Goal: Transaction & Acquisition: Purchase product/service

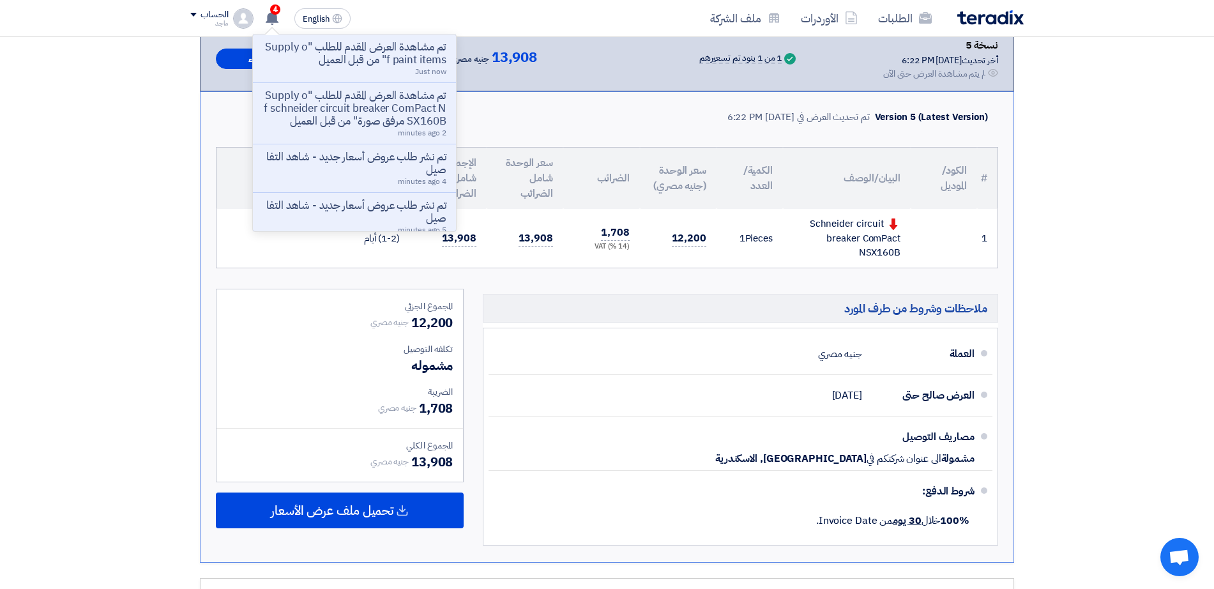
drag, startPoint x: 0, startPoint y: 0, endPoint x: 55, endPoint y: 133, distance: 144.3
click at [55, 133] on section "تقديم عرض سعر عرض غير منافس نسخة 5 أخر تحديث 16 Sep 2025, 6:22 PM Offer is Seen…" at bounding box center [607, 431] width 1214 height 1005
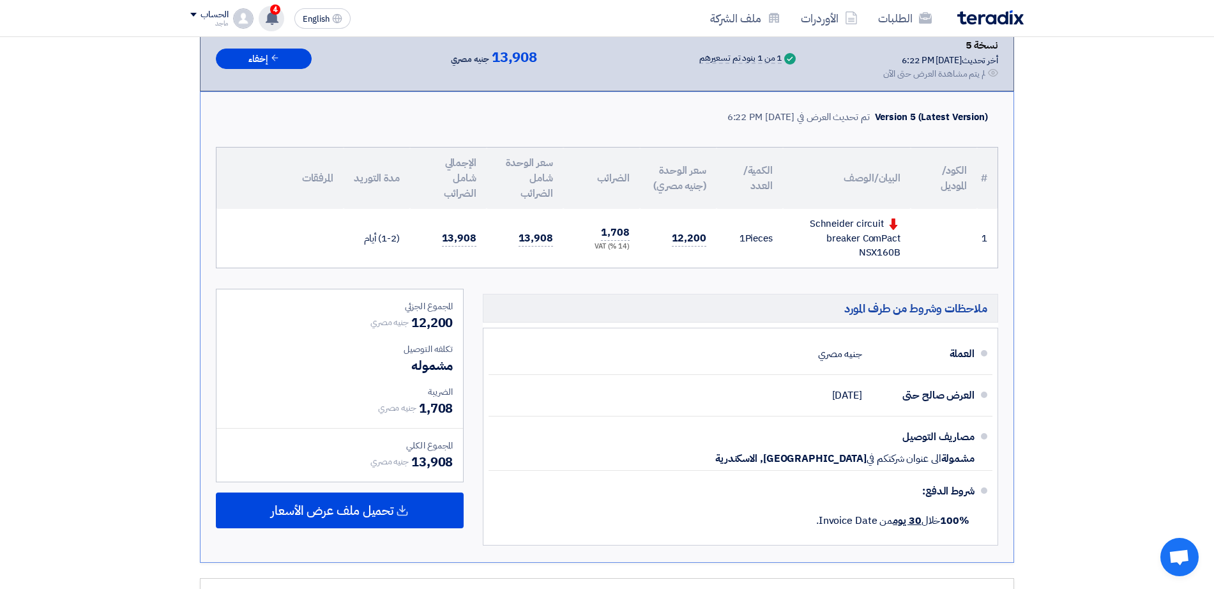
click at [272, 11] on span "4" at bounding box center [275, 9] width 10 height 10
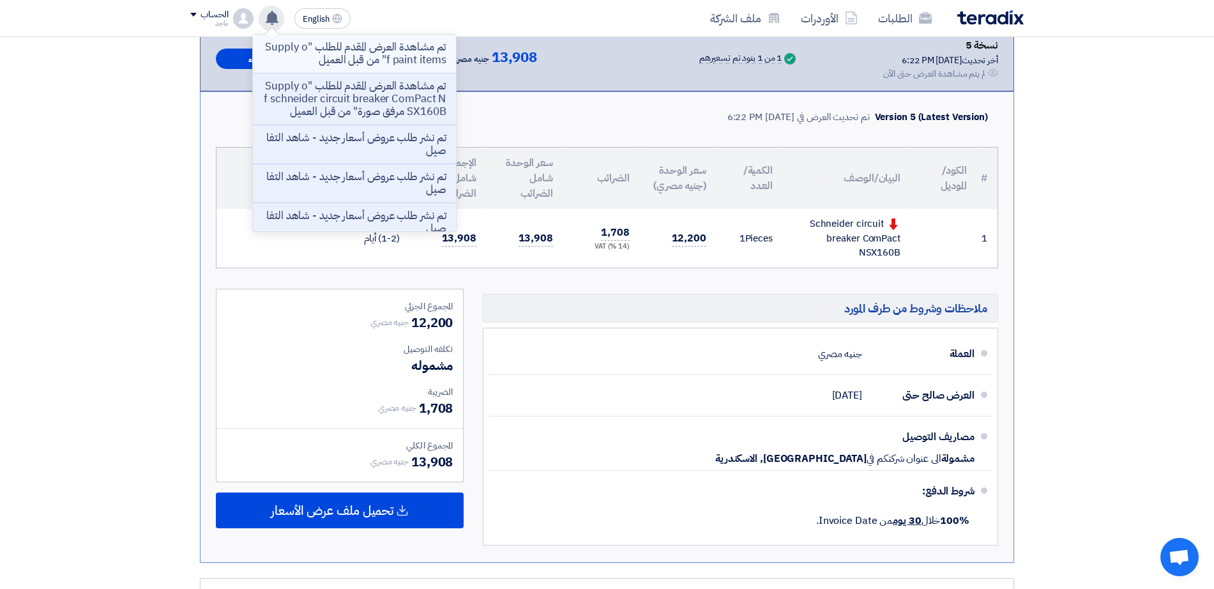
click at [349, 48] on p "تم مشاهدة العرض المقدم للطلب "Supply of paint items" من قبل العميل" at bounding box center [354, 54] width 183 height 26
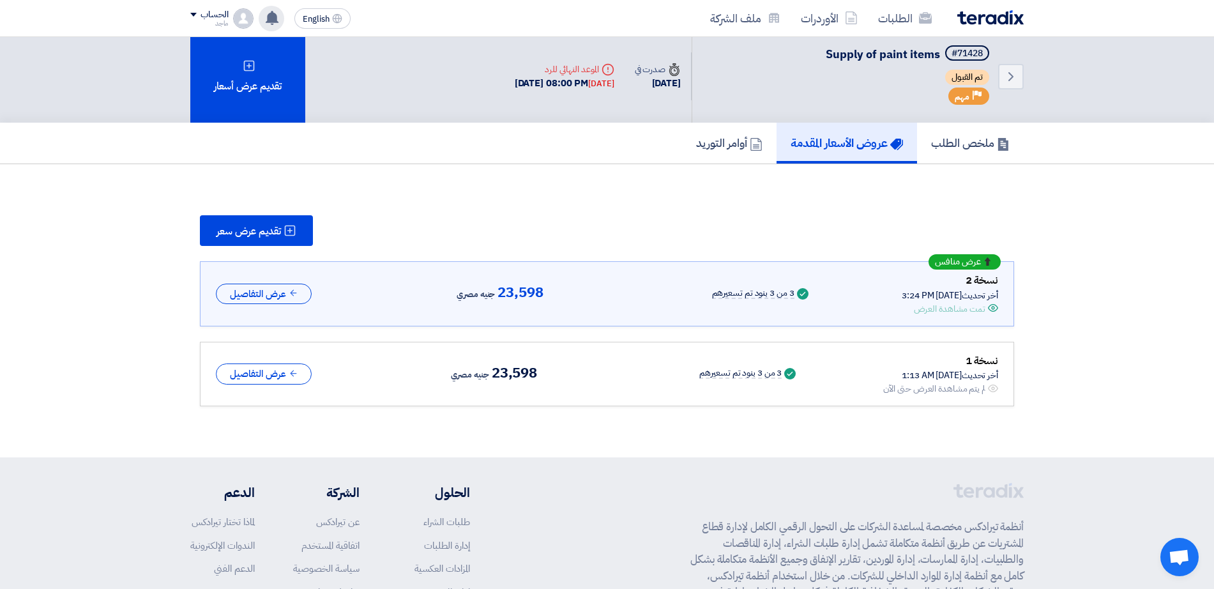
scroll to position [6, 0]
click at [289, 290] on button "عرض التفاصيل" at bounding box center [264, 294] width 96 height 21
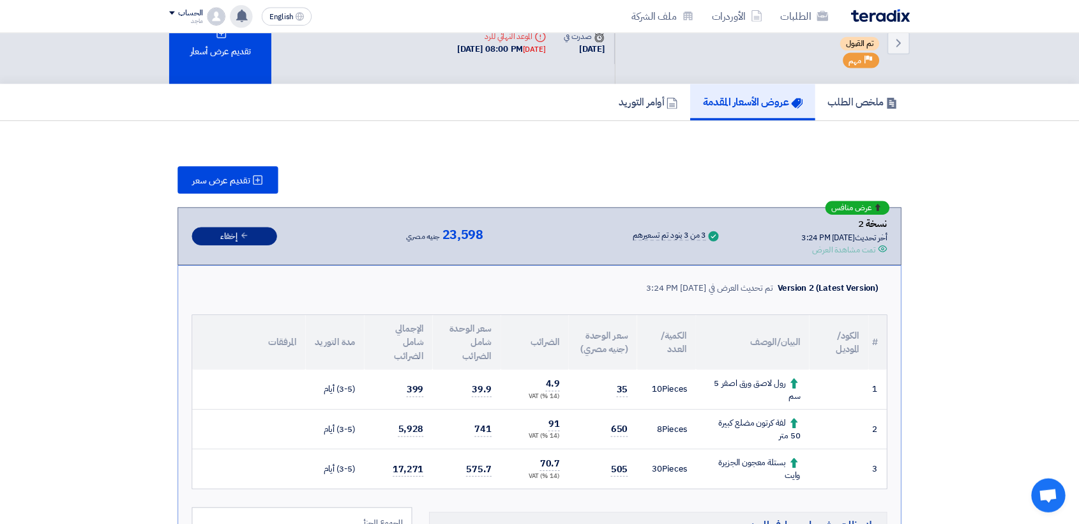
scroll to position [0, 0]
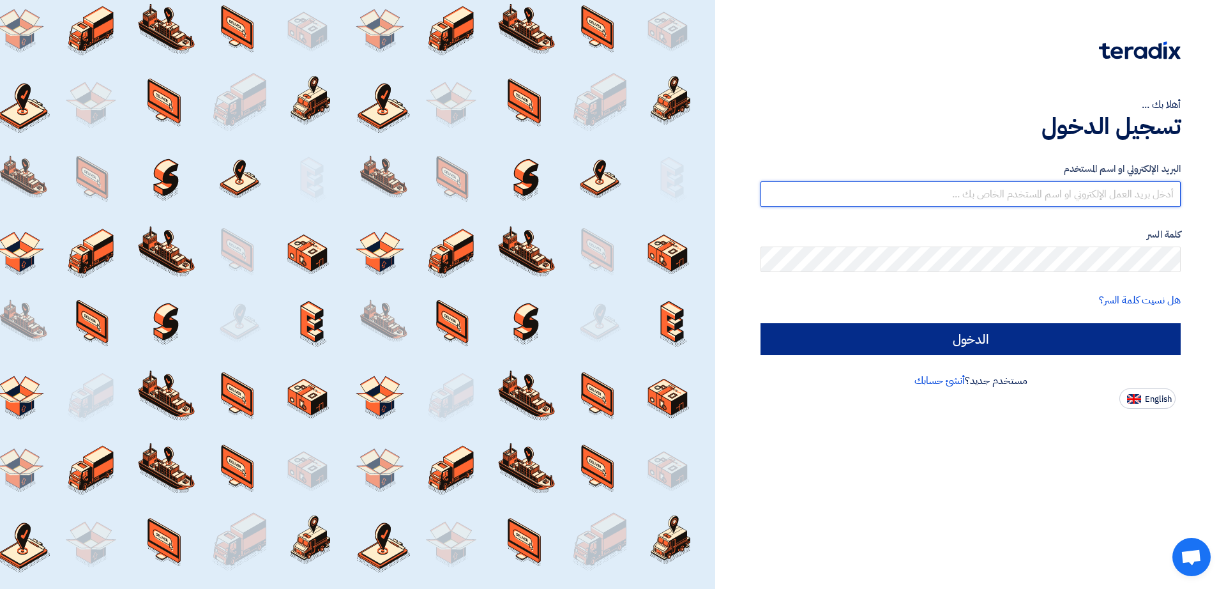
type input "[EMAIL_ADDRESS][DOMAIN_NAME]"
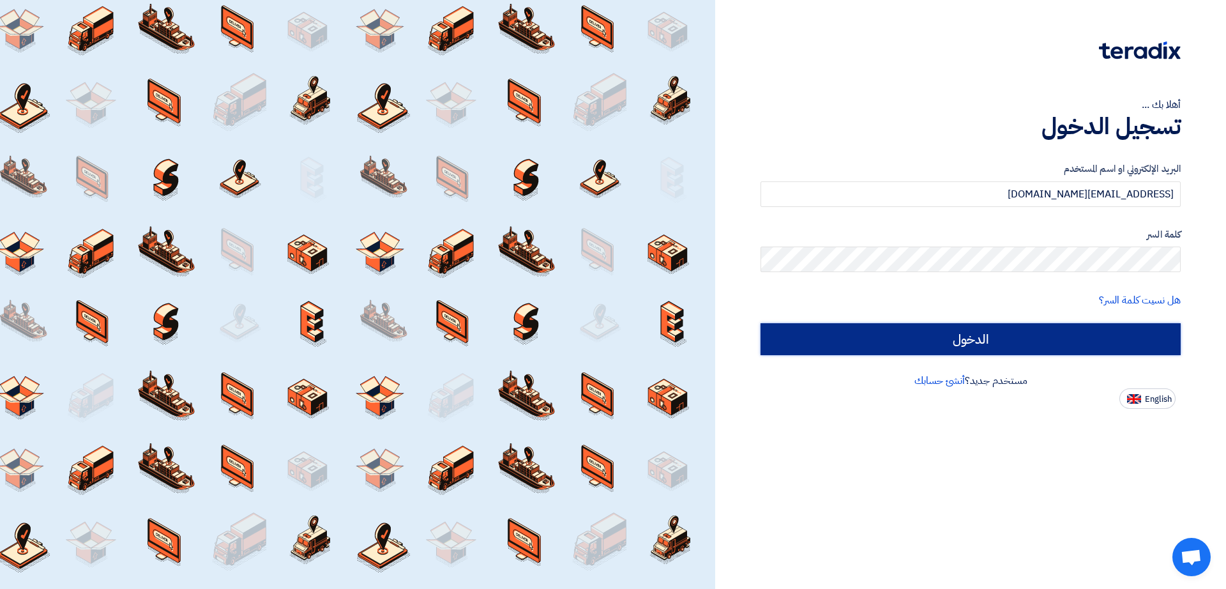
click at [894, 342] on input "الدخول" at bounding box center [970, 339] width 420 height 32
click at [830, 331] on input "الدخول" at bounding box center [970, 339] width 420 height 32
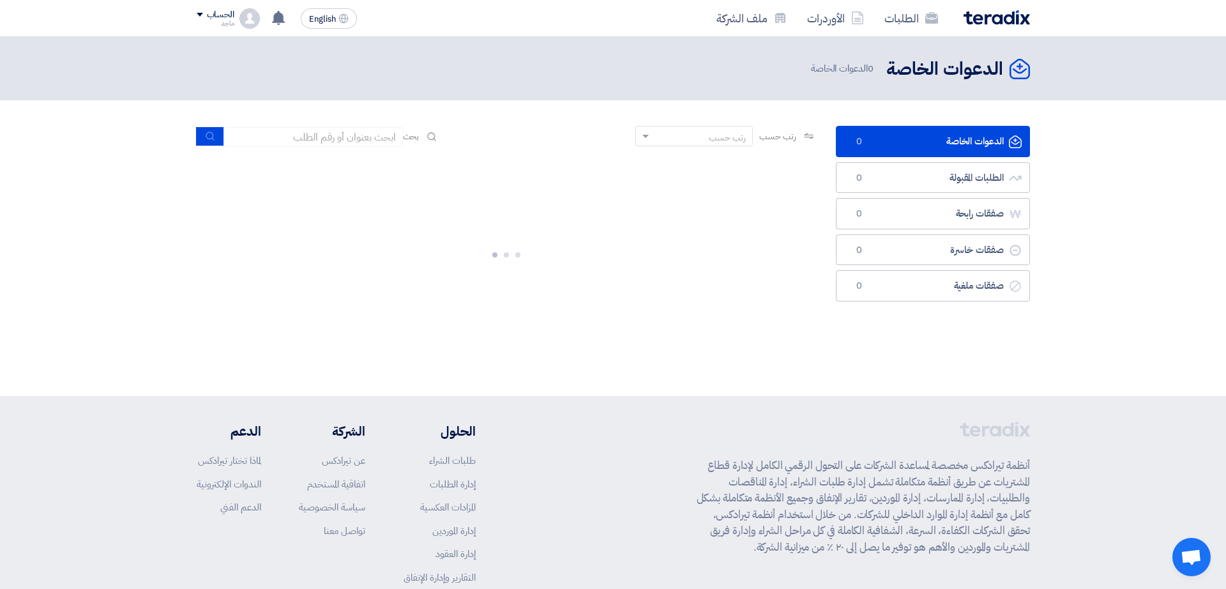
click at [830, 331] on div "الدعوات الخاصة الدعوات الخاصة 0 الطلبات المقبولة الطلبات المقبولة 0 صفقات رابحة…" at bounding box center [932, 237] width 213 height 222
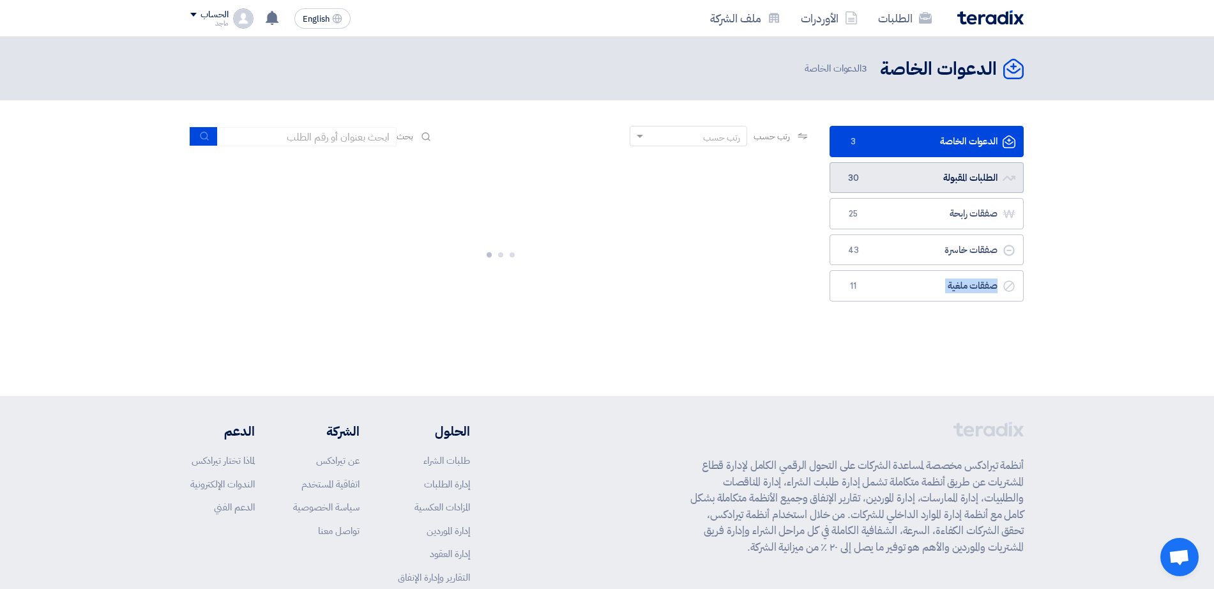
click at [847, 183] on span "30" at bounding box center [852, 178] width 15 height 13
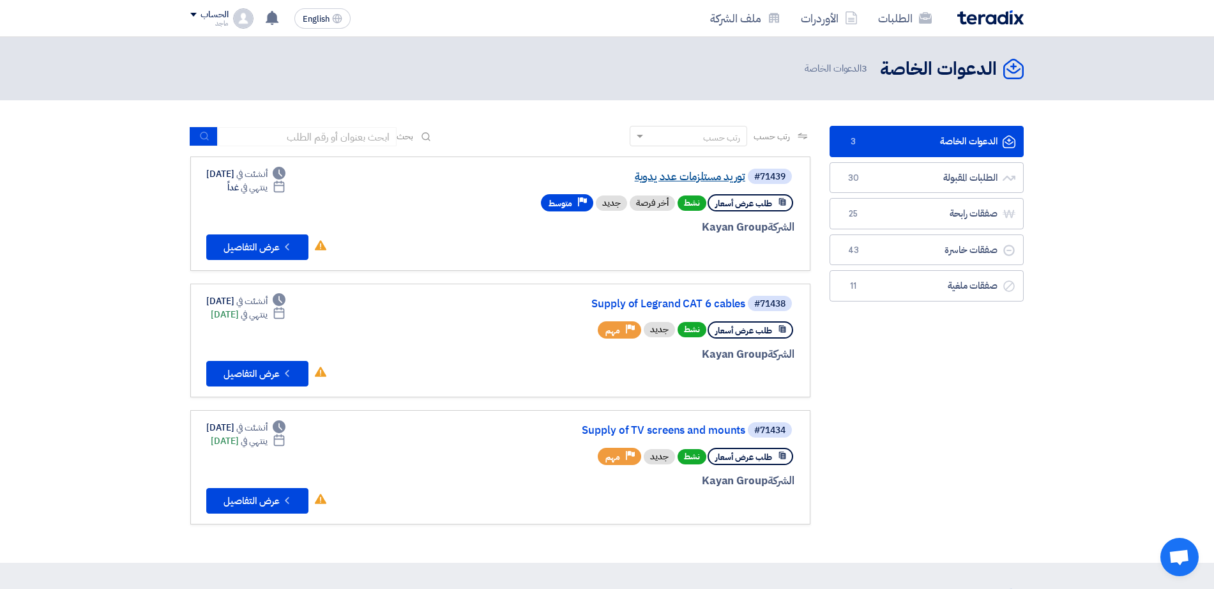
click at [687, 174] on link "توريد مستلزمات عدد يدوية" at bounding box center [617, 176] width 255 height 11
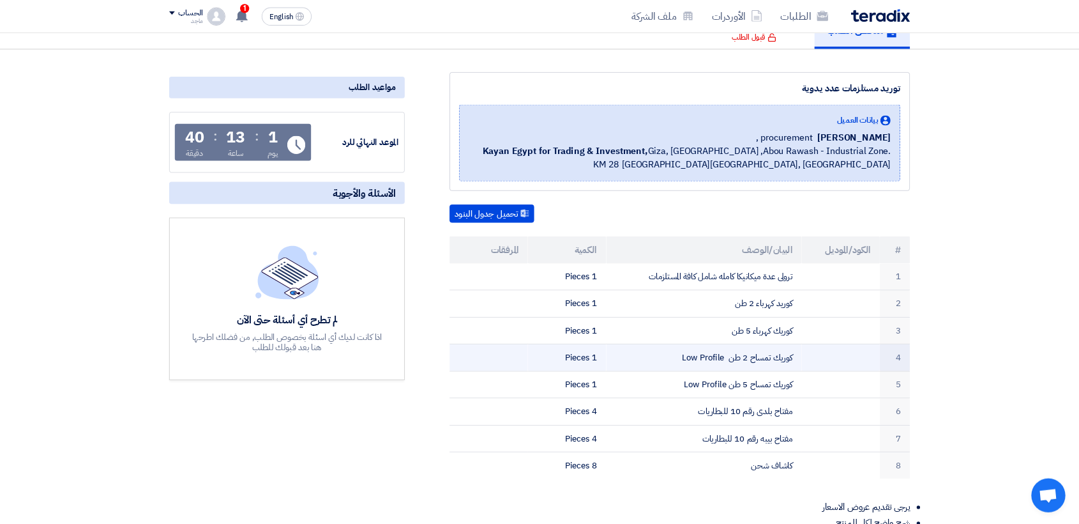
scroll to position [97, 0]
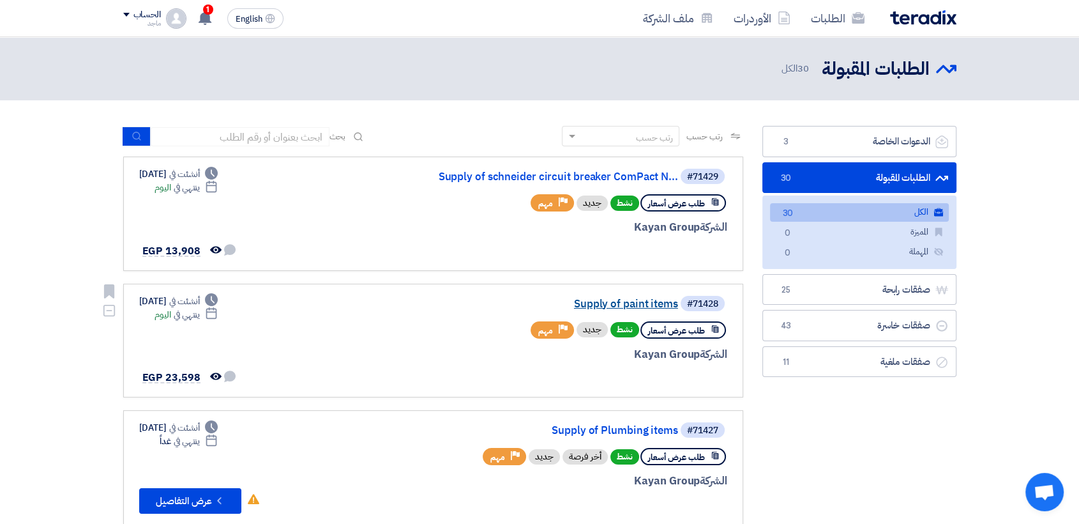
click at [645, 303] on link "Supply of paint items" at bounding box center [550, 303] width 255 height 11
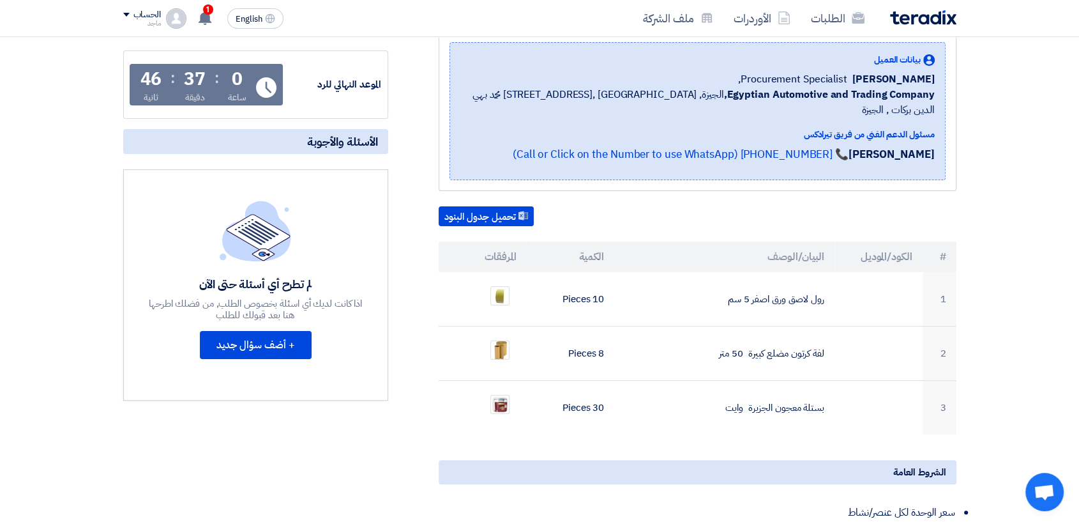
scroll to position [192, 0]
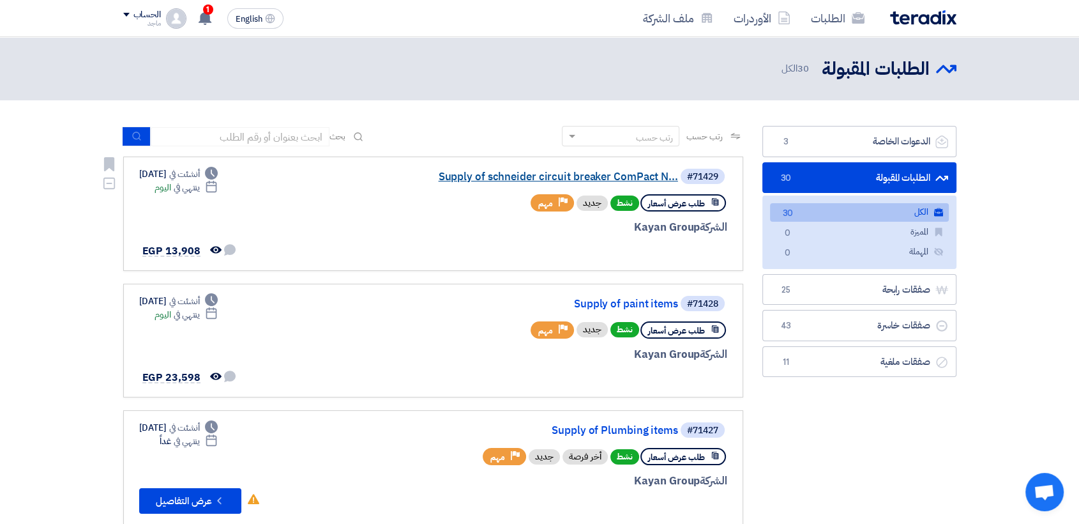
click at [485, 178] on link "Supply of schneider circuit breaker ComPact N..." at bounding box center [550, 176] width 255 height 11
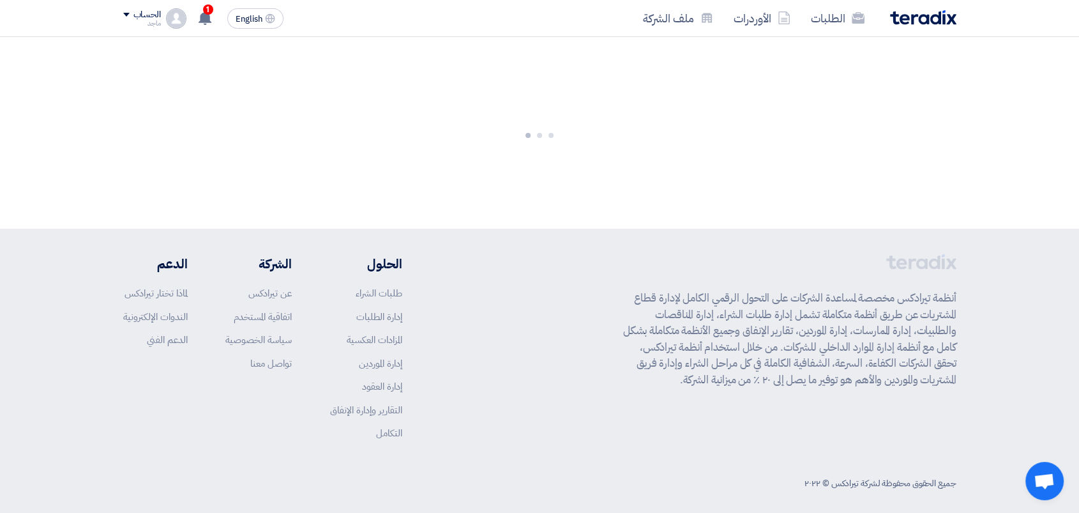
click at [485, 178] on div at bounding box center [539, 133] width 1079 height 192
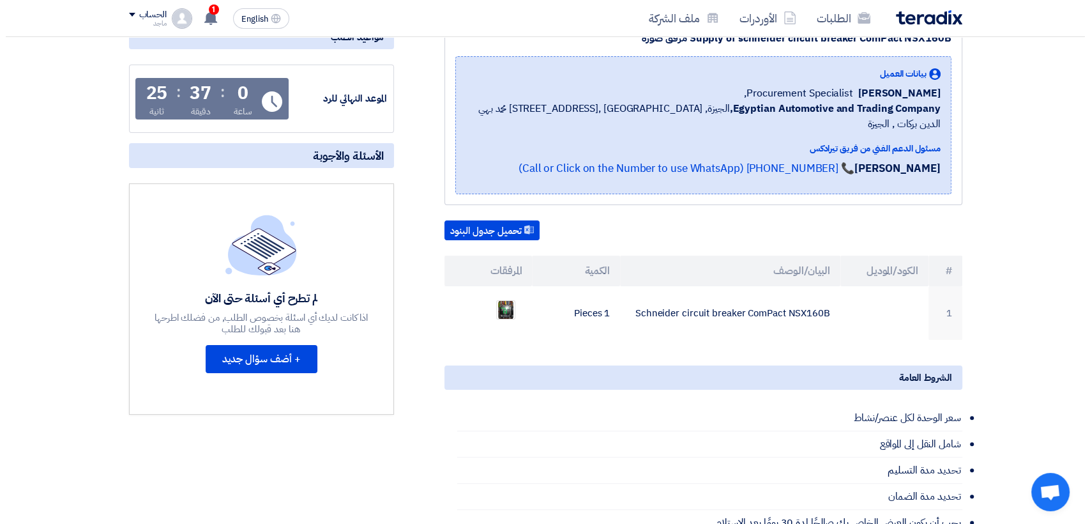
scroll to position [194, 0]
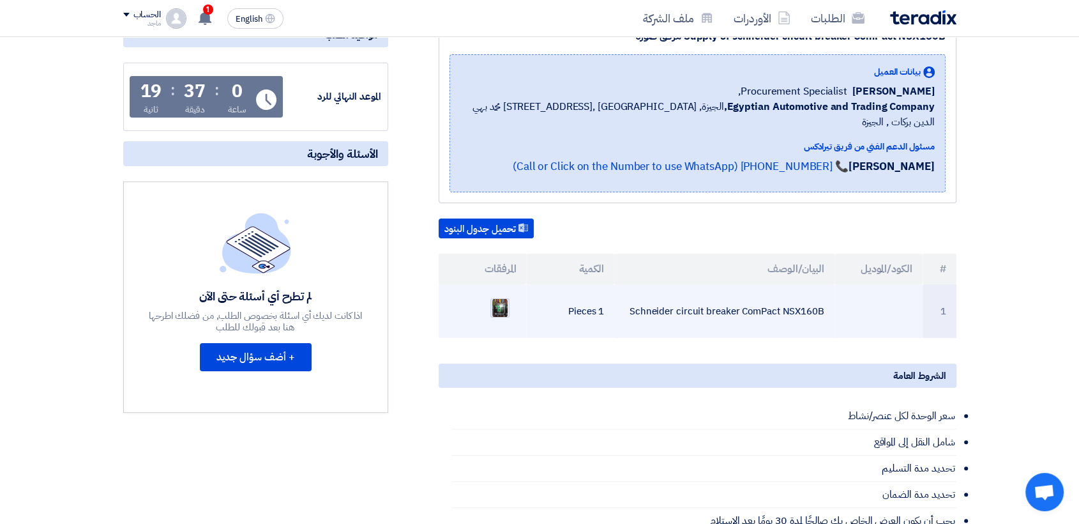
click at [496, 296] on img at bounding box center [500, 307] width 18 height 23
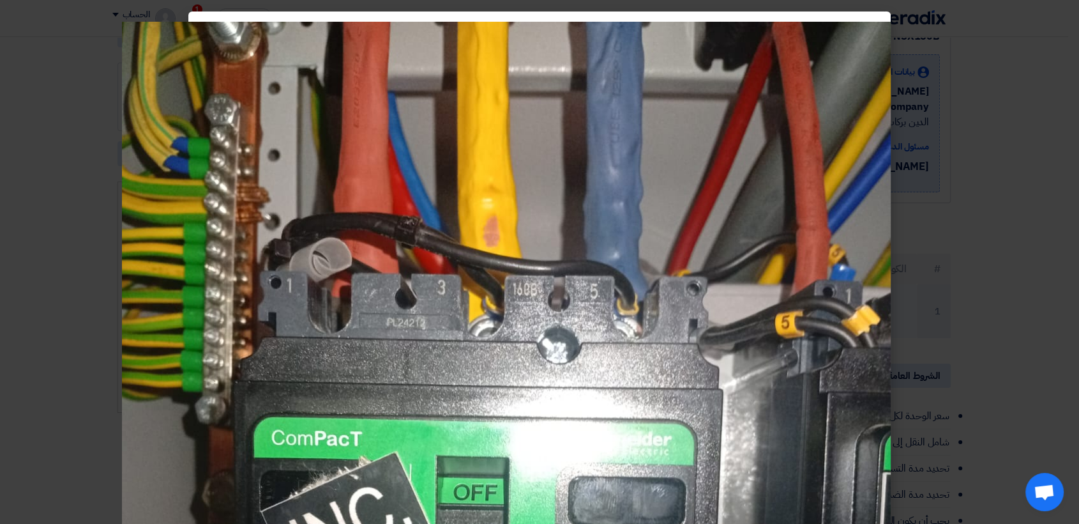
click at [496, 294] on img at bounding box center [506, 533] width 769 height 1022
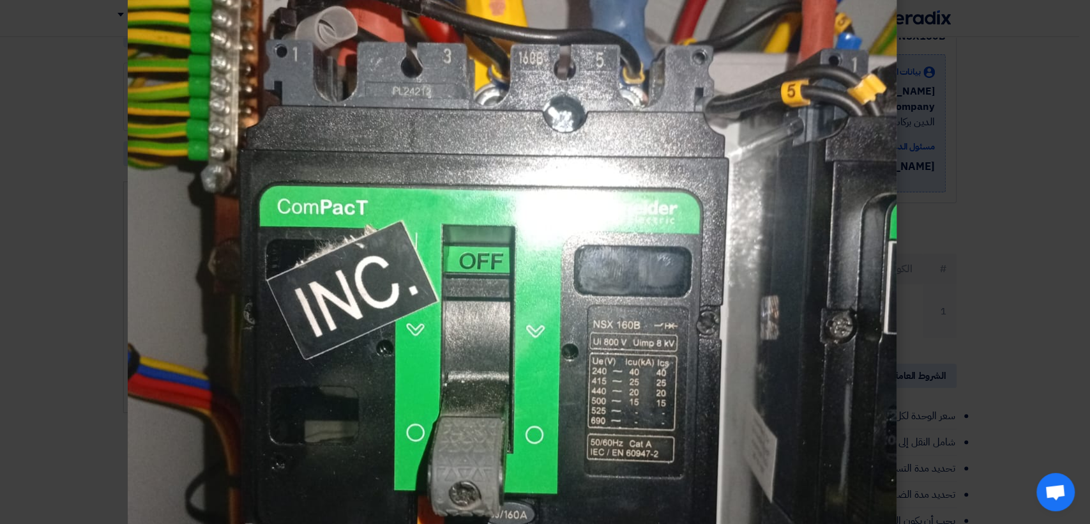
scroll to position [269, 0]
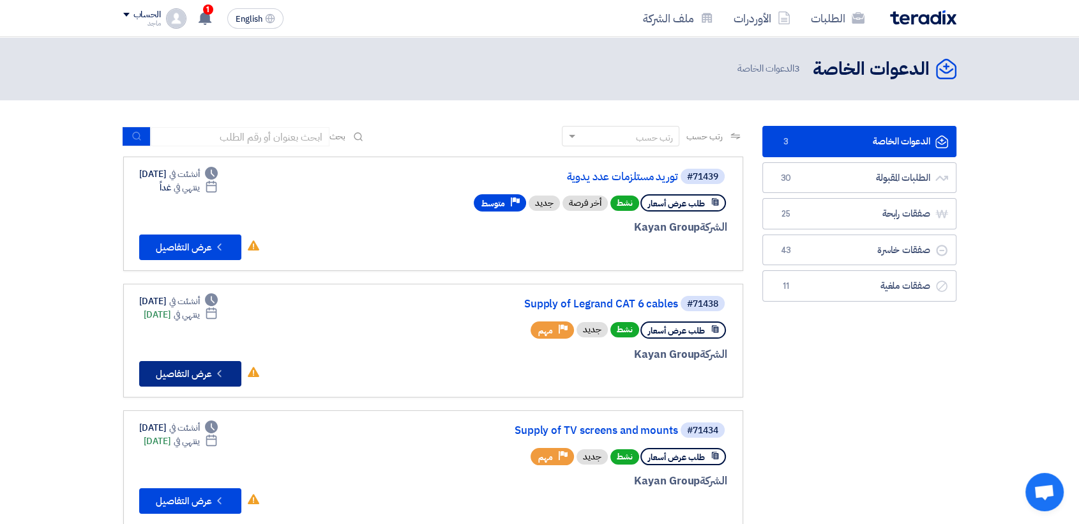
click at [187, 370] on button "Check details عرض التفاصيل" at bounding box center [190, 374] width 102 height 26
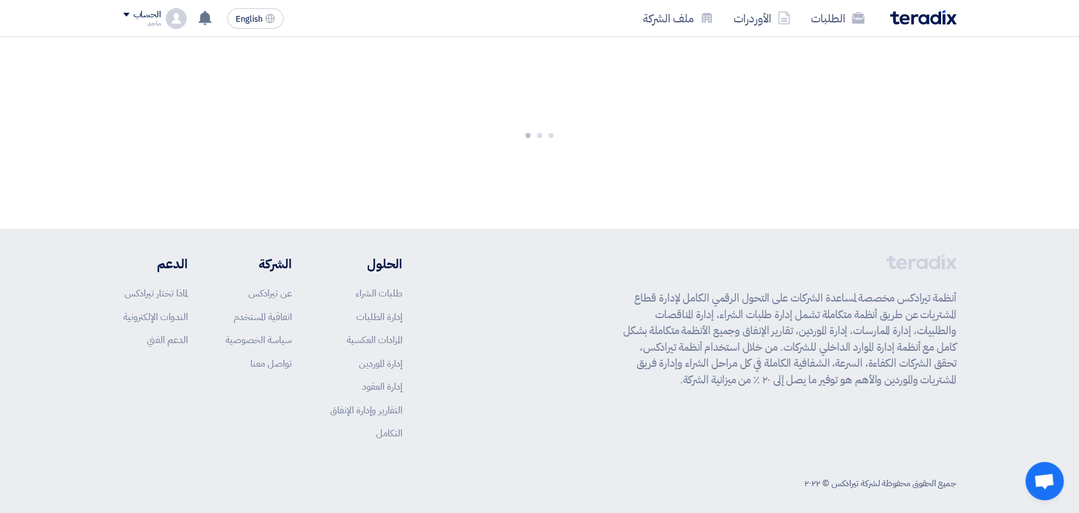
click at [187, 370] on div "الحلول طلبات الشراء إدارة الطلبات المزادات العكسية إدارة الموردين إدارة العقود …" at bounding box center [263, 351] width 280 height 195
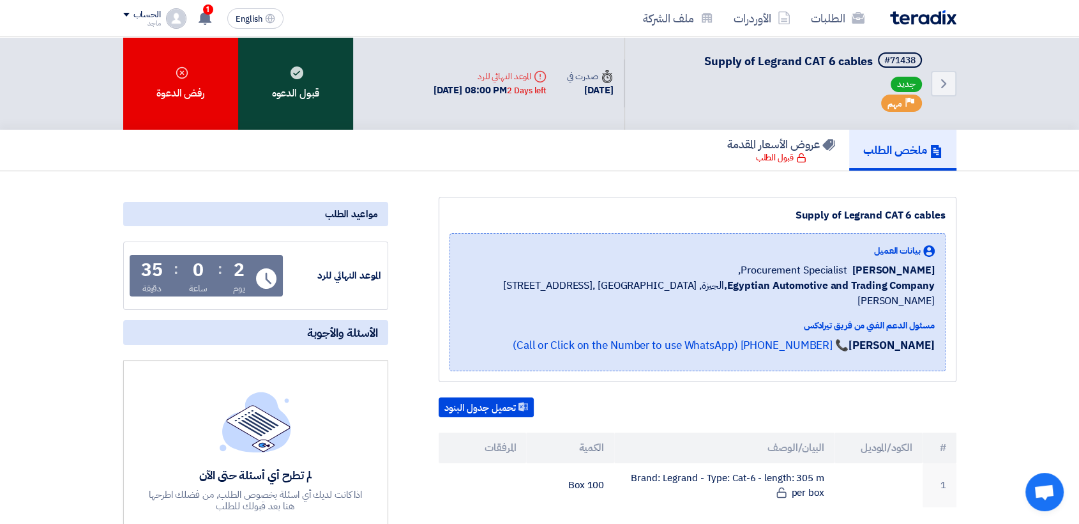
click at [322, 87] on div "قبول الدعوه" at bounding box center [295, 83] width 115 height 93
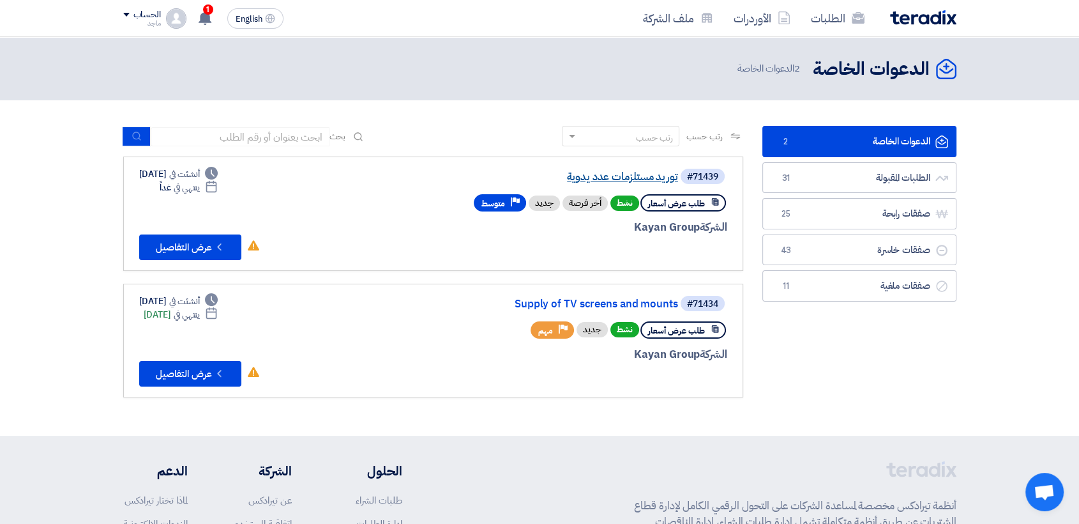
click at [623, 175] on link "توريد مستلزمات عدد يدوية" at bounding box center [550, 176] width 255 height 11
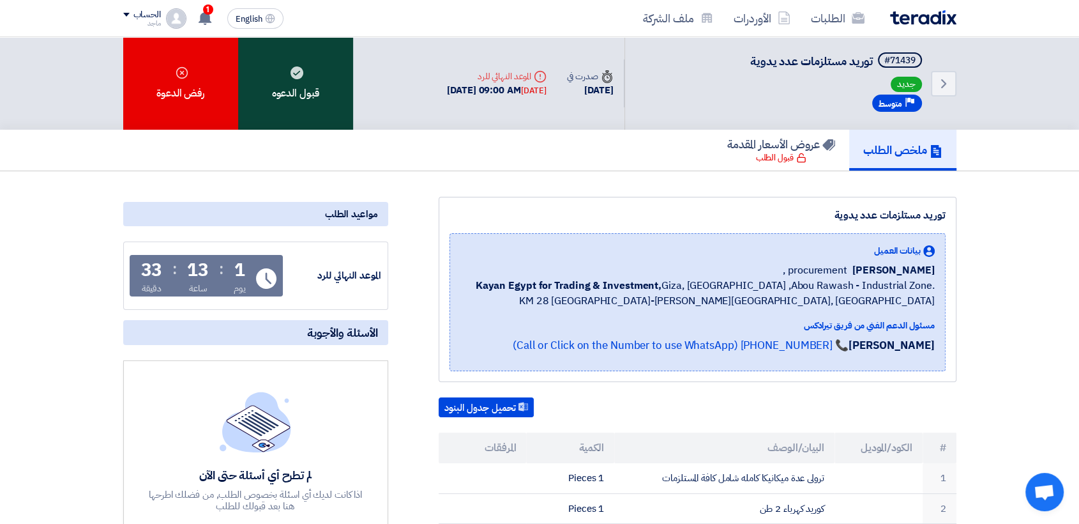
click at [289, 87] on div "قبول الدعوه" at bounding box center [295, 83] width 115 height 93
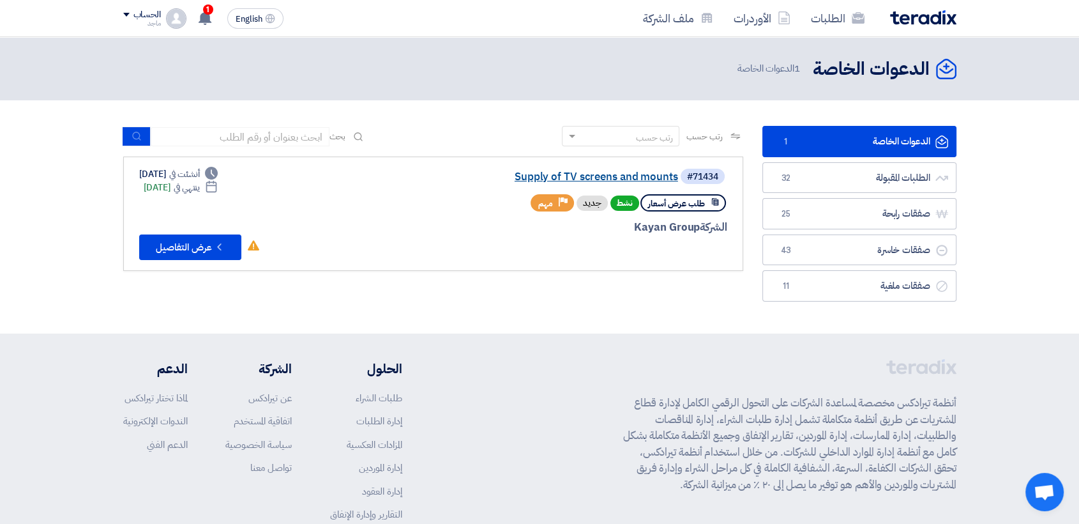
click at [612, 176] on link "Supply of TV screens and mounts" at bounding box center [550, 176] width 255 height 11
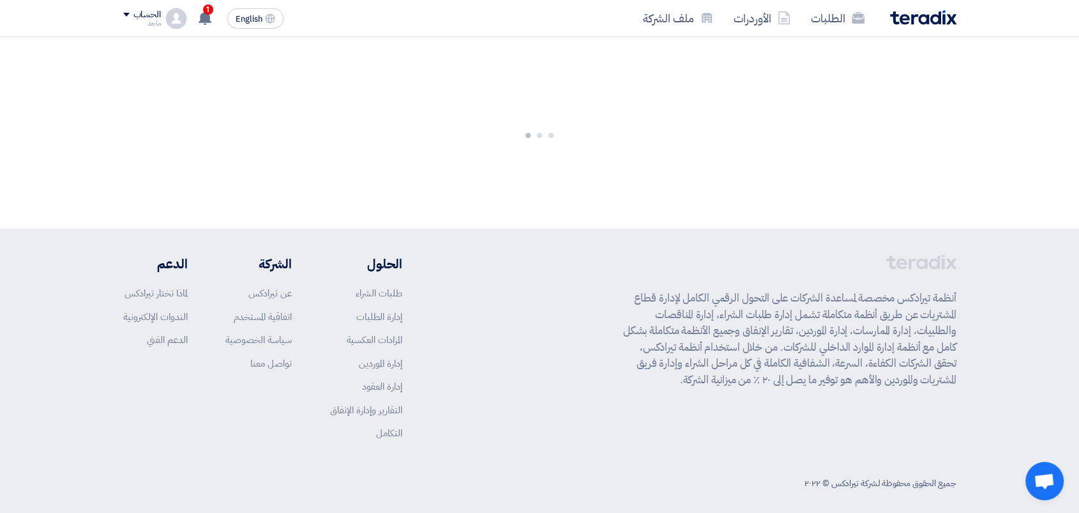
click at [612, 176] on div at bounding box center [539, 133] width 1079 height 192
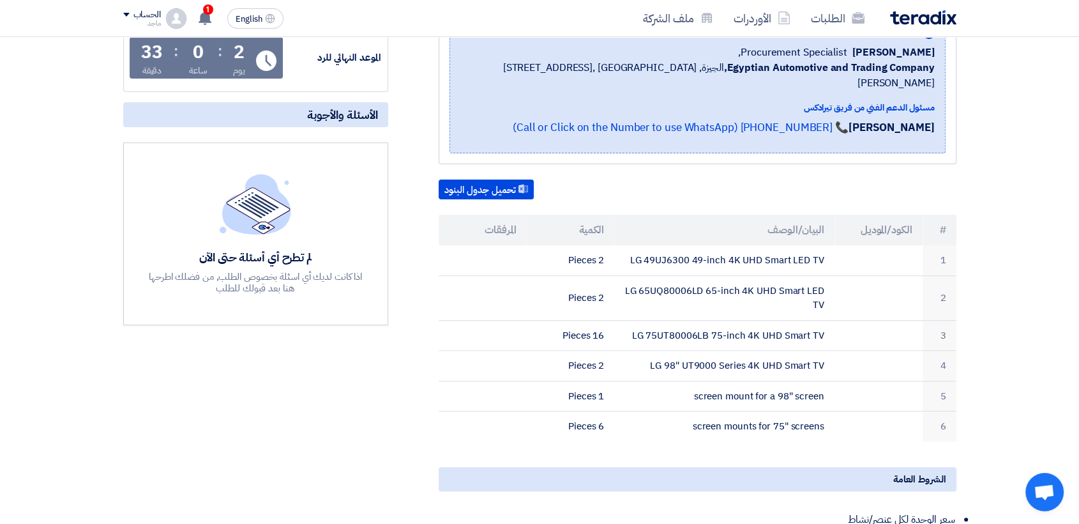
scroll to position [221, 0]
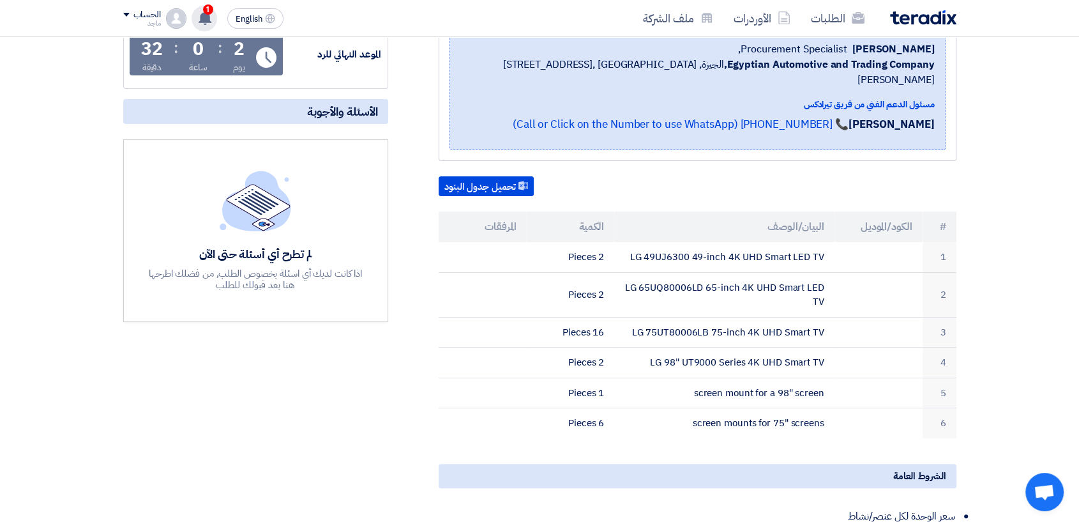
click at [200, 15] on use at bounding box center [205, 18] width 13 height 14
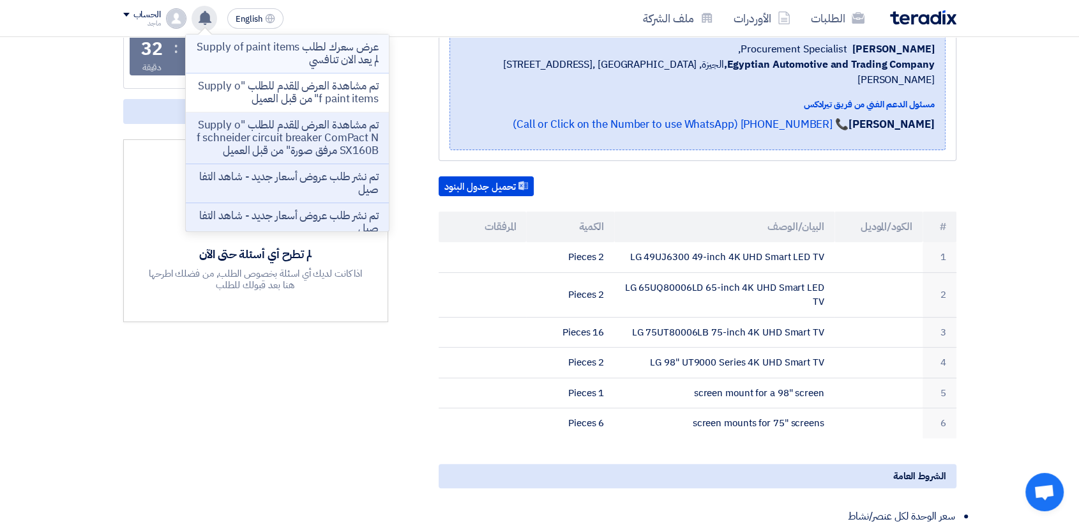
click at [273, 52] on p "عرض سعرك لطلب Supply of paint items لم يعد الان تنافسي" at bounding box center [287, 54] width 183 height 26
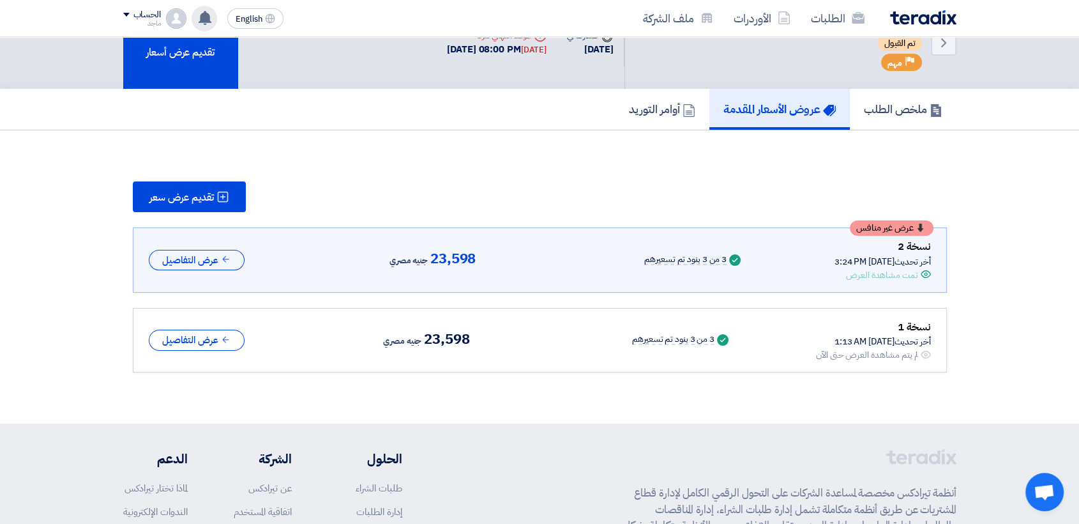
scroll to position [38, 0]
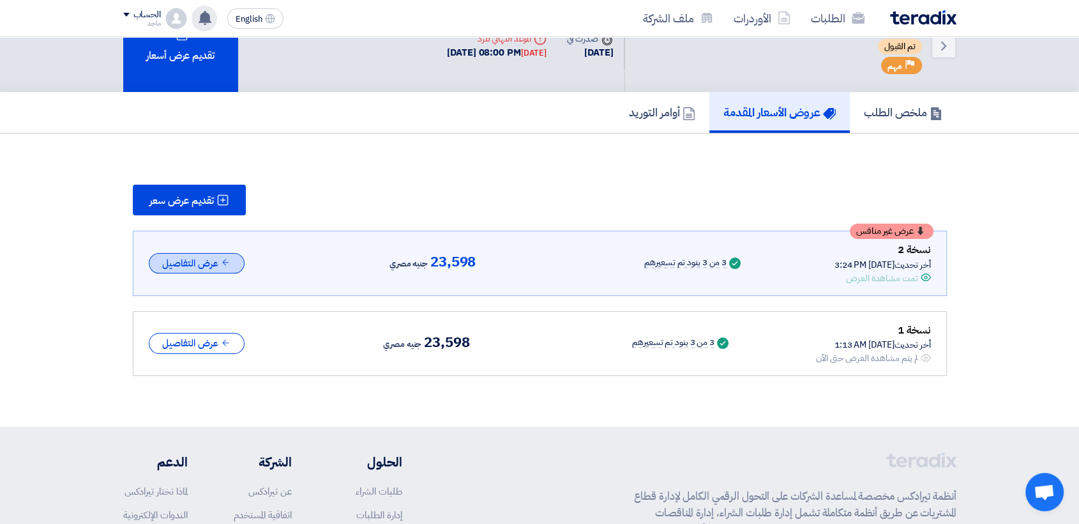
click at [215, 257] on button "عرض التفاصيل" at bounding box center [197, 263] width 96 height 21
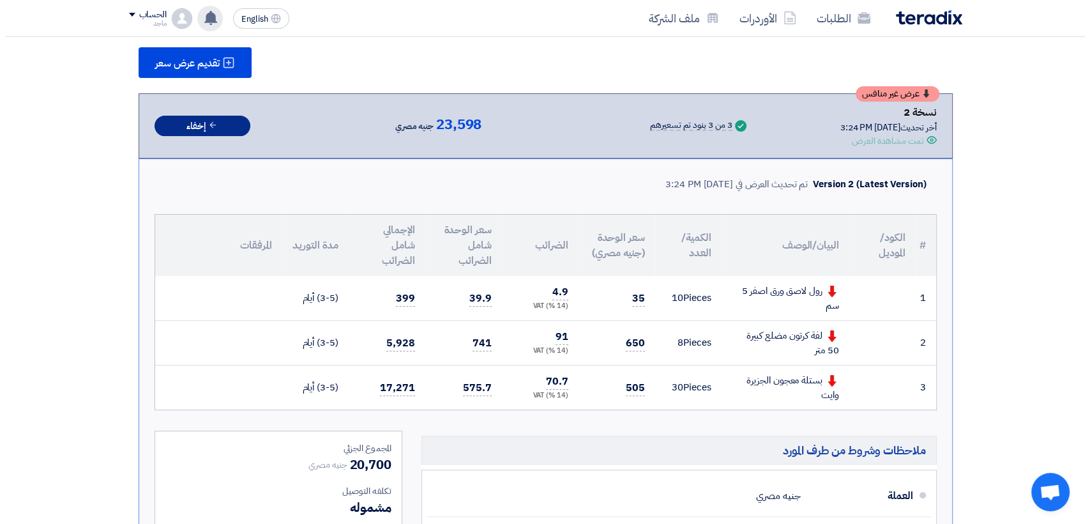
scroll to position [147, 0]
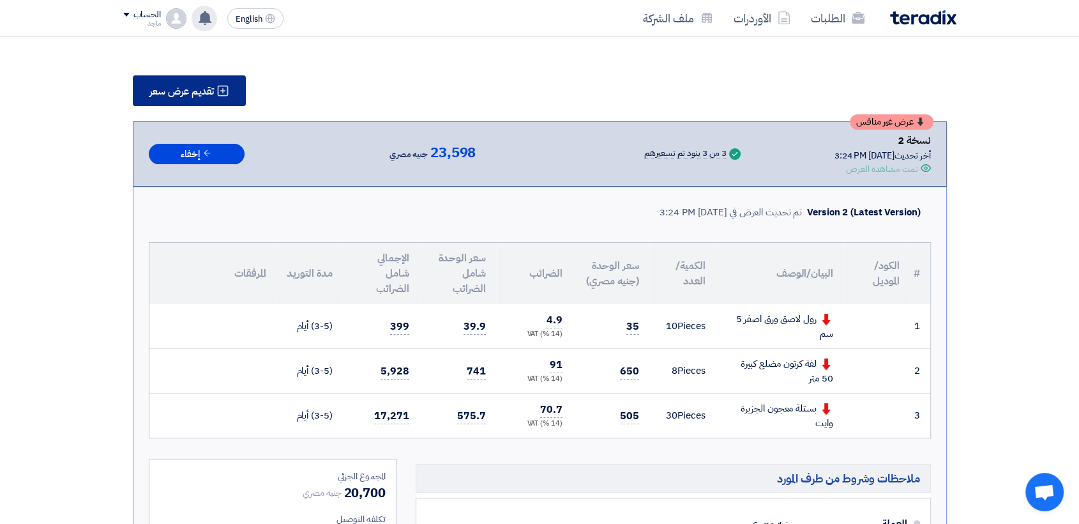
click at [174, 88] on span "تقديم عرض سعر" at bounding box center [181, 91] width 64 height 10
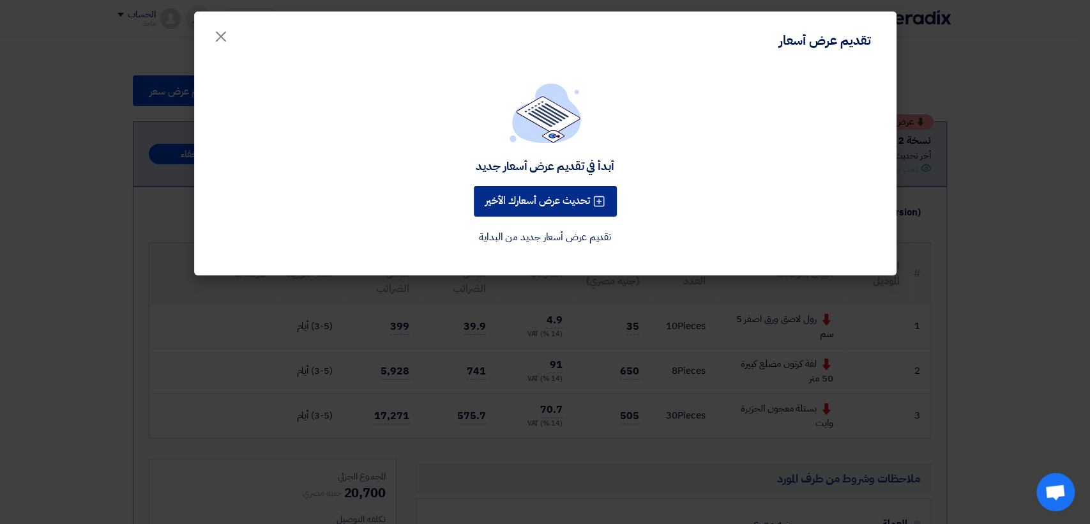
click at [522, 208] on button "تحديث عرض أسعارك الأخير" at bounding box center [545, 201] width 143 height 31
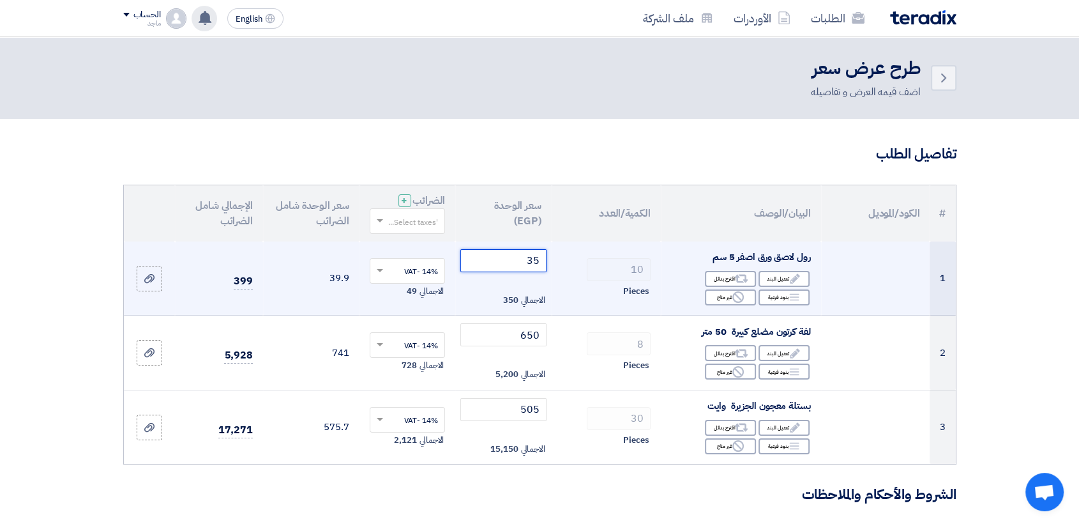
click at [516, 257] on input "35" at bounding box center [503, 260] width 86 height 23
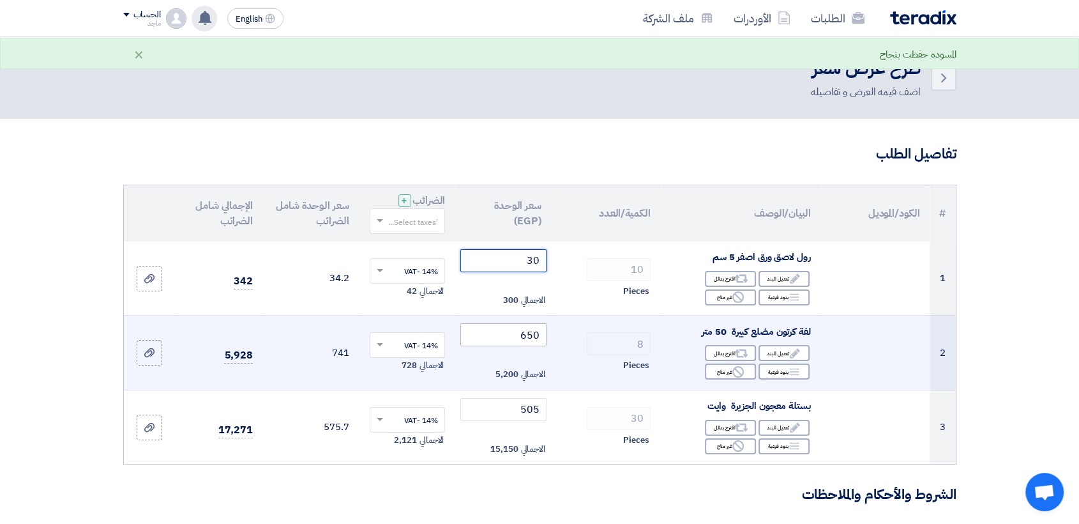
type input "30"
click at [508, 334] on input "650" at bounding box center [503, 334] width 86 height 23
type input "6"
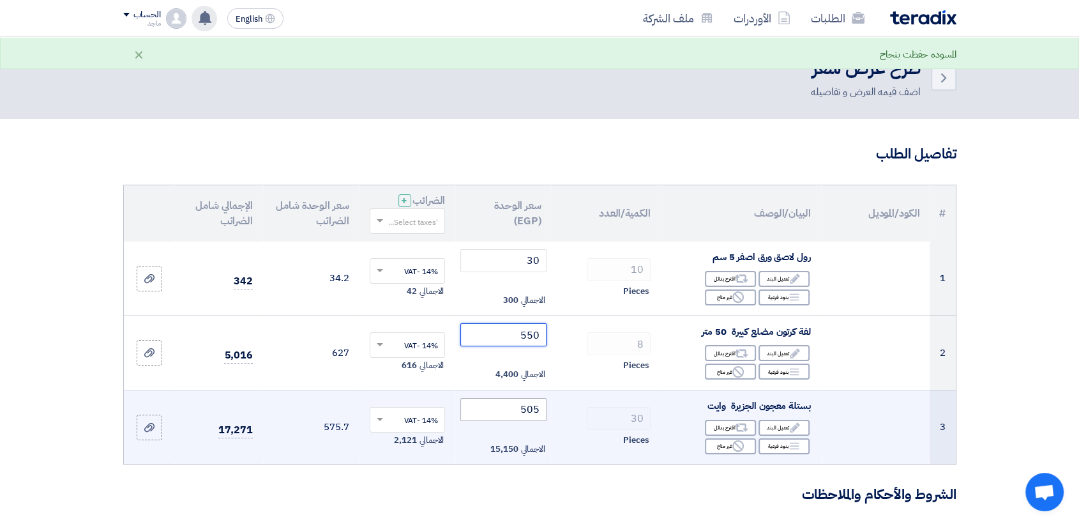
type input "550"
click at [499, 416] on input "505" at bounding box center [503, 409] width 86 height 23
type input "5"
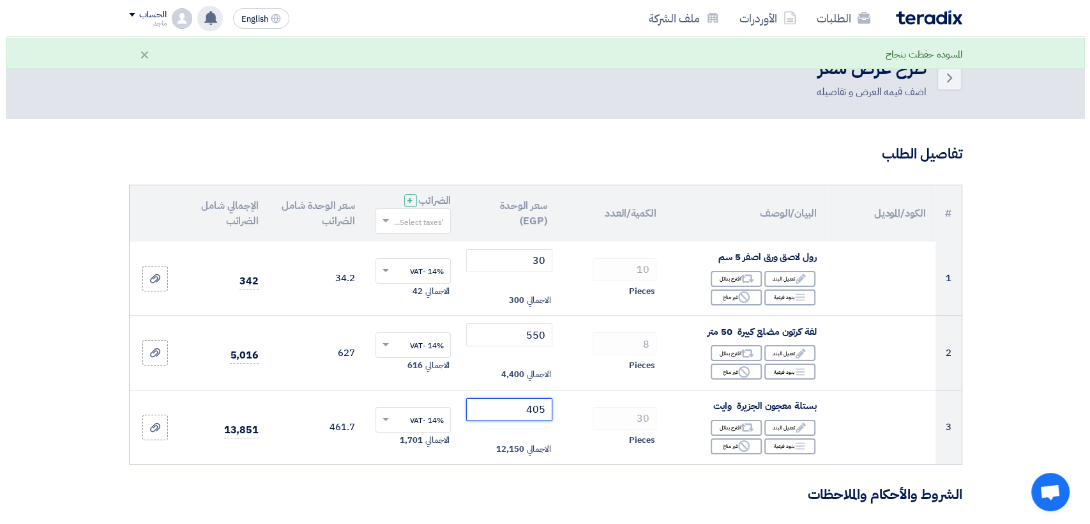
scroll to position [457, 0]
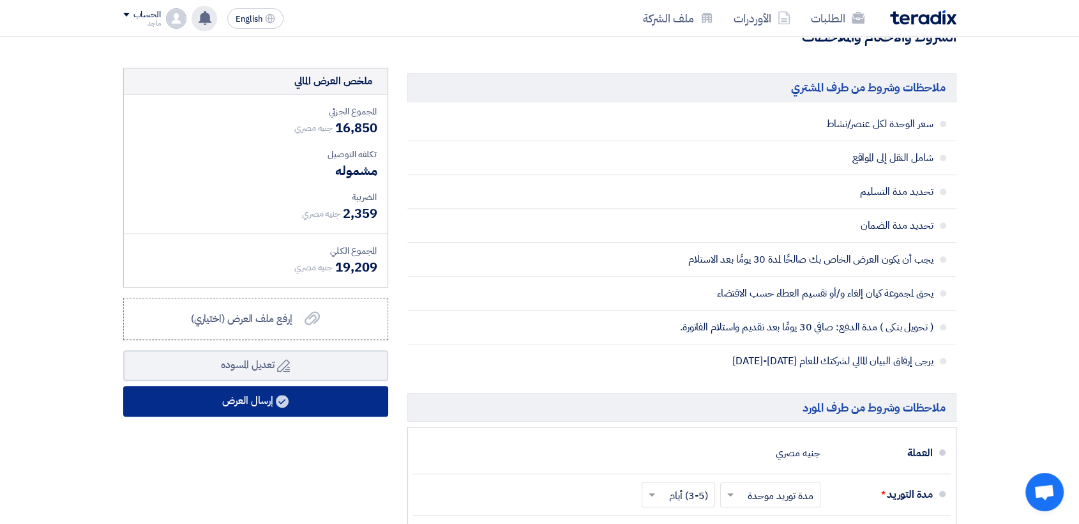
type input "405"
click at [325, 409] on button "إرسال العرض" at bounding box center [255, 401] width 265 height 31
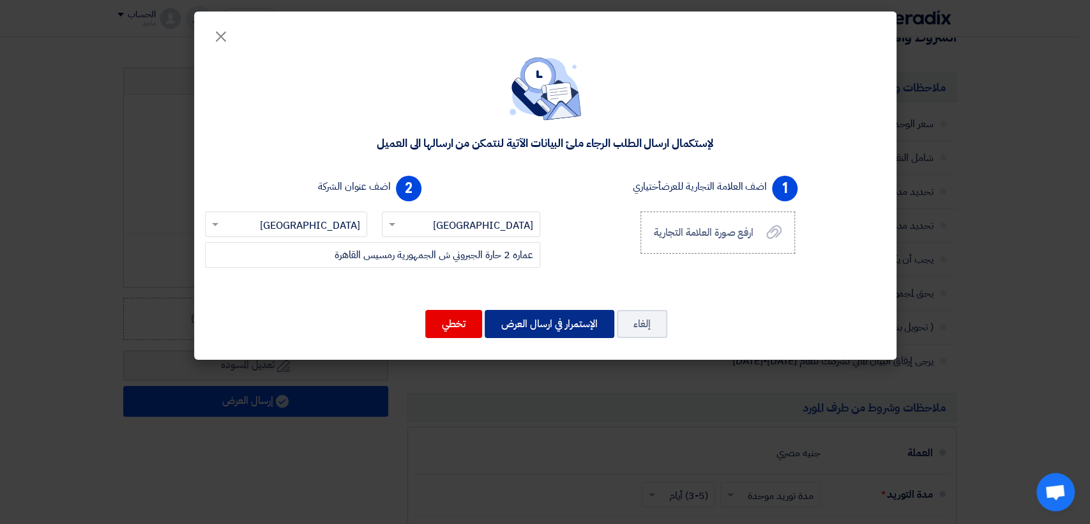
click at [559, 332] on button "الإستمرار في ارسال العرض" at bounding box center [550, 324] width 130 height 28
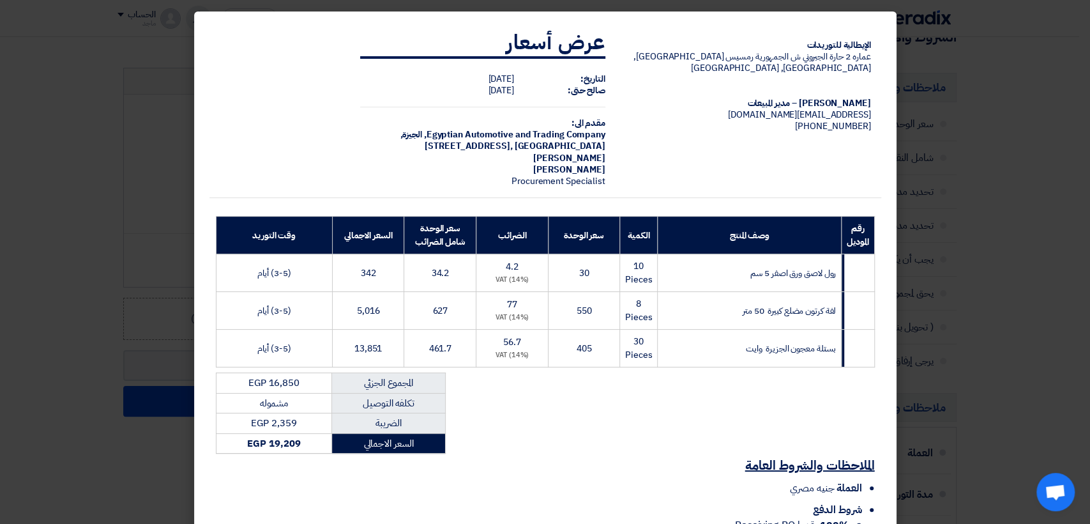
scroll to position [114, 0]
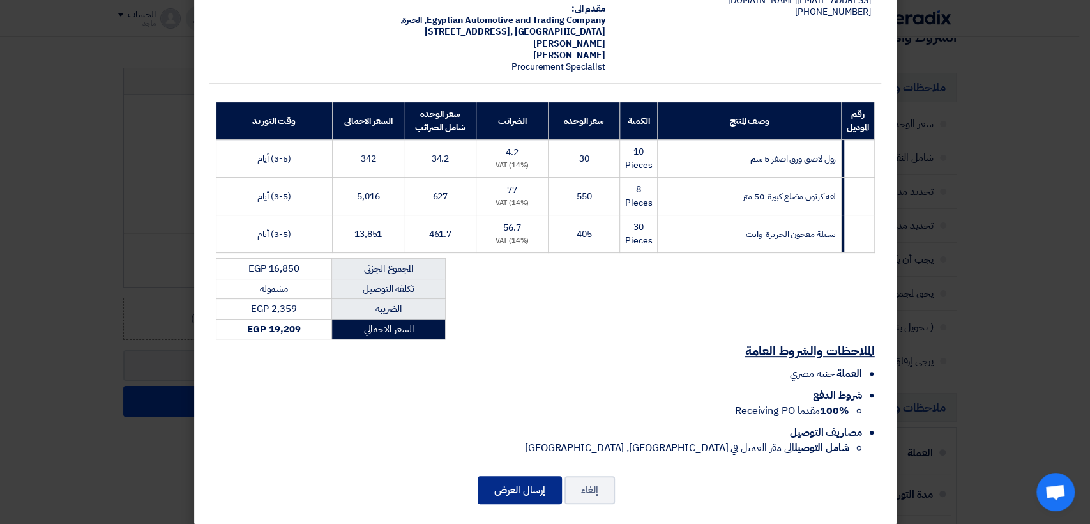
click at [532, 476] on button "إرسال العرض" at bounding box center [520, 490] width 84 height 28
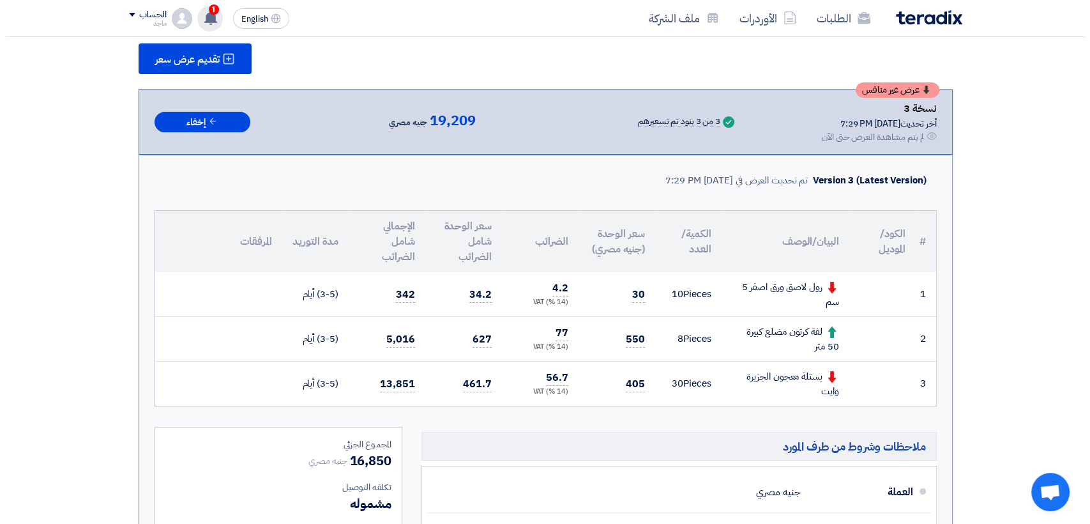
scroll to position [181, 0]
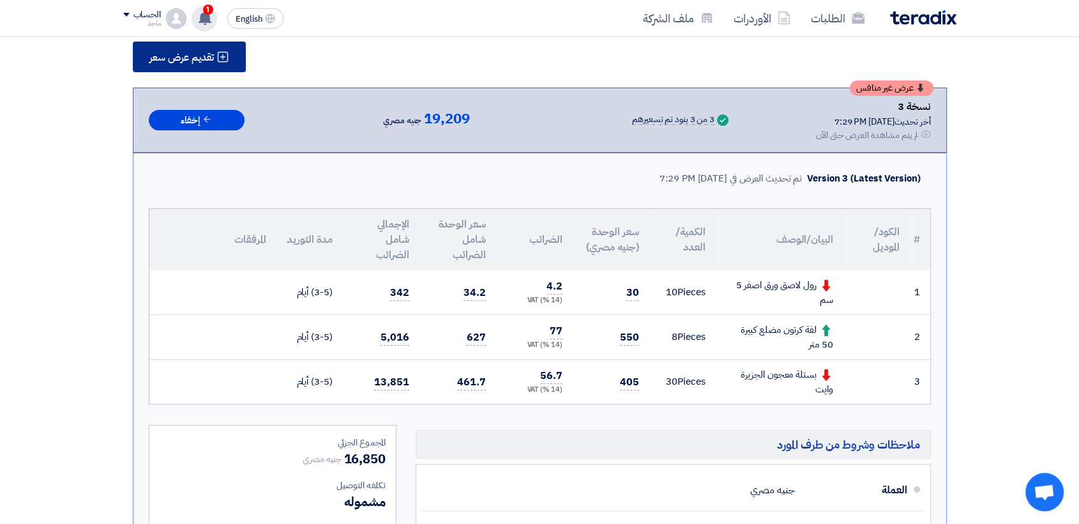
click at [202, 53] on span "تقديم عرض سعر" at bounding box center [181, 57] width 64 height 10
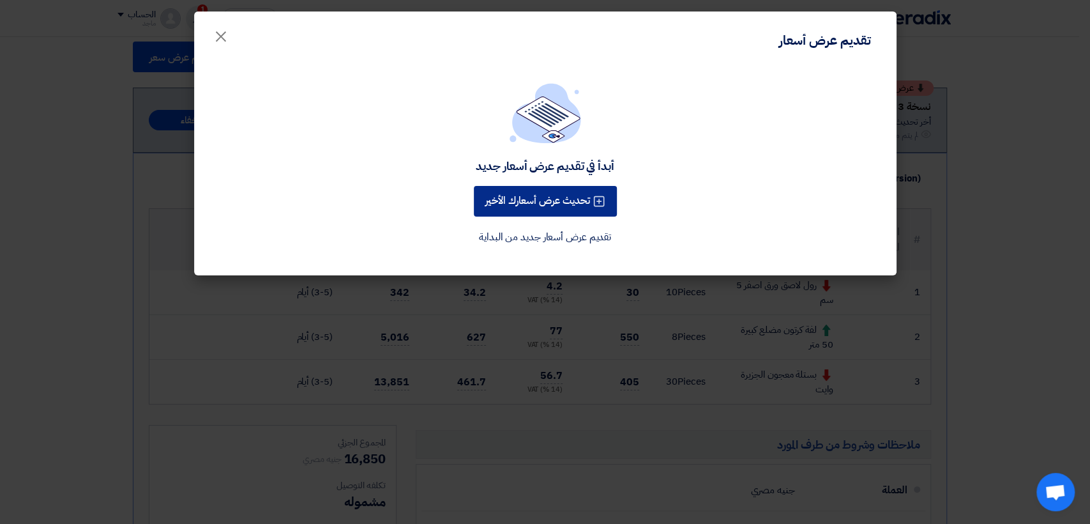
click at [553, 195] on button "تحديث عرض أسعارك الأخير" at bounding box center [545, 201] width 143 height 31
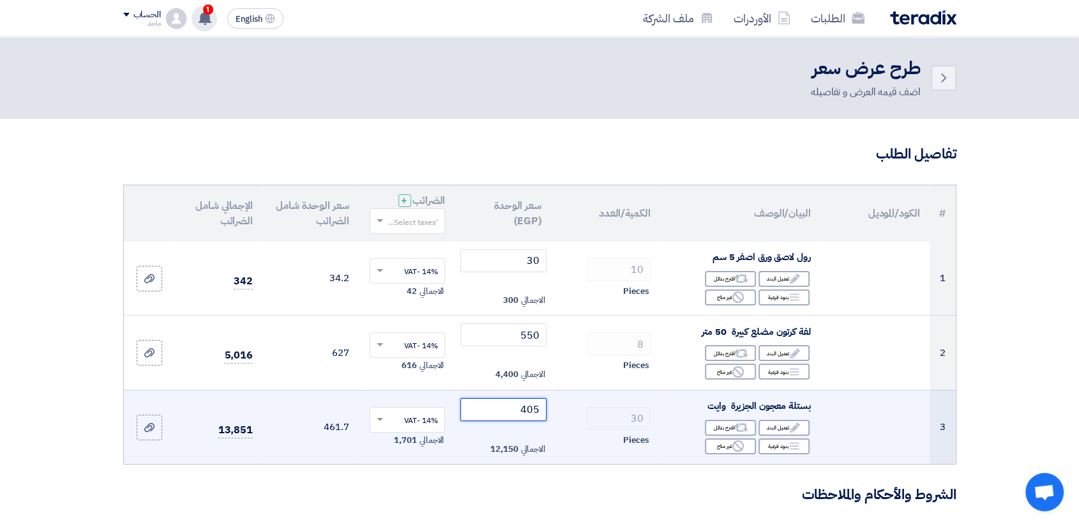
click at [499, 404] on input "405" at bounding box center [503, 409] width 86 height 23
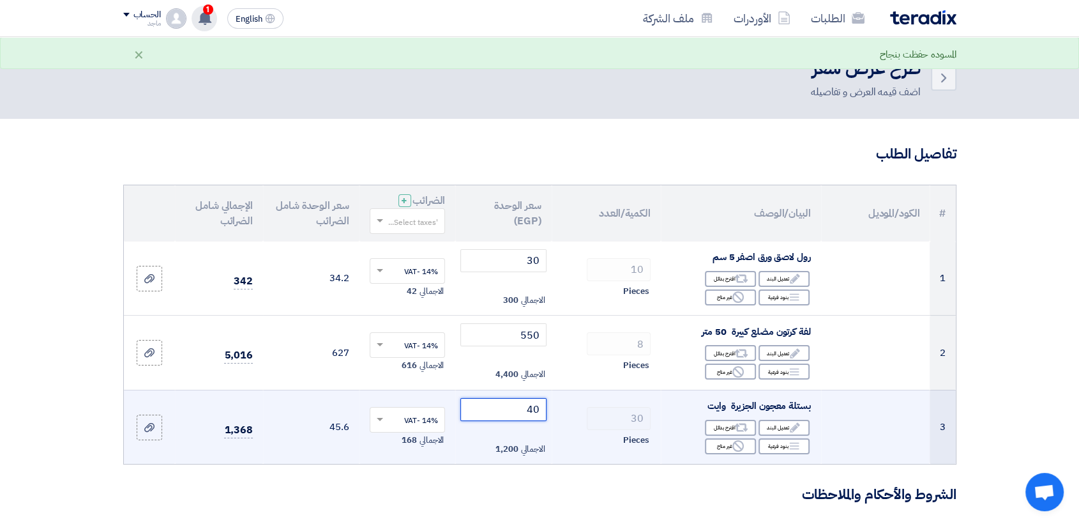
type input "4"
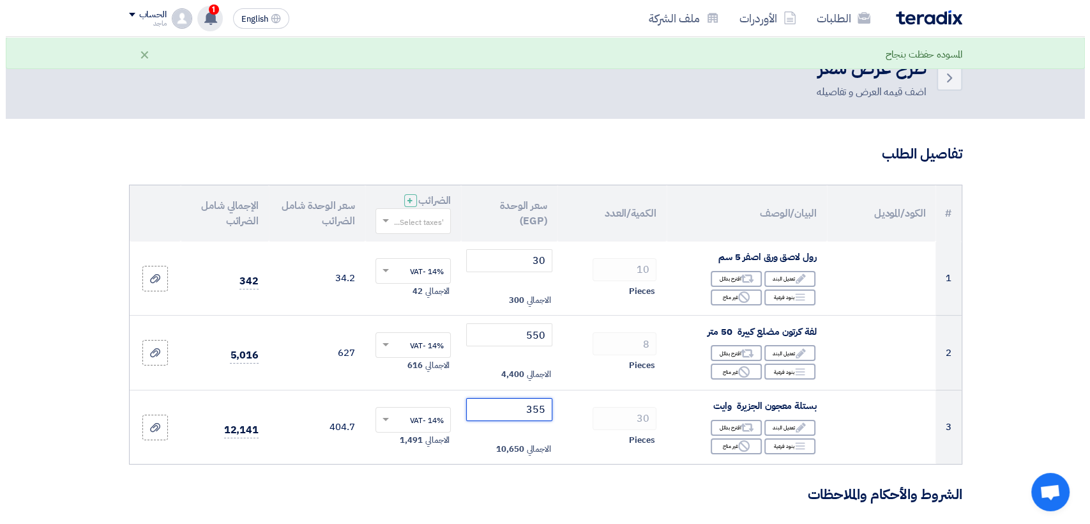
scroll to position [457, 0]
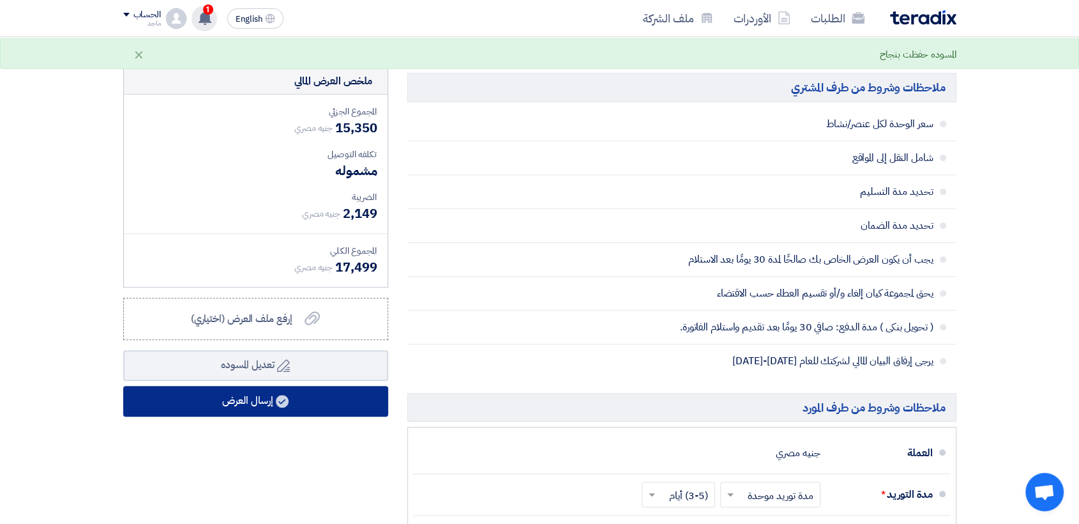
type input "355"
click at [317, 403] on button "إرسال العرض" at bounding box center [255, 401] width 265 height 31
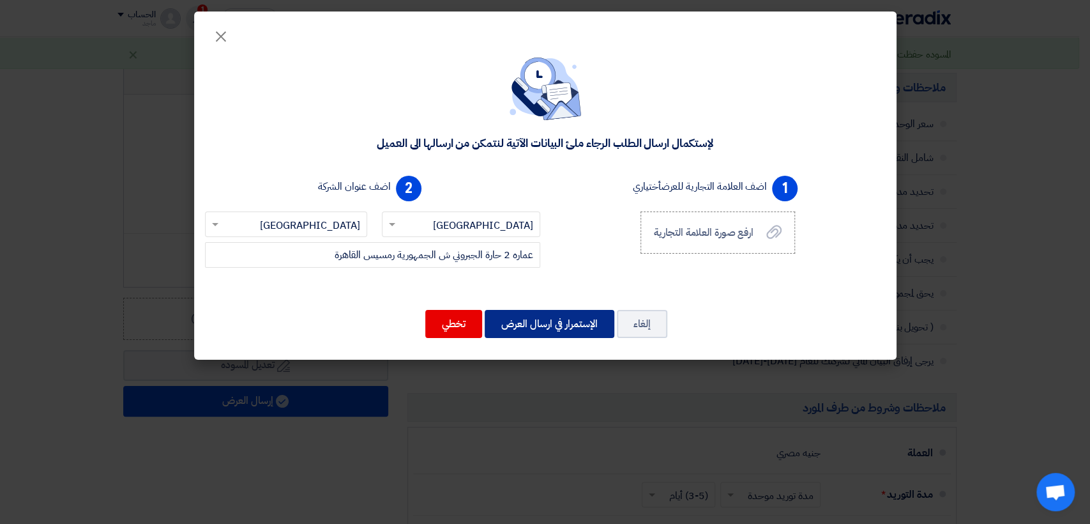
click at [550, 332] on button "الإستمرار في ارسال العرض" at bounding box center [550, 324] width 130 height 28
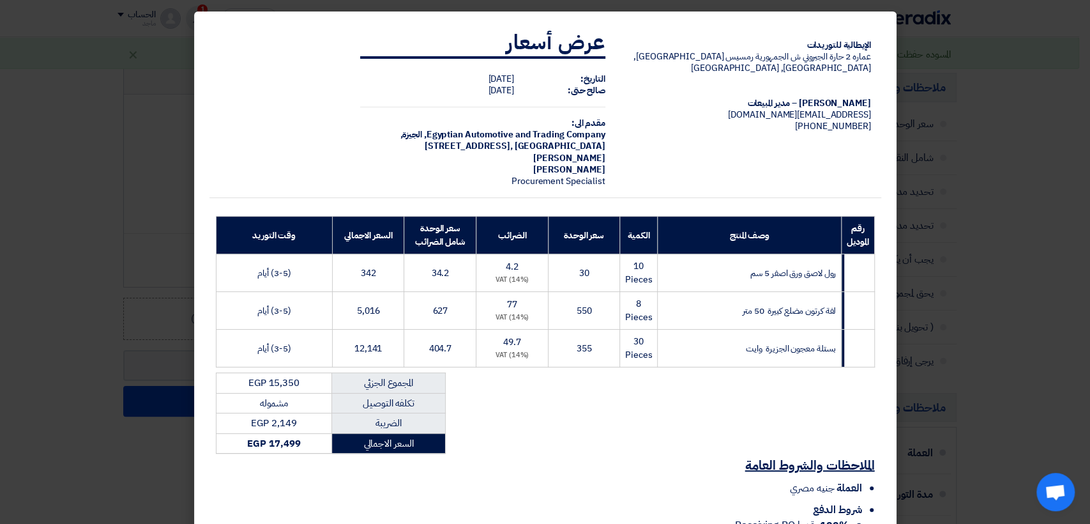
scroll to position [114, 0]
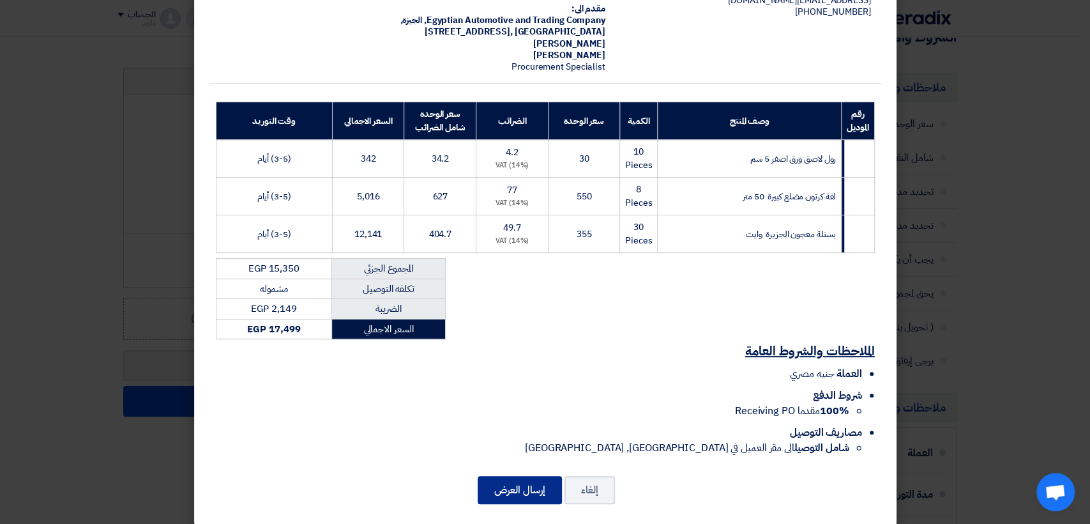
click at [526, 476] on button "إرسال العرض" at bounding box center [520, 490] width 84 height 28
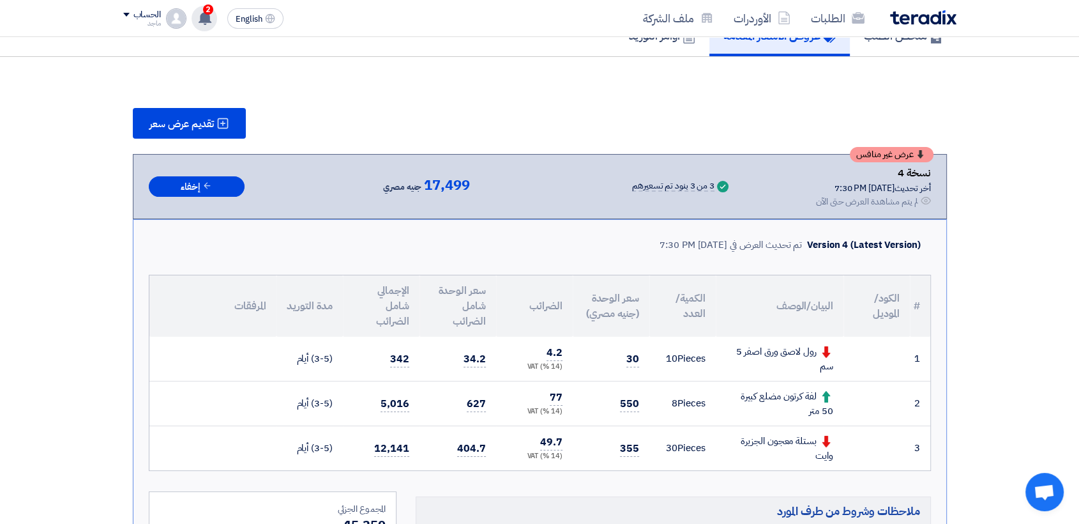
scroll to position [96, 0]
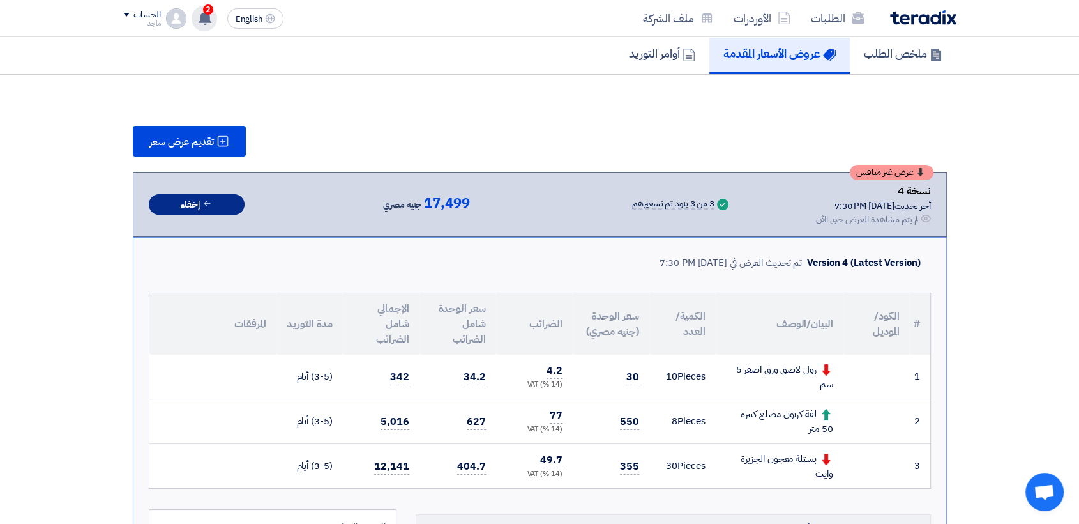
drag, startPoint x: 211, startPoint y: 200, endPoint x: 356, endPoint y: 151, distance: 153.1
click at [207, 11] on span "2" at bounding box center [208, 9] width 10 height 10
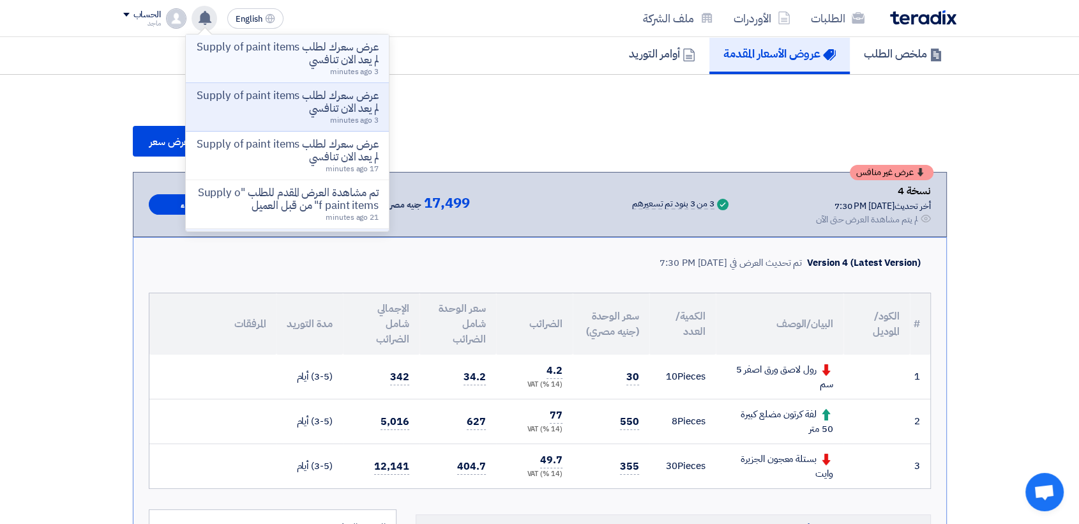
click at [228, 51] on p "عرض سعرك لطلب Supply of paint items لم يعد الان تنافسي" at bounding box center [287, 54] width 183 height 26
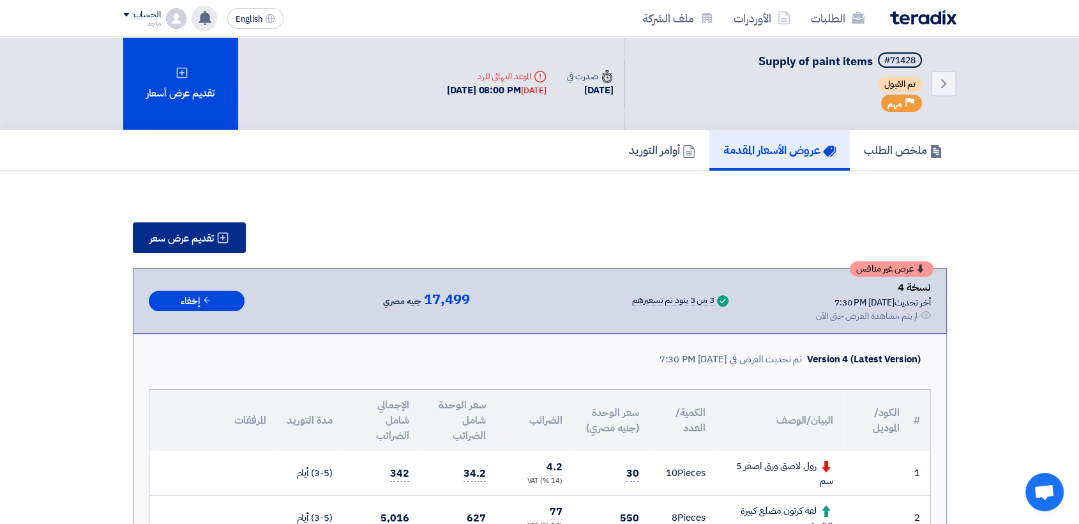
click at [178, 239] on span "تقديم عرض سعر" at bounding box center [181, 238] width 64 height 10
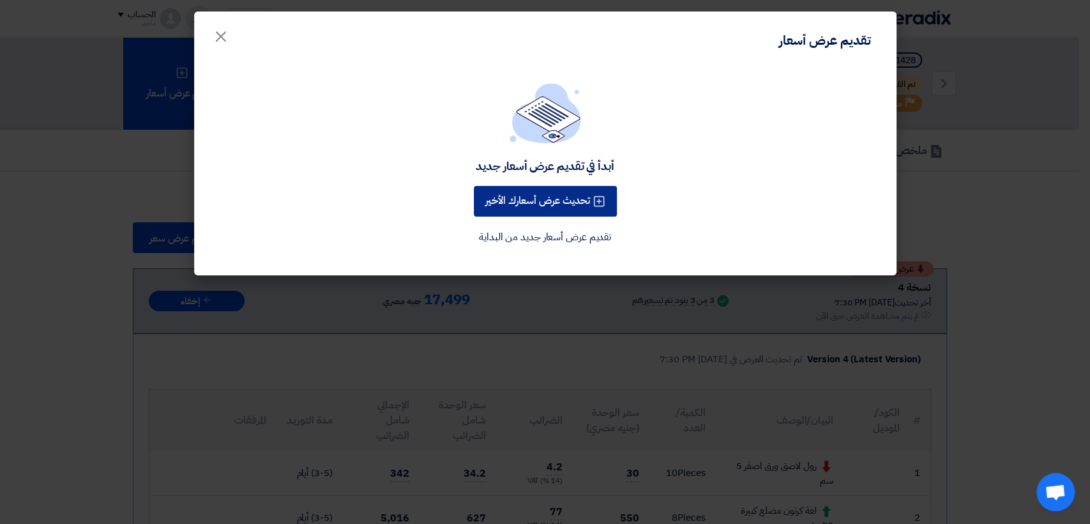
click at [573, 195] on button "تحديث عرض أسعارك الأخير" at bounding box center [545, 201] width 143 height 31
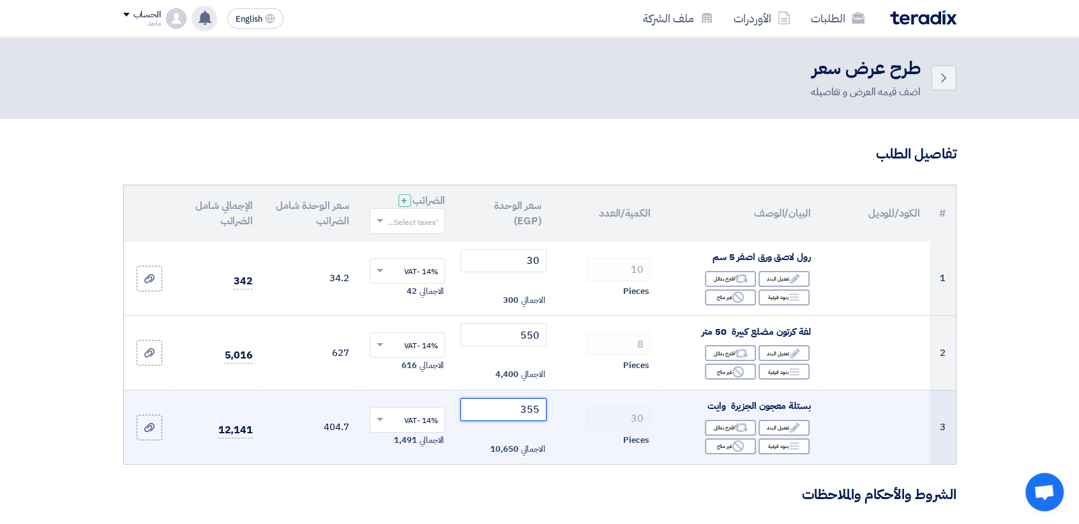
click at [510, 405] on input "355" at bounding box center [503, 409] width 86 height 23
type input "3"
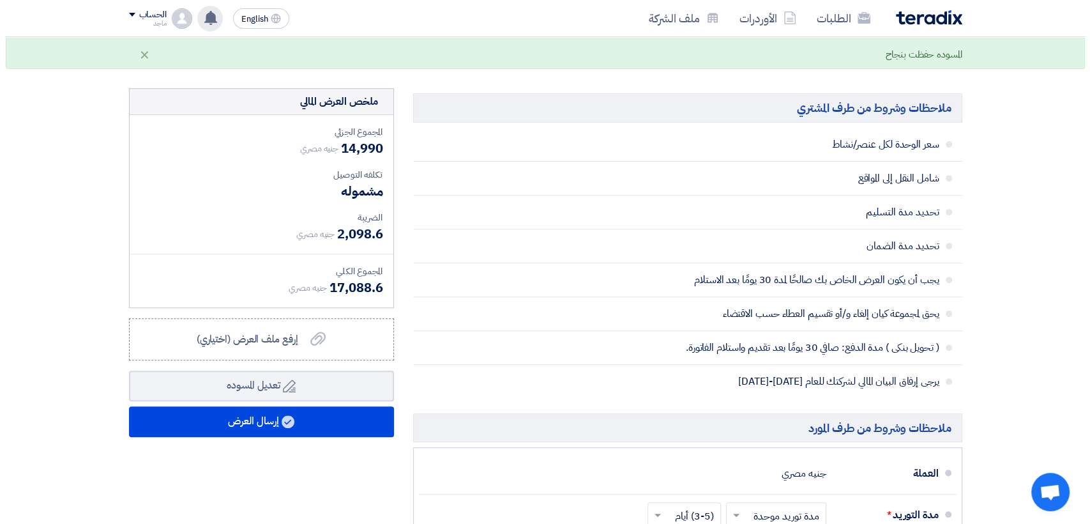
scroll to position [477, 0]
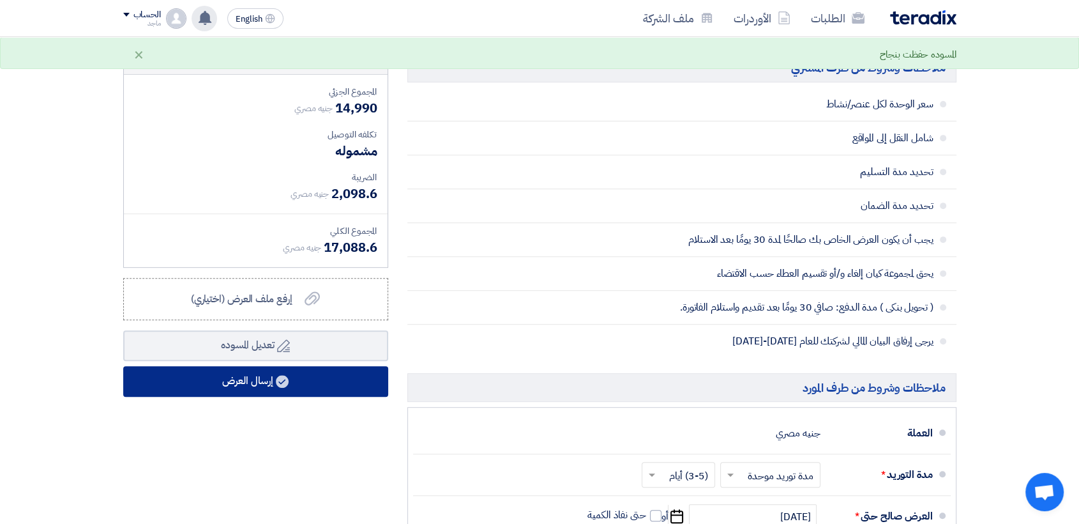
type input "343"
click at [345, 389] on button "إرسال العرض" at bounding box center [255, 381] width 265 height 31
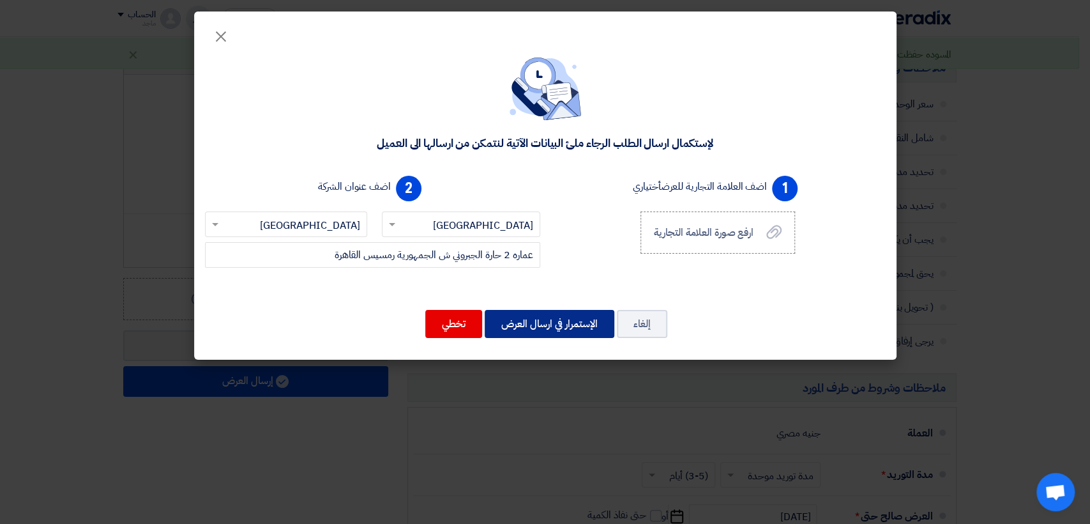
click at [526, 321] on button "الإستمرار في ارسال العرض" at bounding box center [550, 324] width 130 height 28
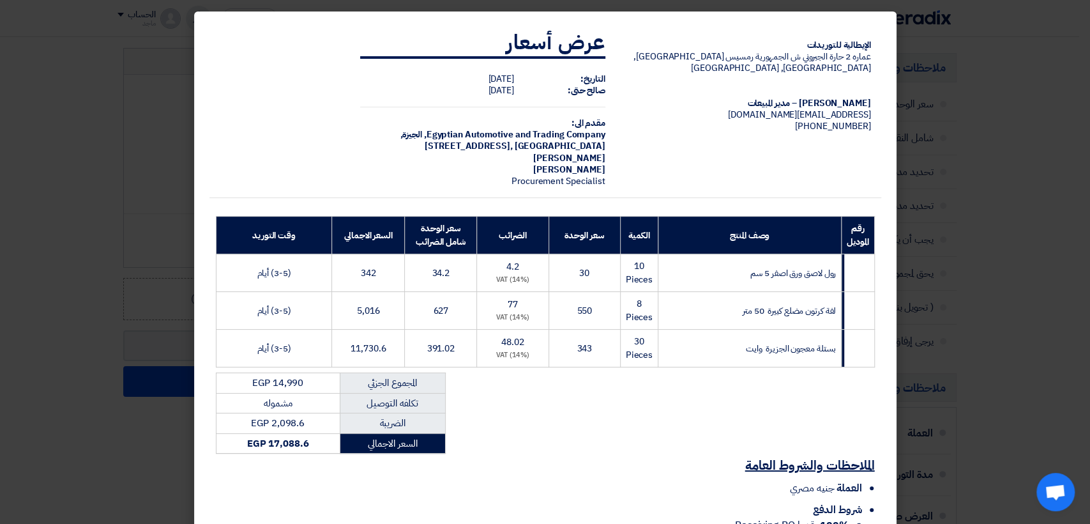
scroll to position [114, 0]
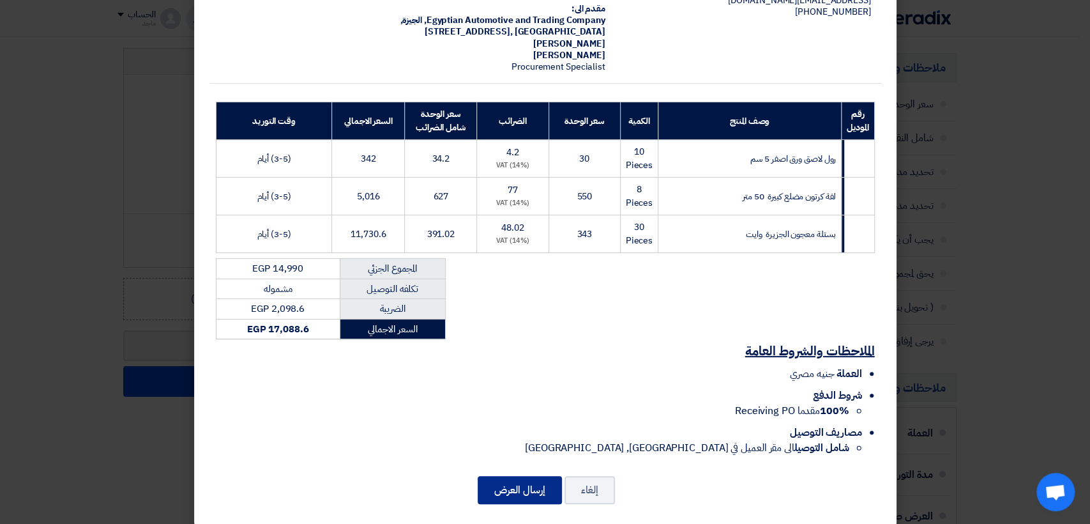
click at [507, 476] on button "إرسال العرض" at bounding box center [520, 490] width 84 height 28
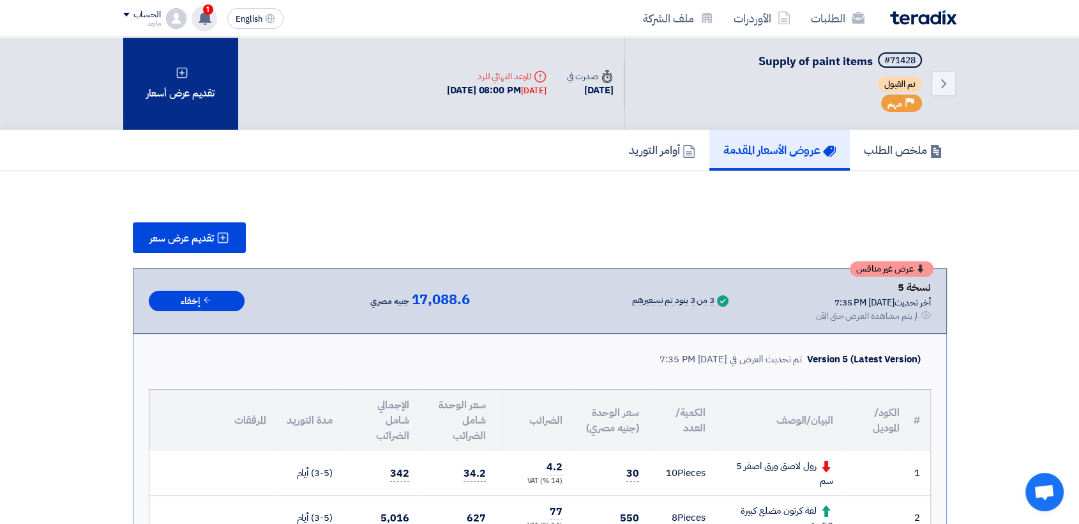
click at [169, 88] on div "تقديم عرض أسعار" at bounding box center [180, 83] width 115 height 93
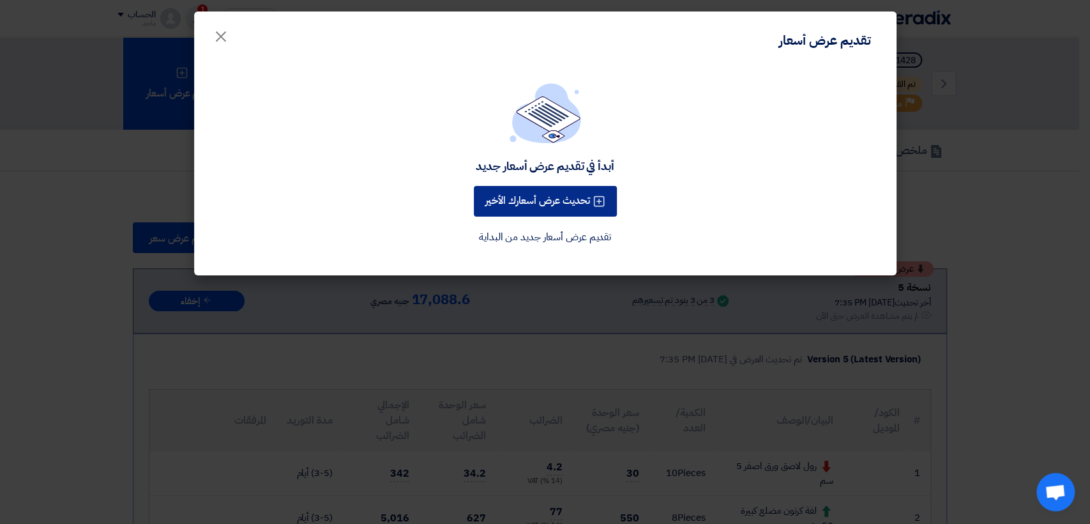
click at [521, 199] on button "تحديث عرض أسعارك الأخير" at bounding box center [545, 201] width 143 height 31
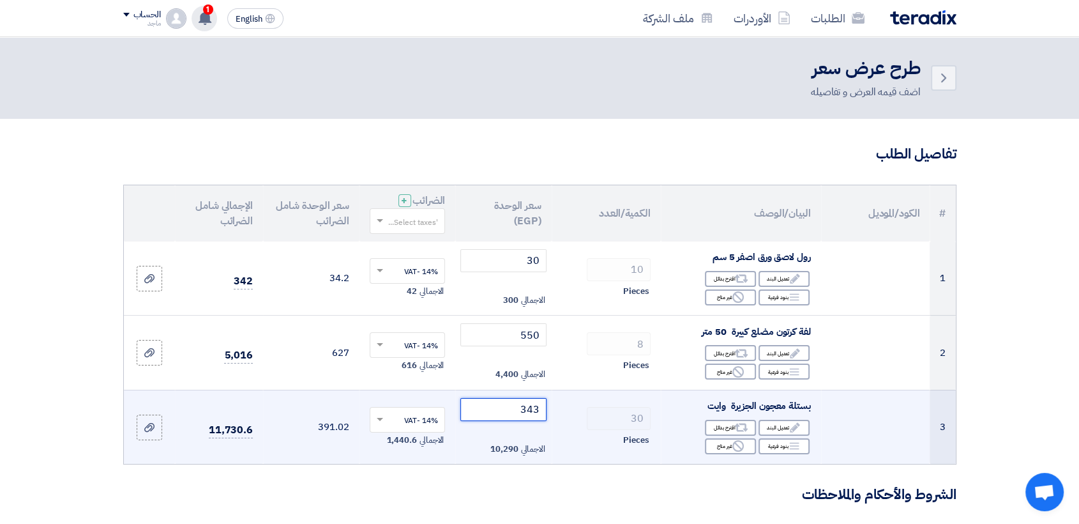
click at [501, 409] on input "343" at bounding box center [503, 409] width 86 height 23
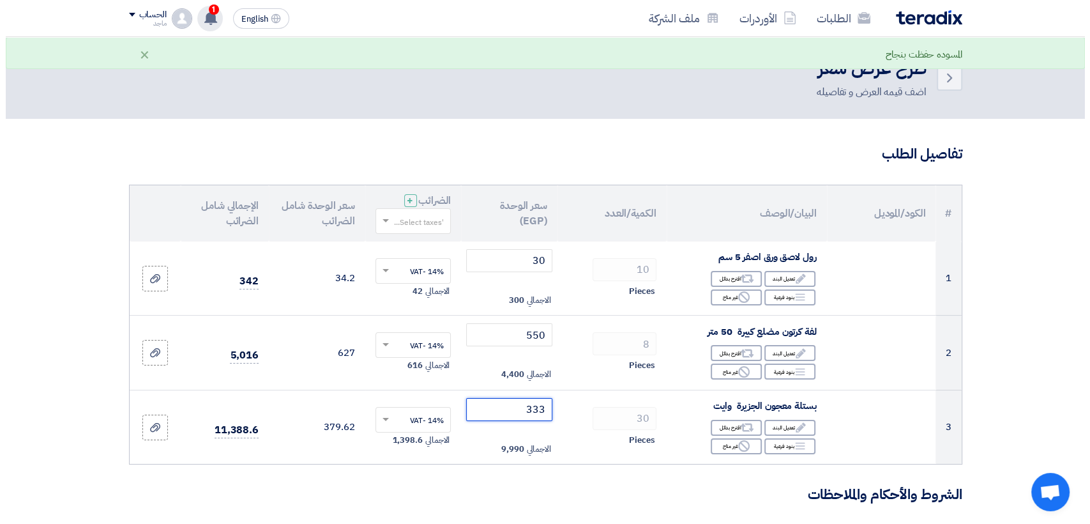
scroll to position [457, 0]
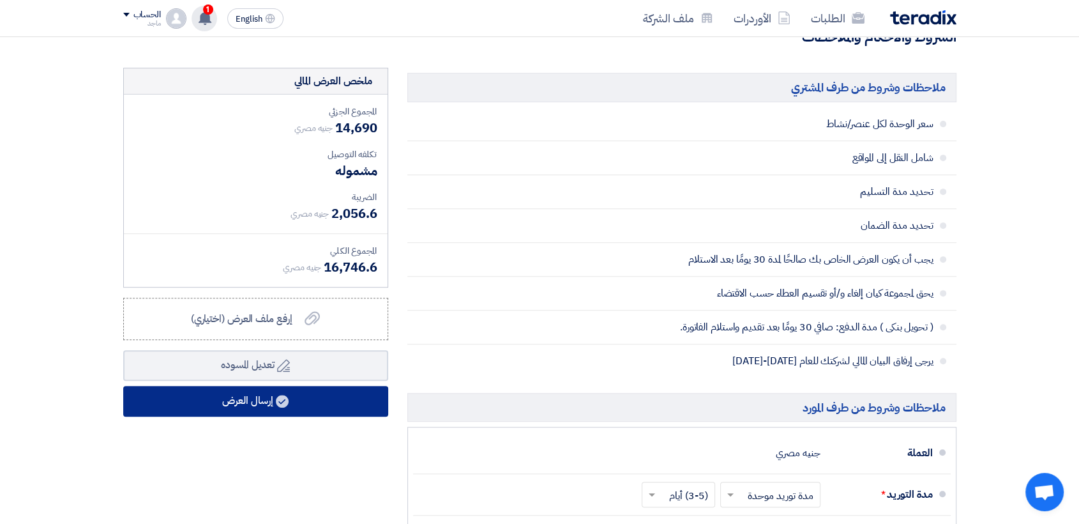
type input "333"
click at [252, 400] on button "إرسال العرض" at bounding box center [255, 401] width 265 height 31
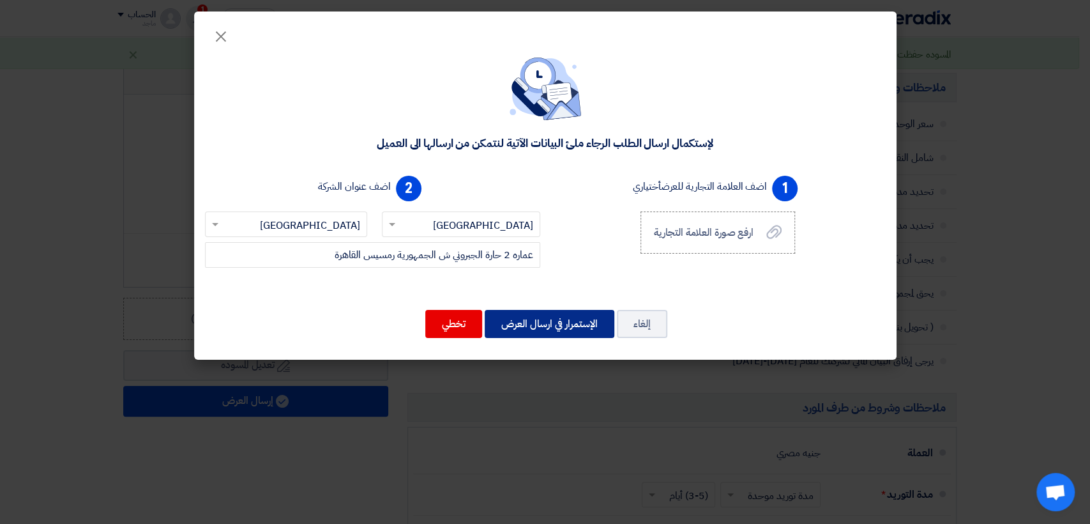
click at [586, 323] on button "الإستمرار في ارسال العرض" at bounding box center [550, 324] width 130 height 28
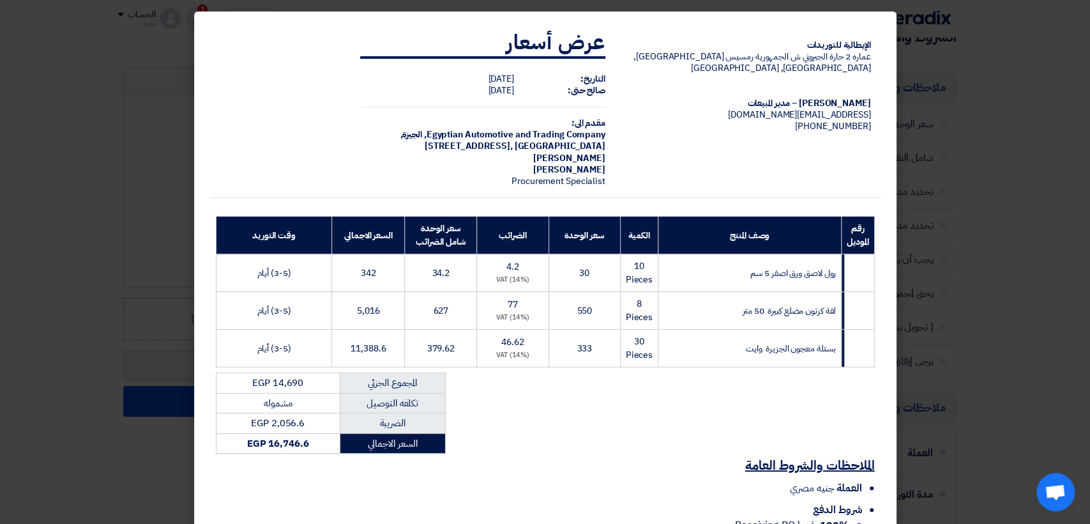
scroll to position [114, 0]
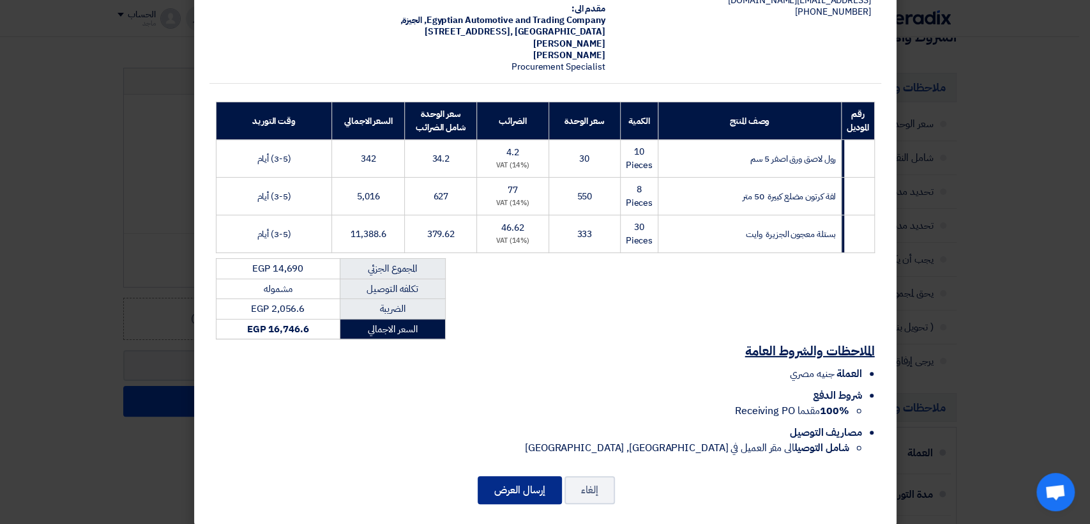
click at [511, 476] on button "إرسال العرض" at bounding box center [520, 490] width 84 height 28
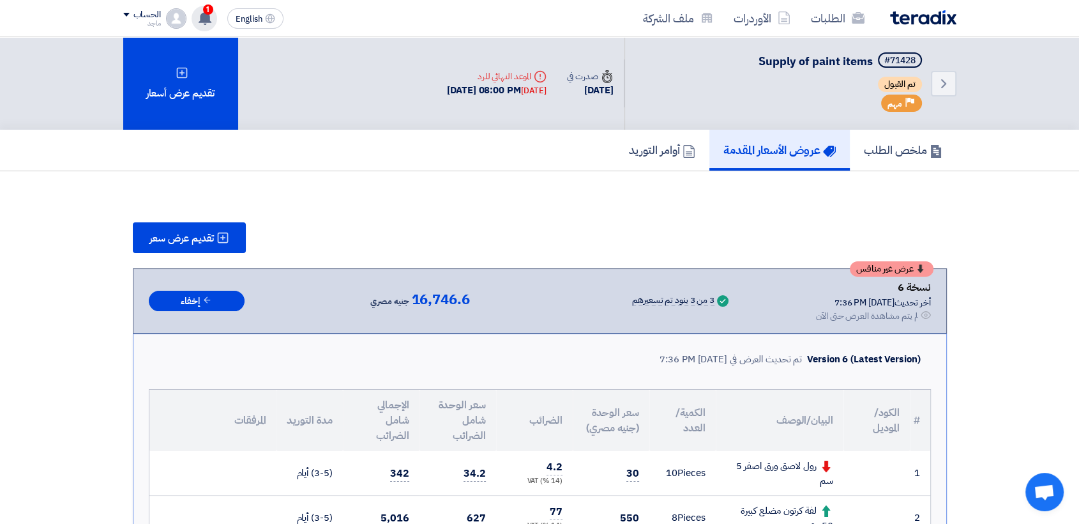
scroll to position [457, 0]
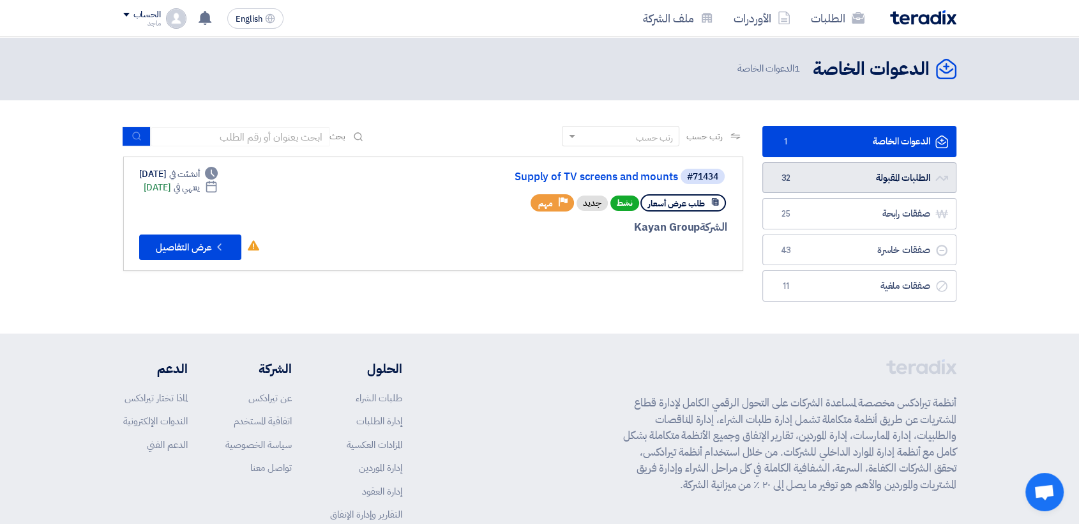
click at [856, 176] on link "الطلبات المقبولة الطلبات المقبولة 32" at bounding box center [859, 177] width 194 height 31
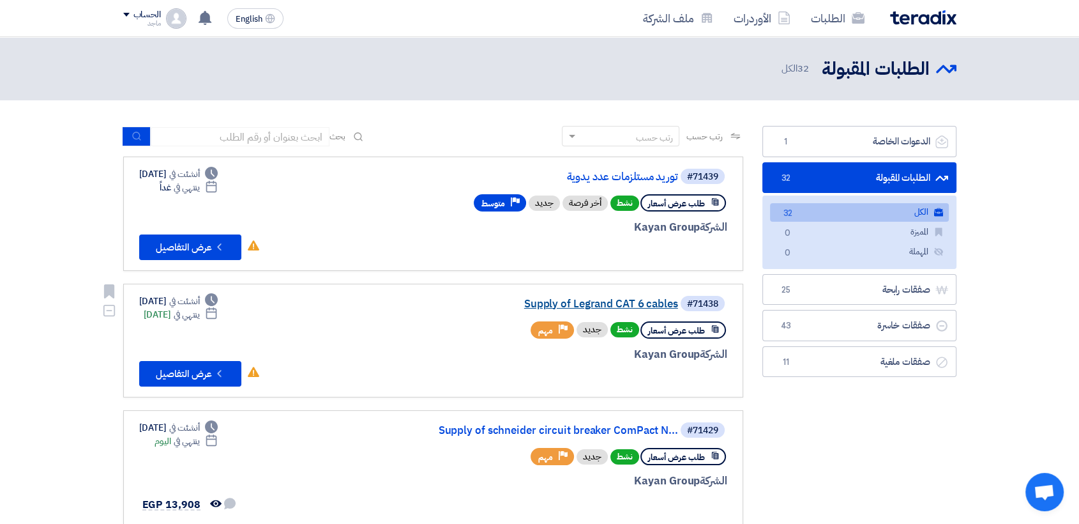
click at [614, 301] on link "Supply of Legrand CAT 6 cables" at bounding box center [550, 303] width 255 height 11
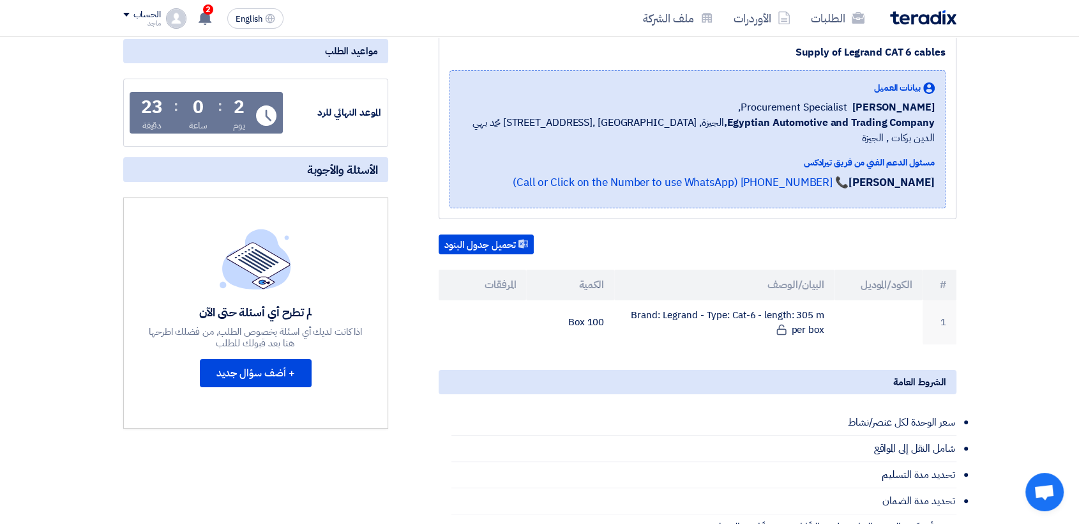
scroll to position [173, 0]
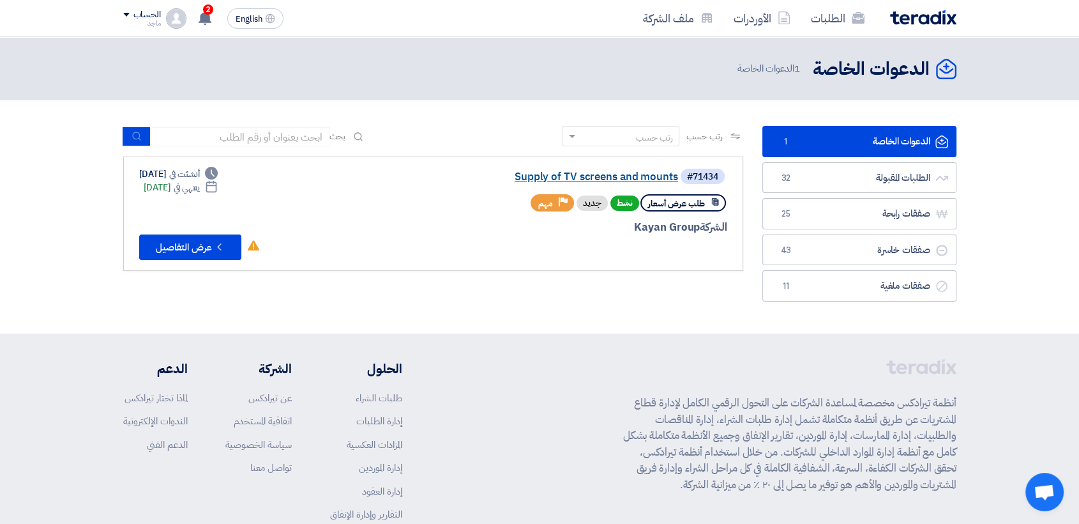
click at [597, 177] on link "Supply of TV screens and mounts" at bounding box center [550, 176] width 255 height 11
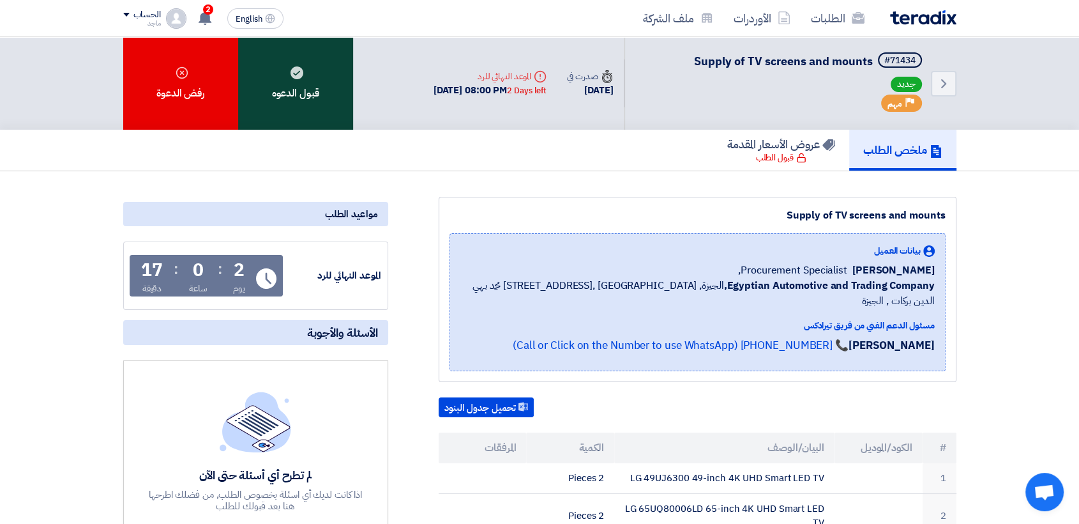
click at [310, 103] on div "قبول الدعوه" at bounding box center [295, 83] width 115 height 93
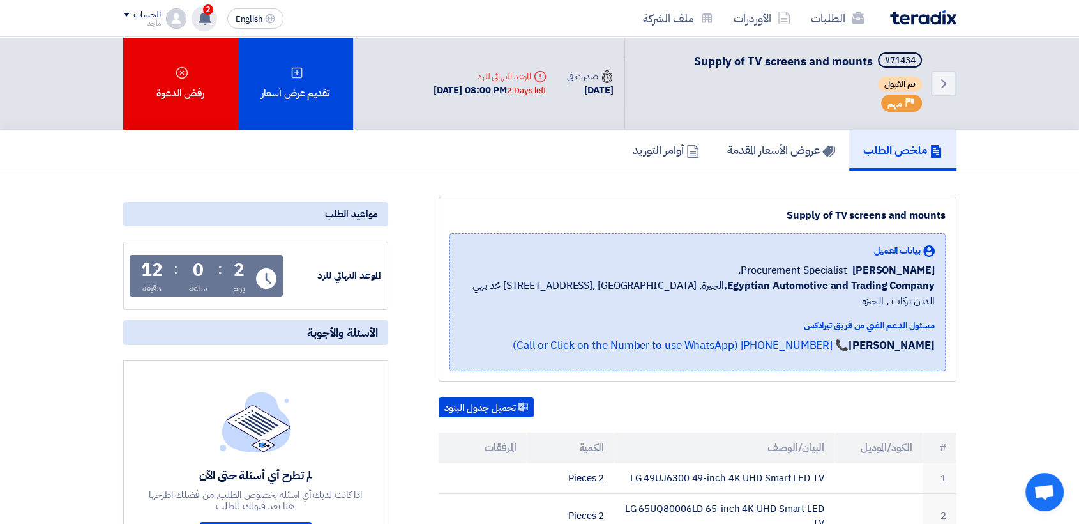
click at [204, 17] on use at bounding box center [205, 18] width 13 height 14
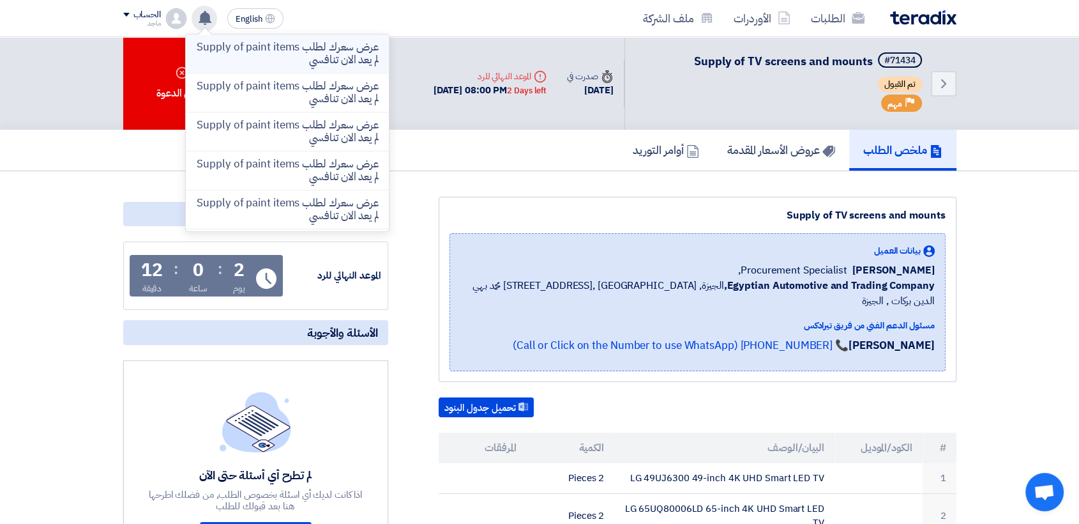
click at [253, 63] on p "عرض سعرك لطلب Supply of paint items لم يعد الان تنافسي" at bounding box center [287, 54] width 183 height 26
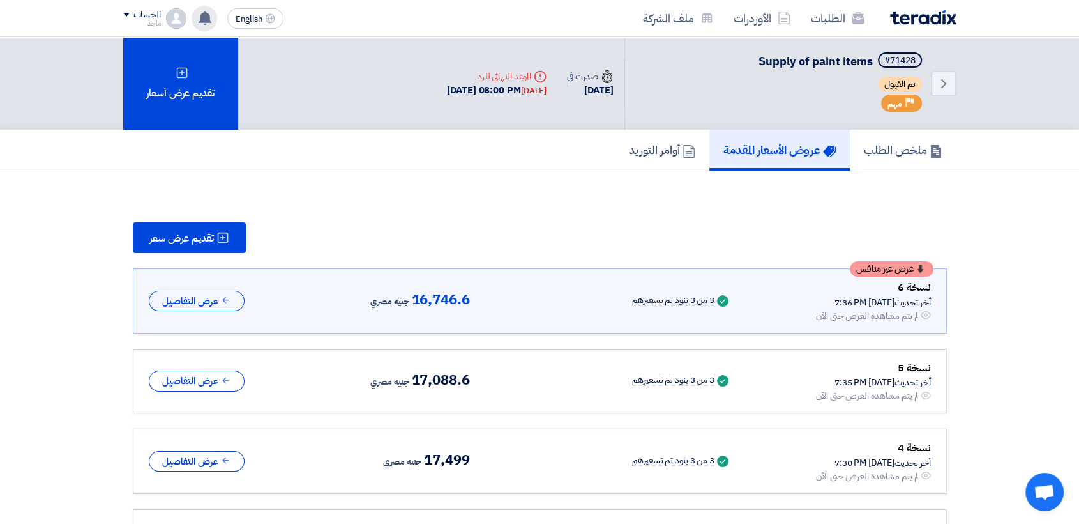
scroll to position [38, 0]
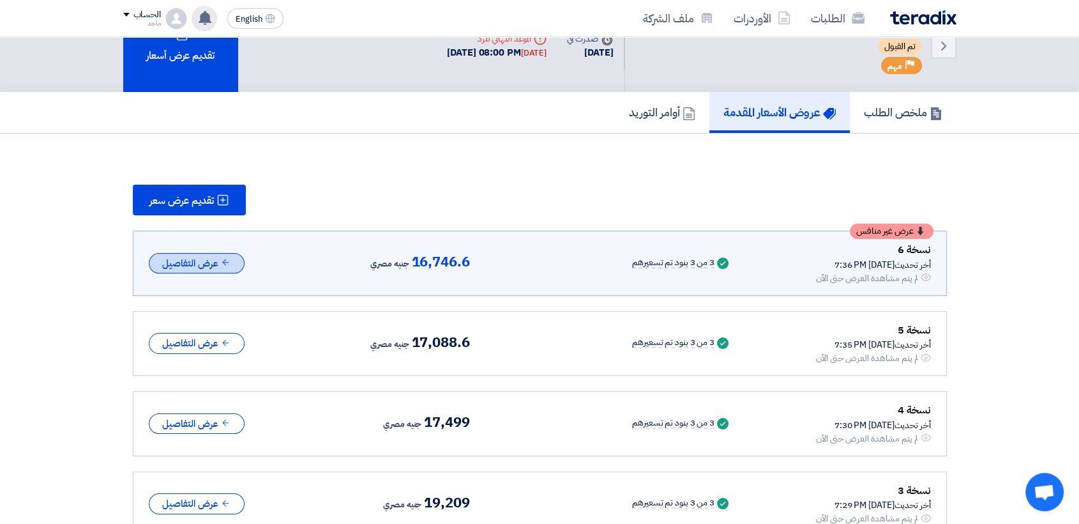
click at [197, 263] on button "عرض التفاصيل" at bounding box center [197, 263] width 96 height 21
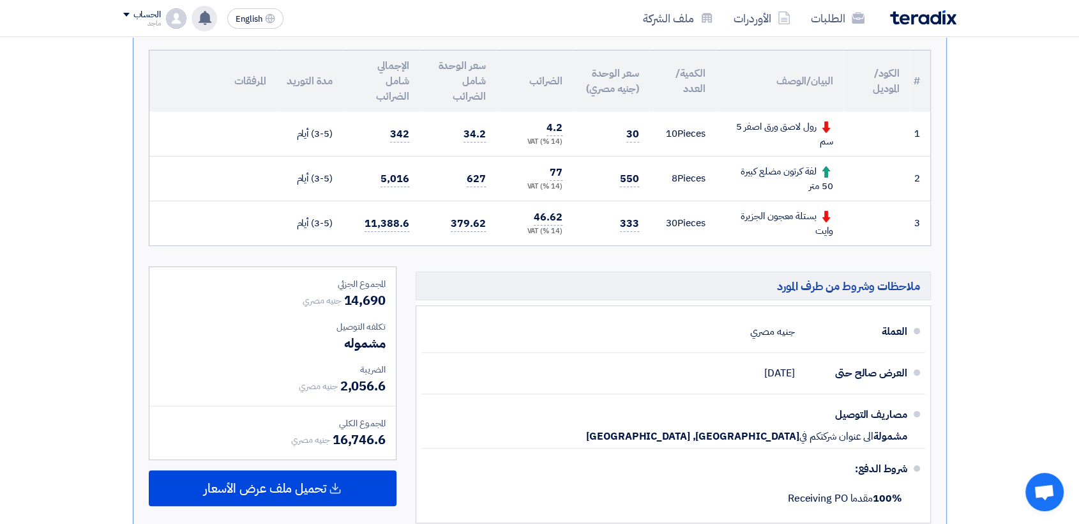
scroll to position [0, 0]
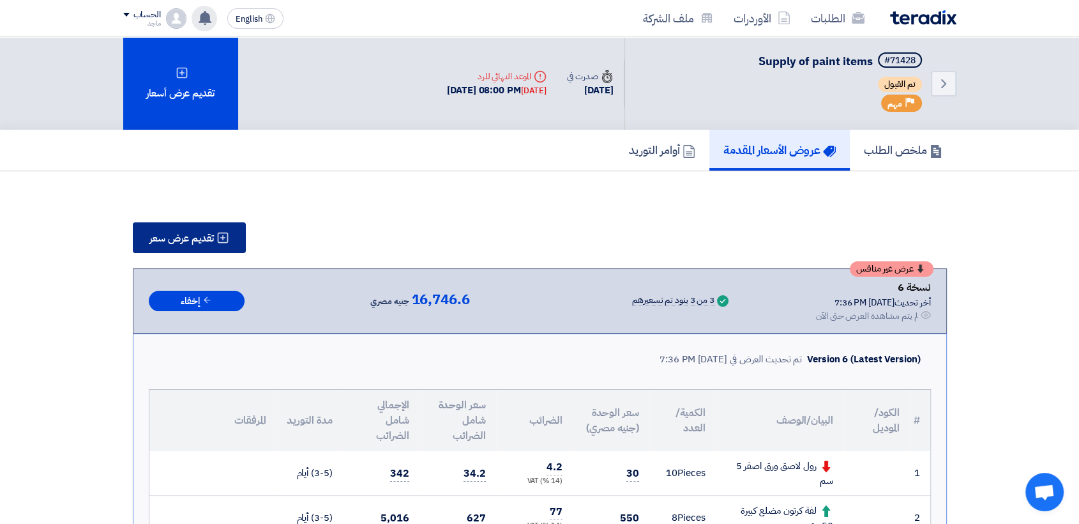
click at [222, 241] on icon at bounding box center [222, 237] width 13 height 13
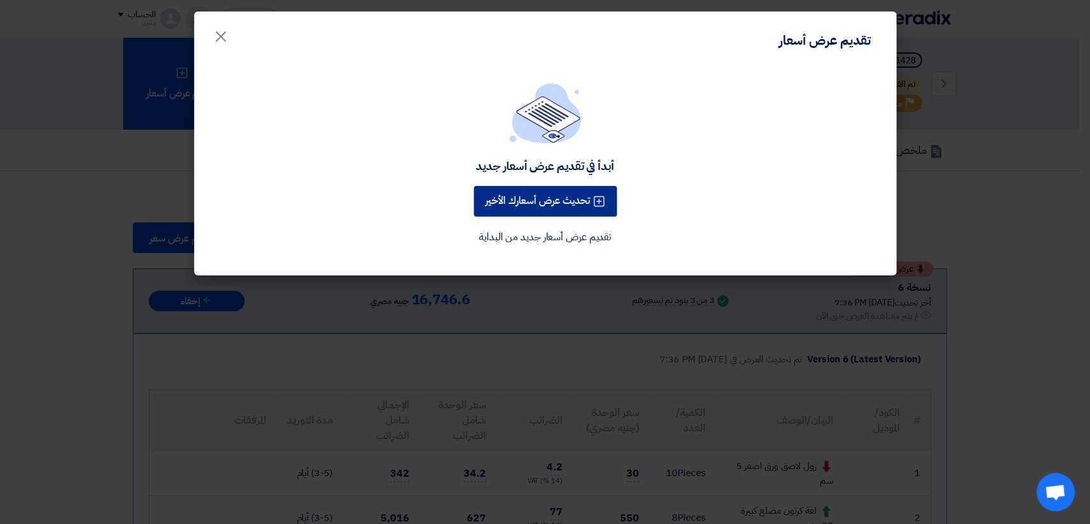
click at [519, 190] on button "تحديث عرض أسعارك الأخير" at bounding box center [545, 201] width 143 height 31
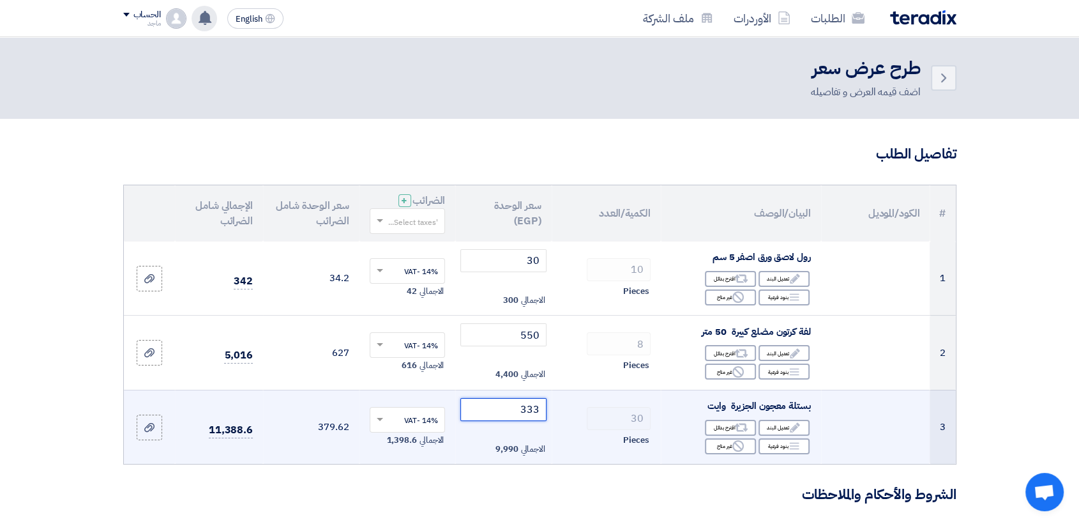
click at [503, 414] on input "333" at bounding box center [503, 409] width 86 height 23
type input "3"
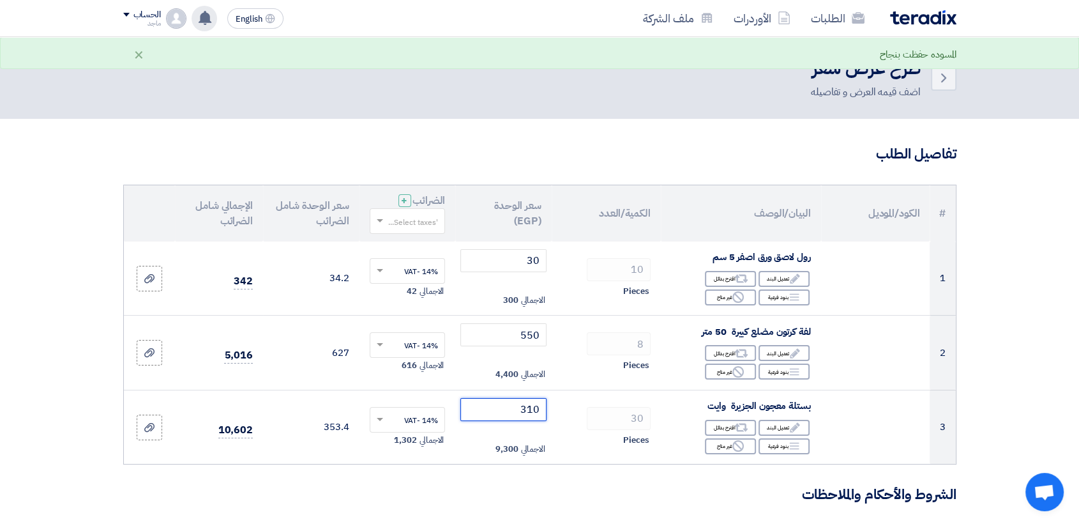
scroll to position [457, 0]
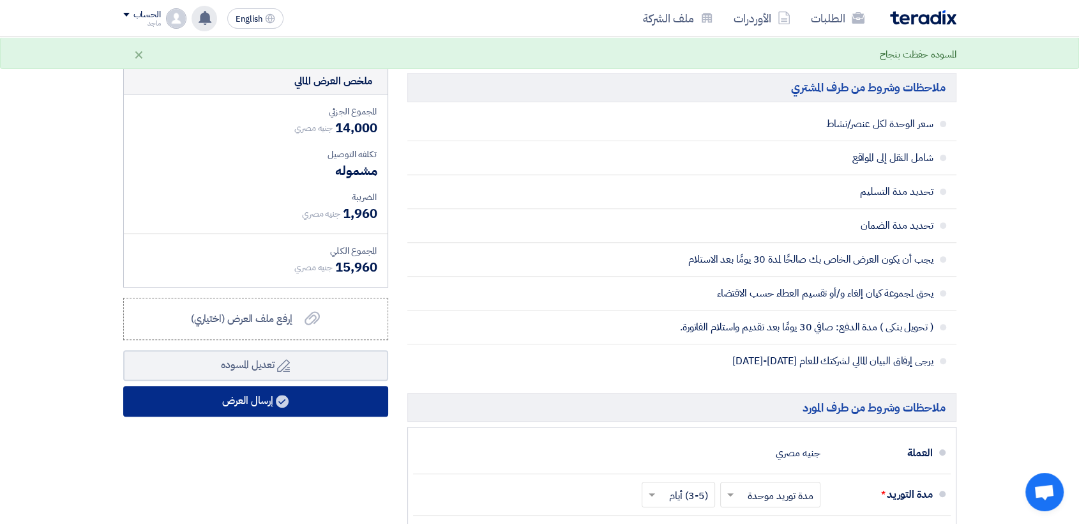
click at [315, 402] on button "إرسال العرض" at bounding box center [255, 401] width 265 height 31
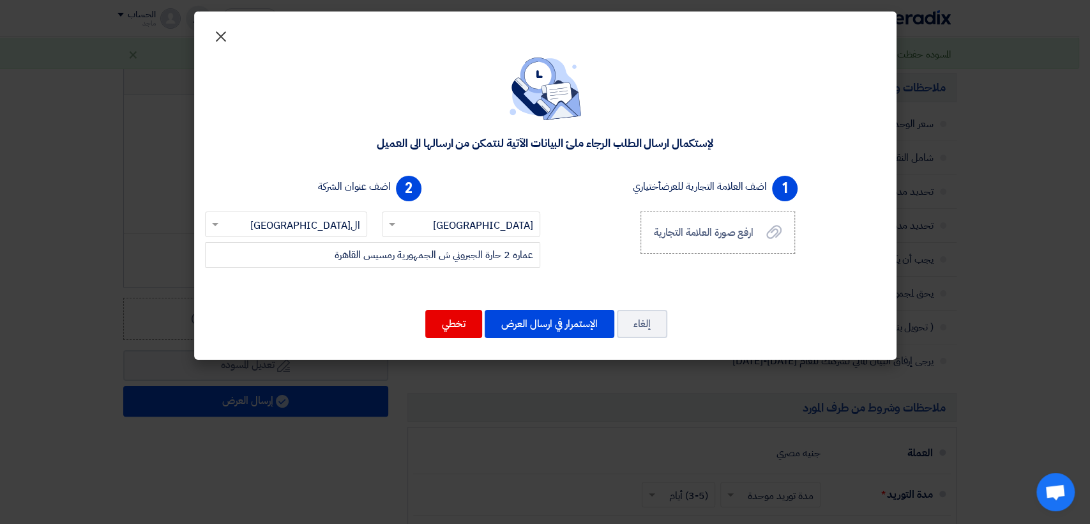
click at [218, 35] on span "×" at bounding box center [220, 36] width 15 height 38
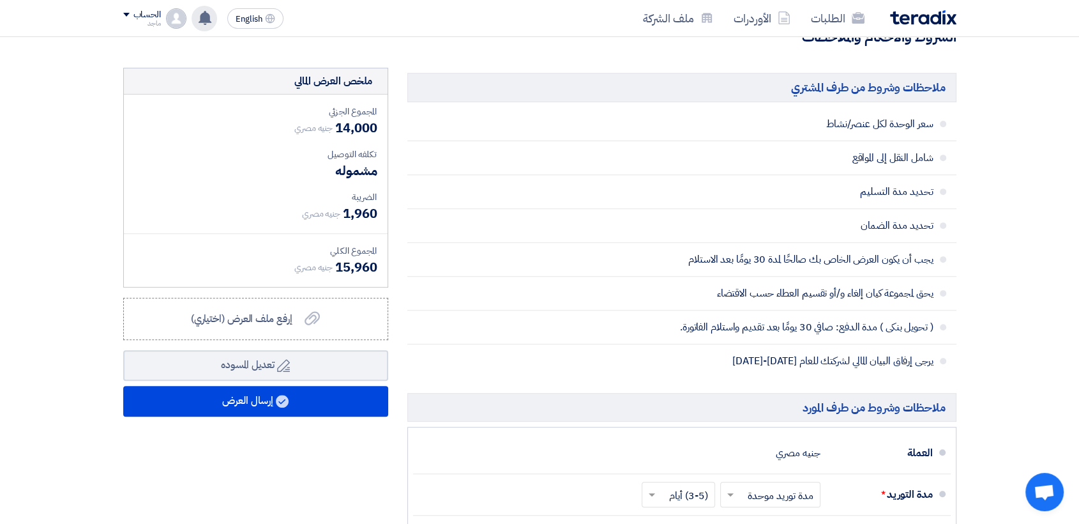
scroll to position [0, 0]
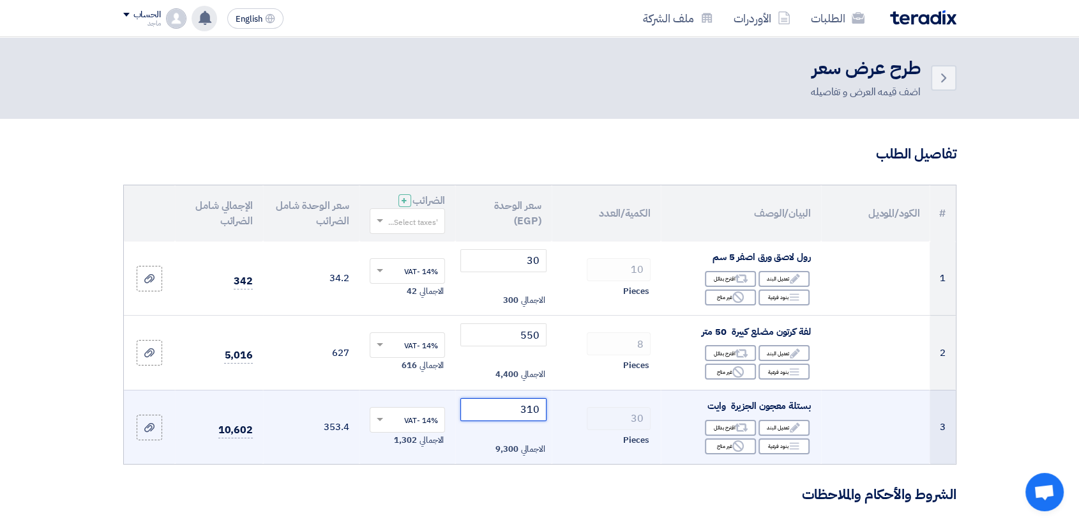
click at [501, 404] on input "310" at bounding box center [503, 409] width 86 height 23
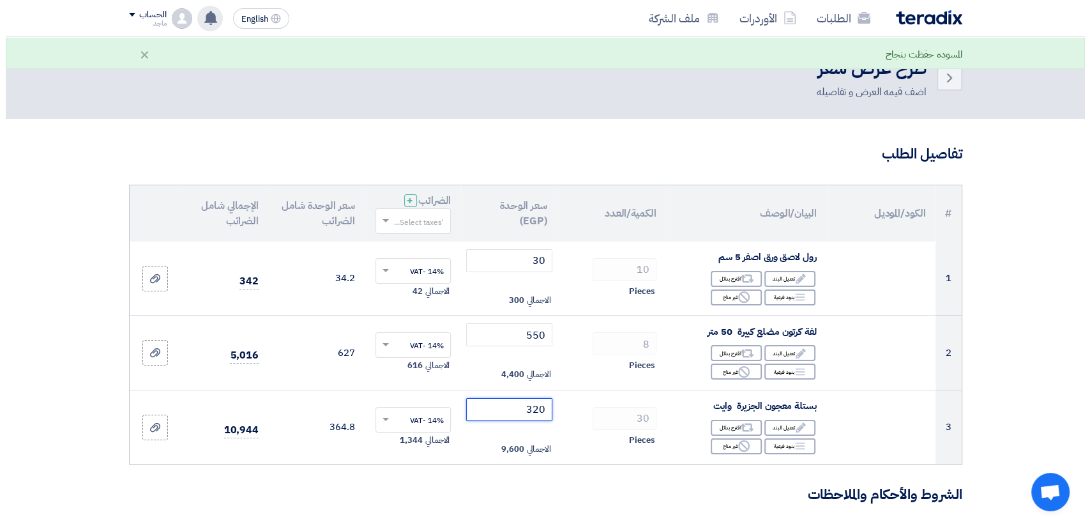
scroll to position [457, 0]
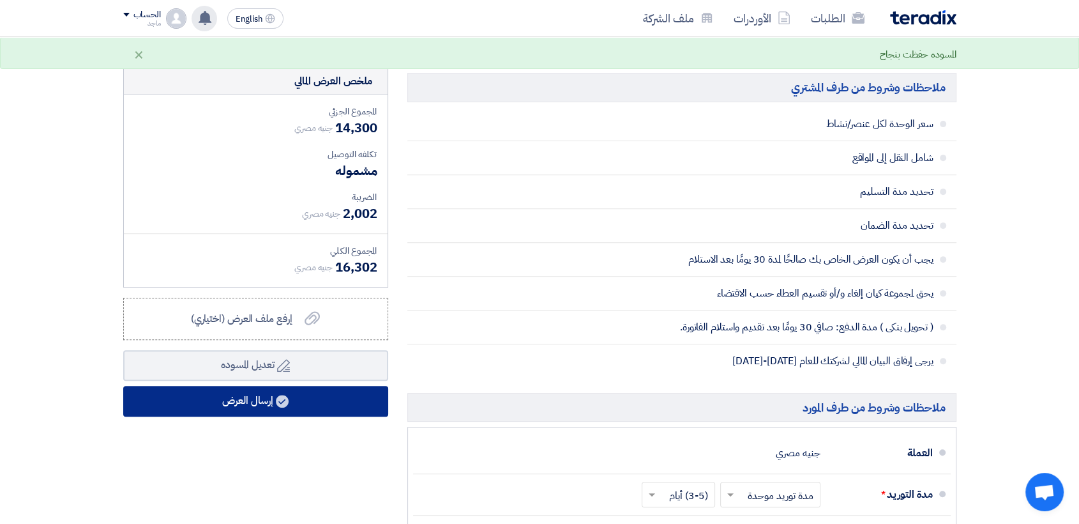
type input "320"
click at [352, 414] on button "إرسال العرض" at bounding box center [255, 401] width 265 height 31
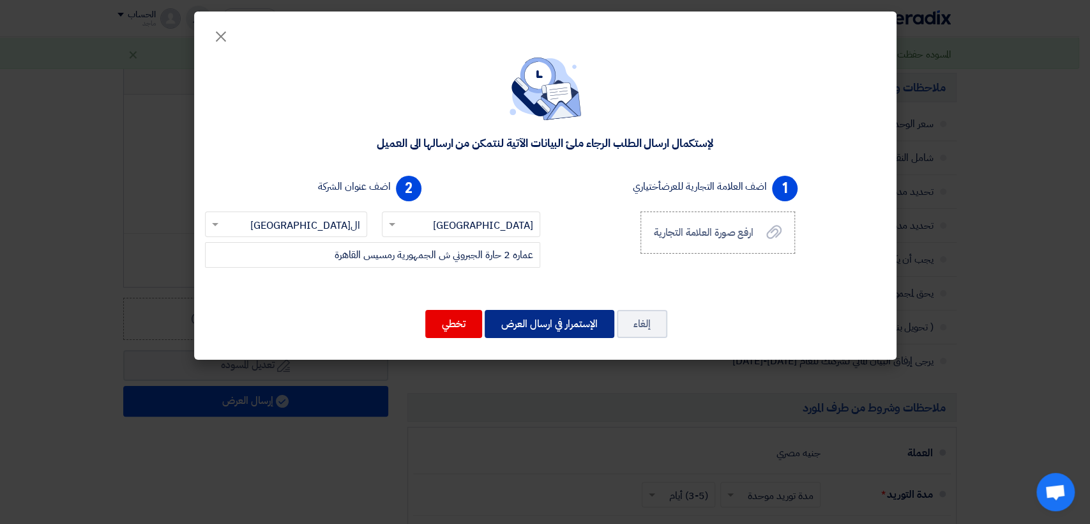
click at [570, 323] on button "الإستمرار في ارسال العرض" at bounding box center [550, 324] width 130 height 28
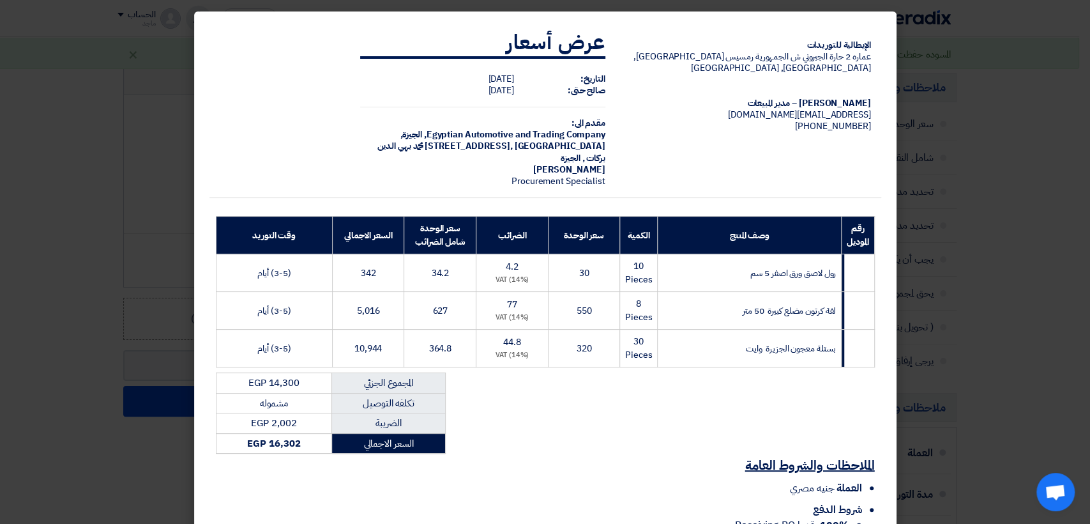
scroll to position [114, 0]
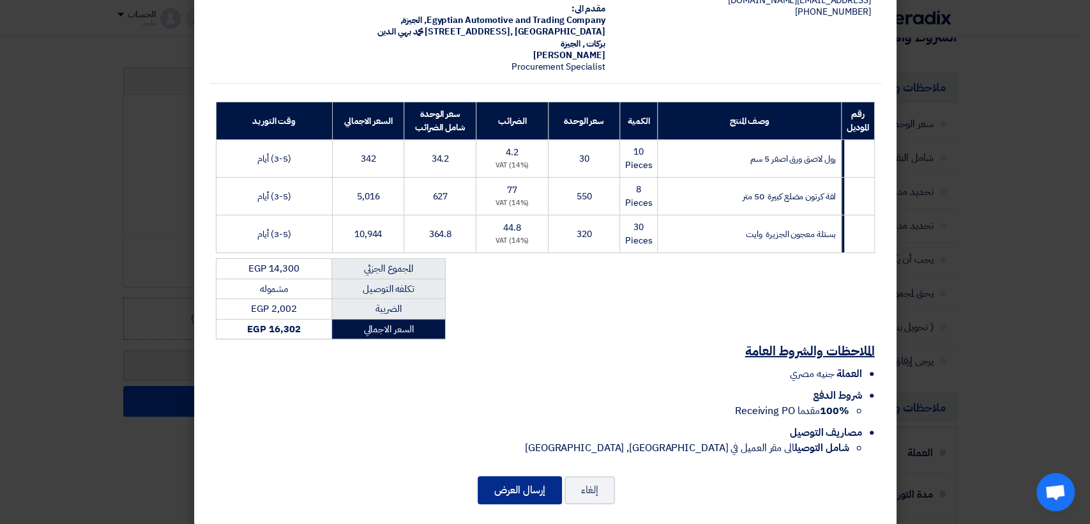
click at [511, 476] on button "إرسال العرض" at bounding box center [520, 490] width 84 height 28
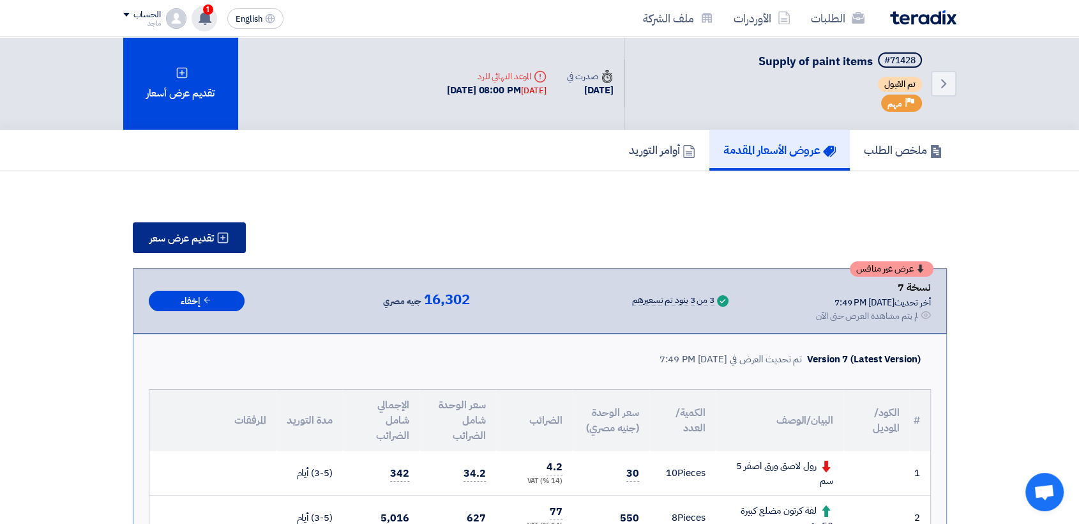
click at [220, 231] on icon at bounding box center [222, 237] width 13 height 13
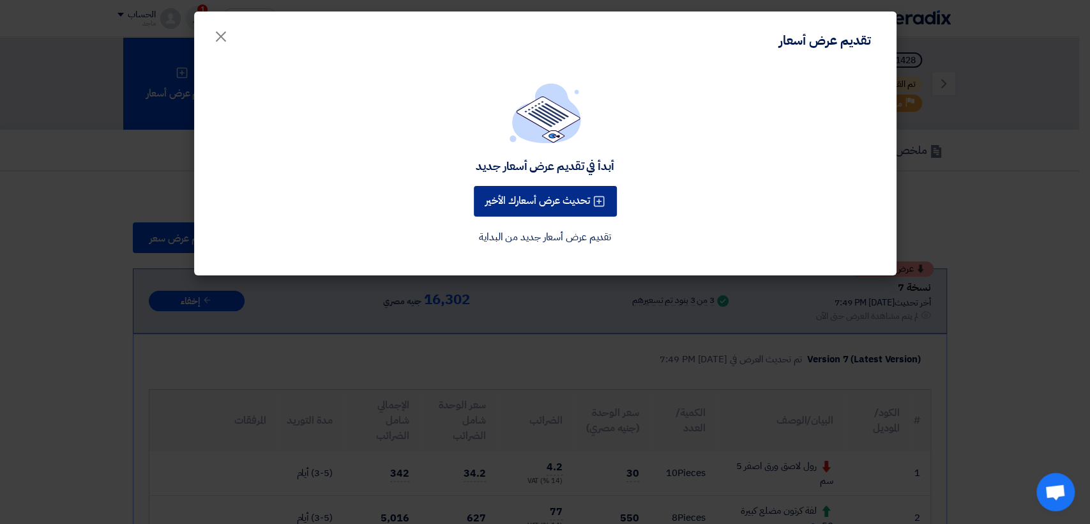
click at [506, 207] on button "تحديث عرض أسعارك الأخير" at bounding box center [545, 201] width 143 height 31
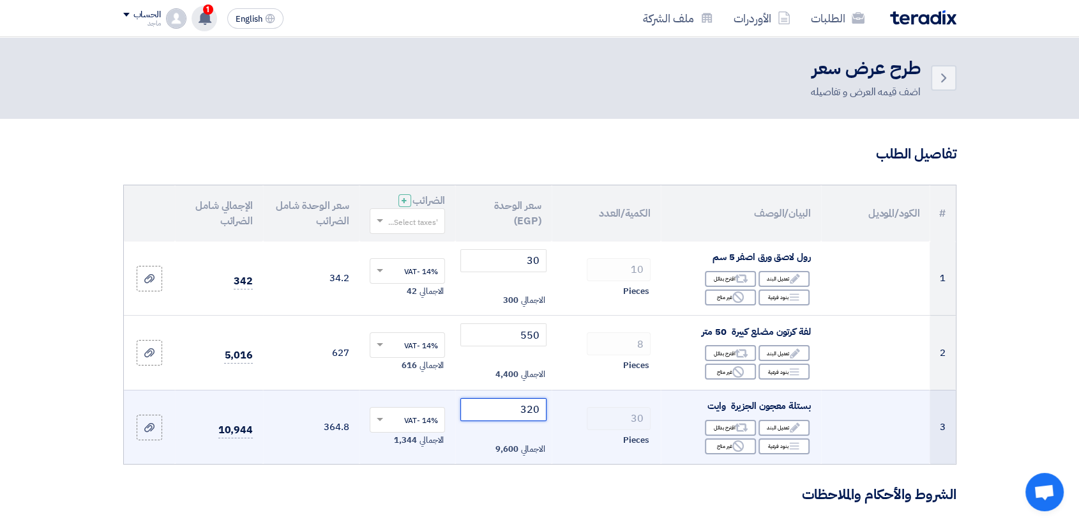
click at [501, 407] on input "320" at bounding box center [503, 409] width 86 height 23
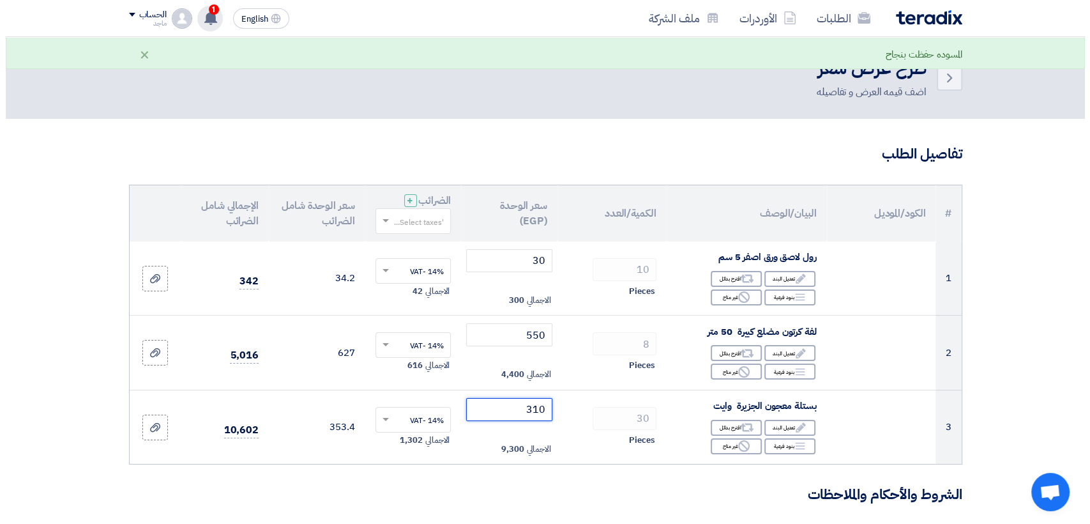
scroll to position [457, 0]
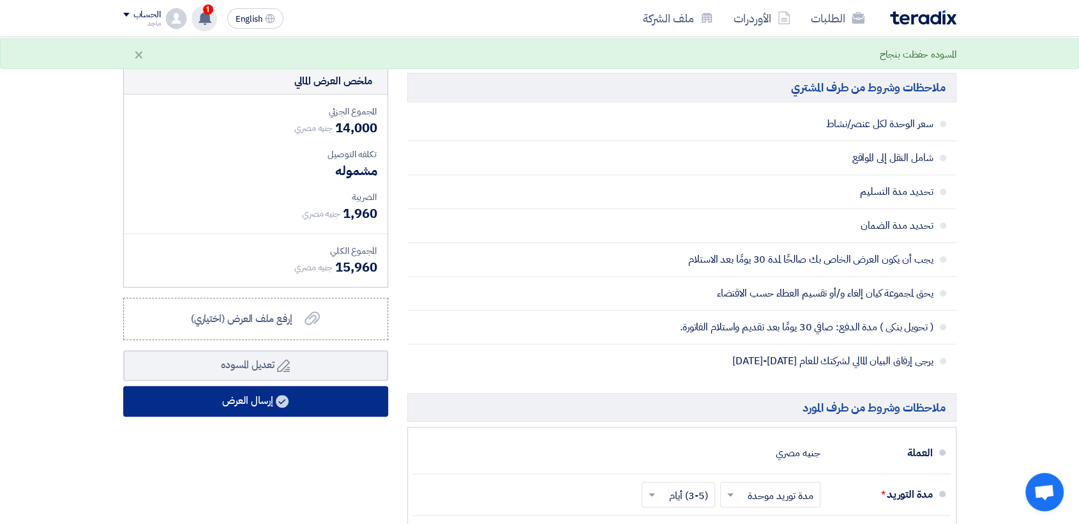
type input "310"
click at [292, 410] on button "إرسال العرض" at bounding box center [255, 401] width 265 height 31
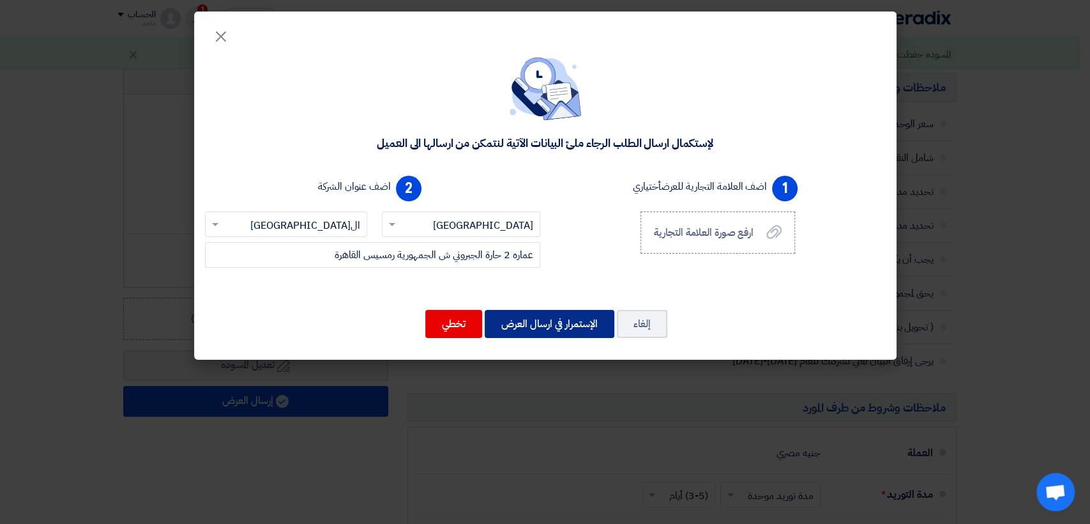
click at [559, 322] on button "الإستمرار في ارسال العرض" at bounding box center [550, 324] width 130 height 28
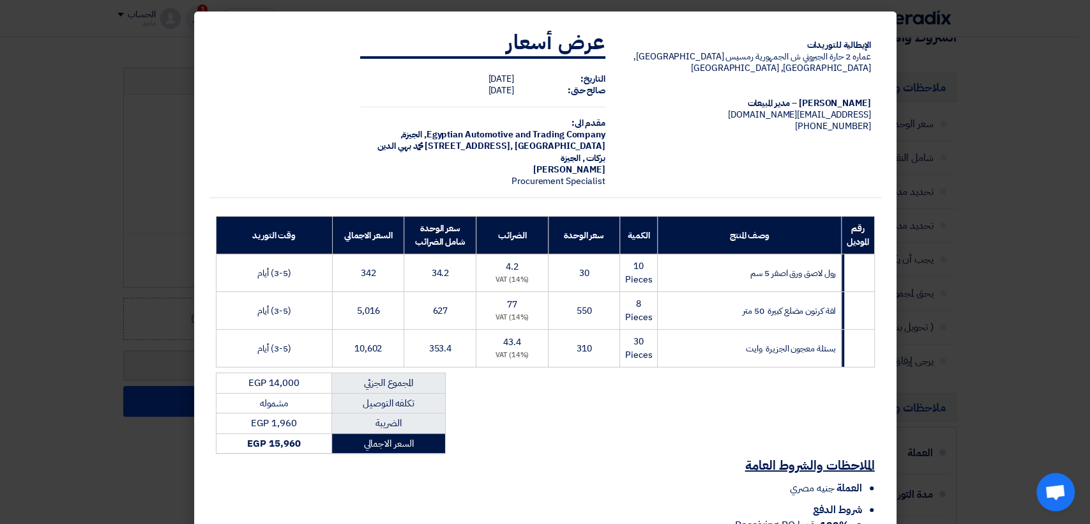
scroll to position [114, 0]
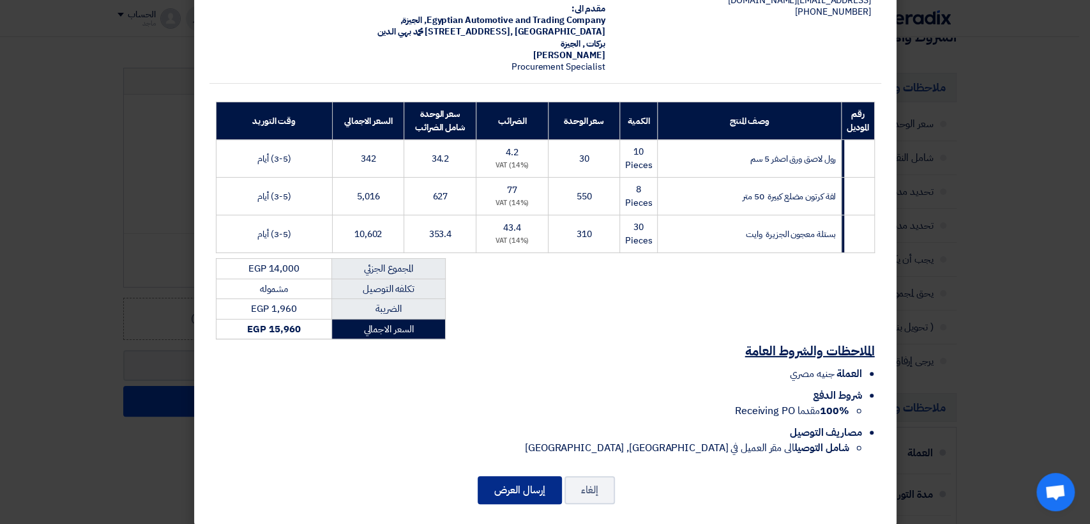
click at [529, 477] on button "إرسال العرض" at bounding box center [520, 490] width 84 height 28
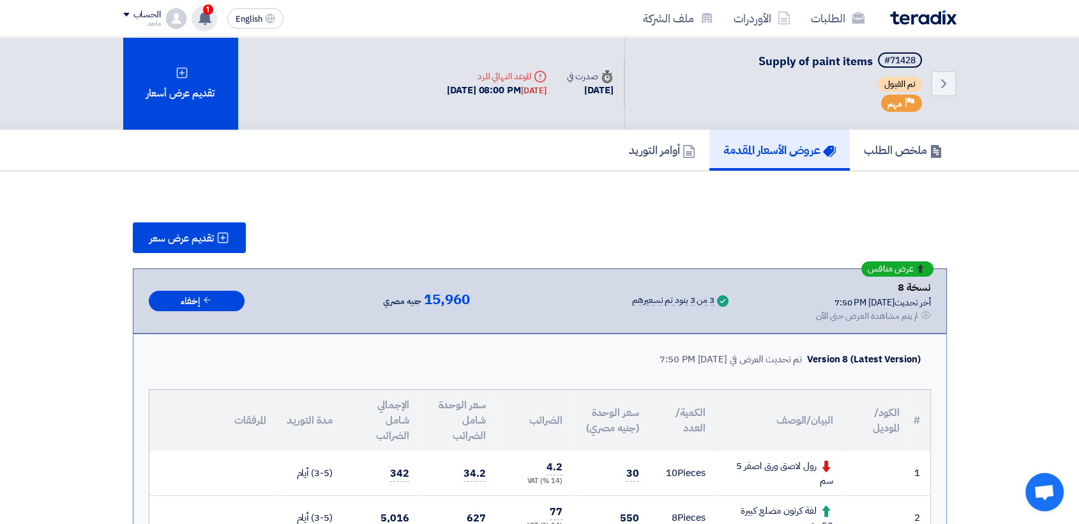
scroll to position [457, 0]
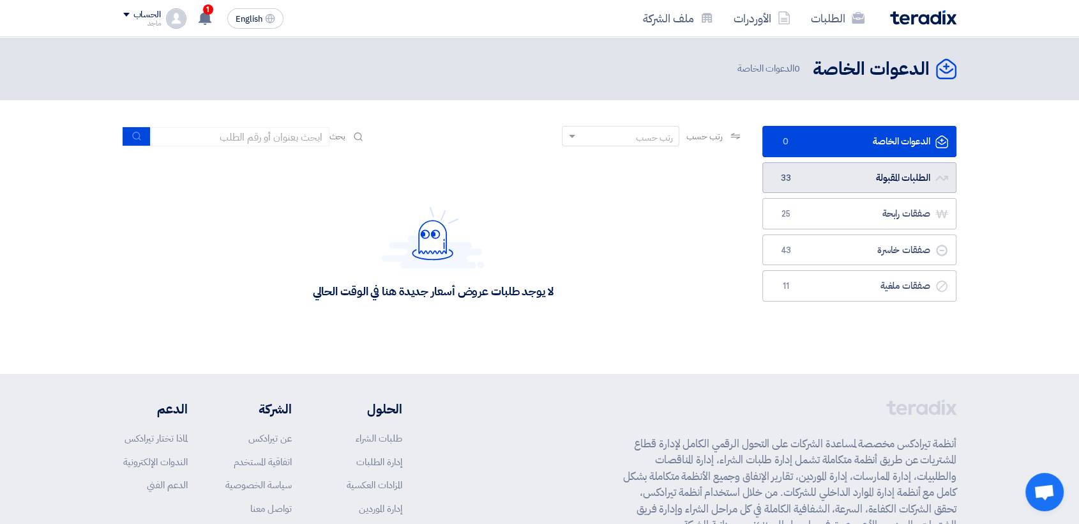
click at [843, 178] on link "الطلبات المقبولة الطلبات المقبولة 33" at bounding box center [859, 177] width 194 height 31
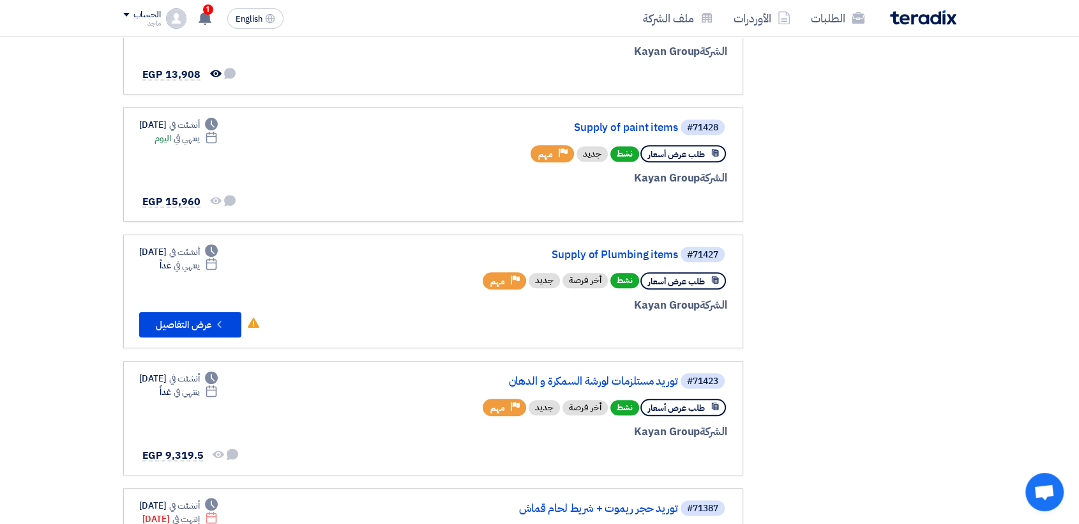
scroll to position [562, 0]
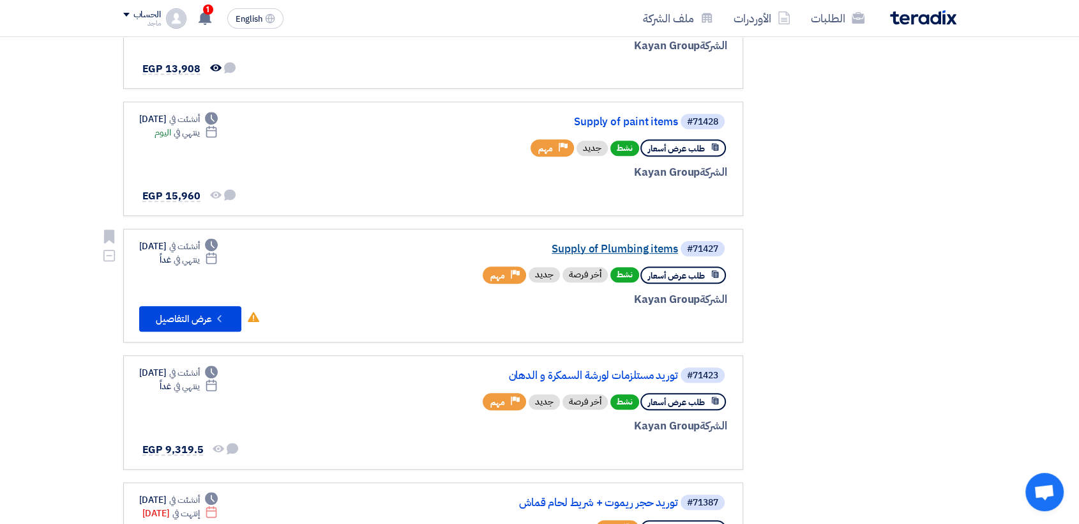
click at [639, 246] on link "Supply of Plumbing items" at bounding box center [550, 248] width 255 height 11
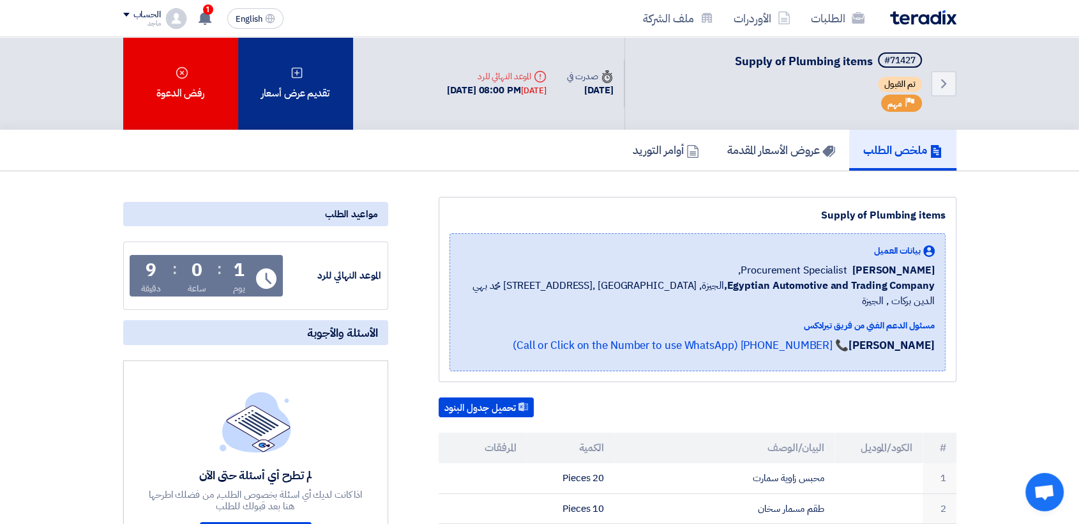
click at [274, 100] on div "تقديم عرض أسعار" at bounding box center [295, 83] width 115 height 93
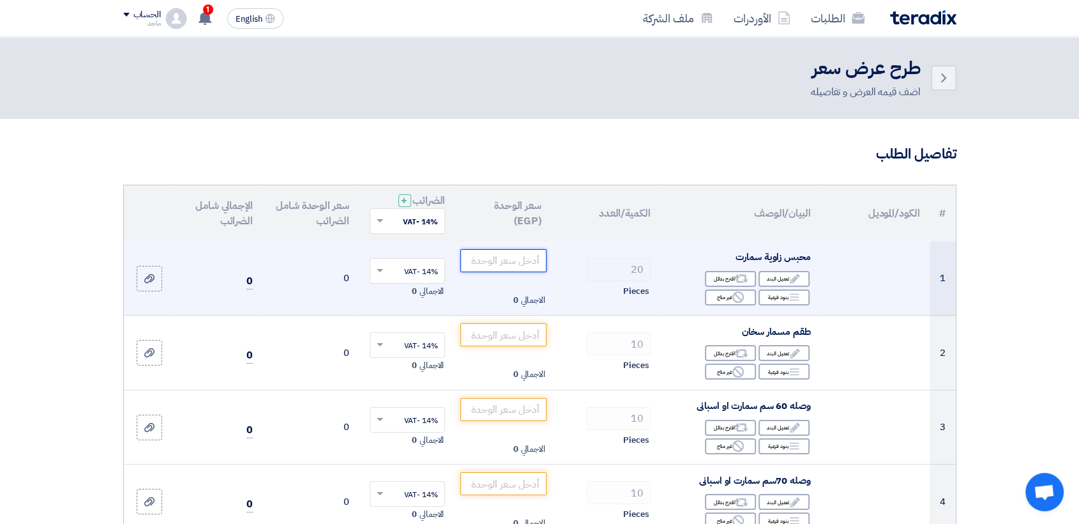
click at [490, 262] on input "number" at bounding box center [503, 260] width 86 height 23
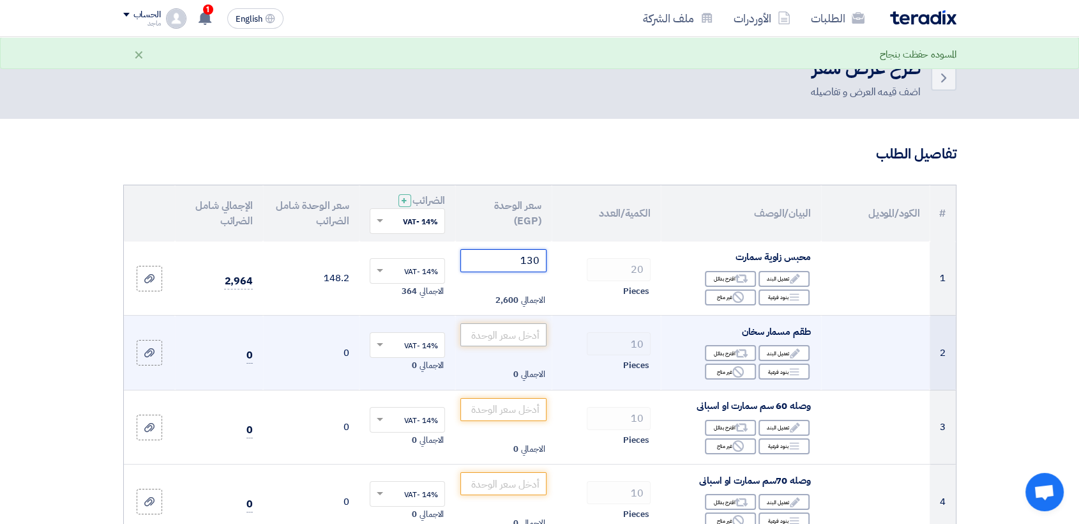
type input "130"
click at [485, 341] on input "number" at bounding box center [503, 334] width 86 height 23
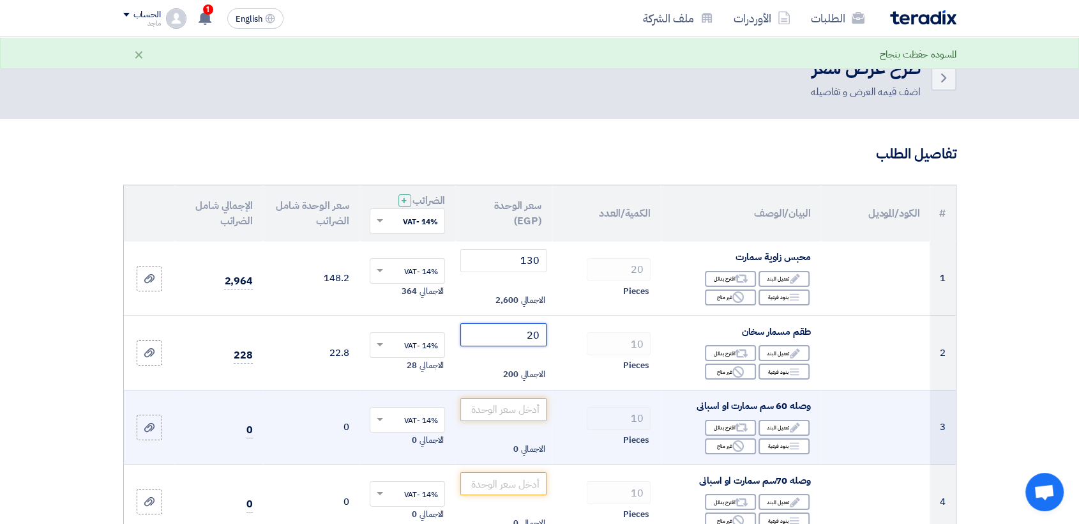
type input "20"
click at [468, 402] on input "number" at bounding box center [503, 409] width 86 height 23
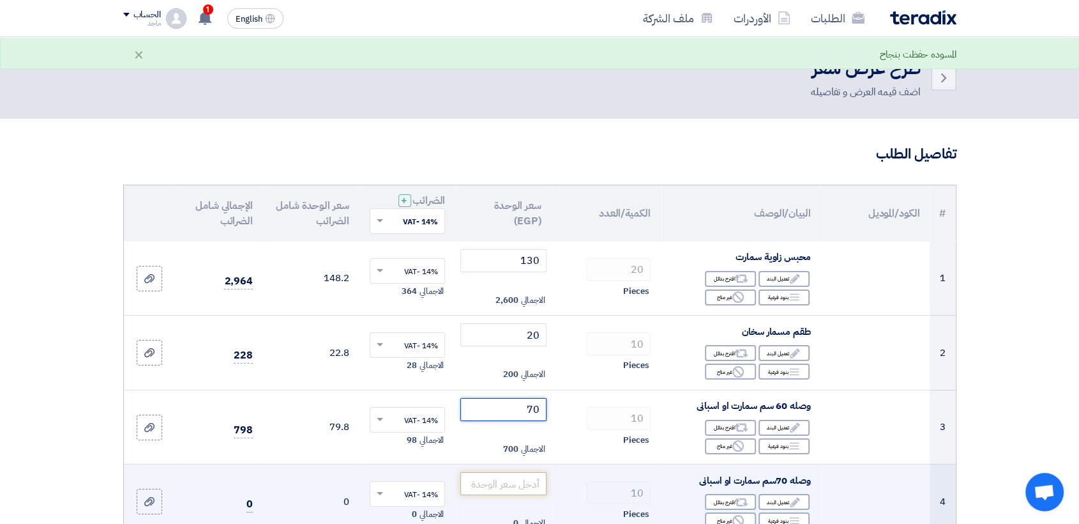
type input "70"
click at [491, 481] on input "number" at bounding box center [503, 483] width 86 height 23
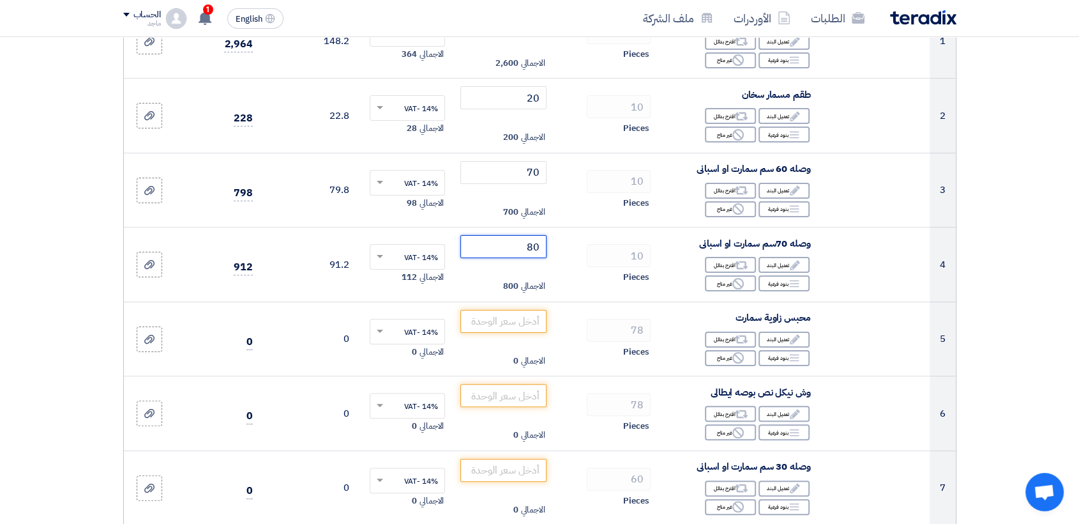
scroll to position [243, 0]
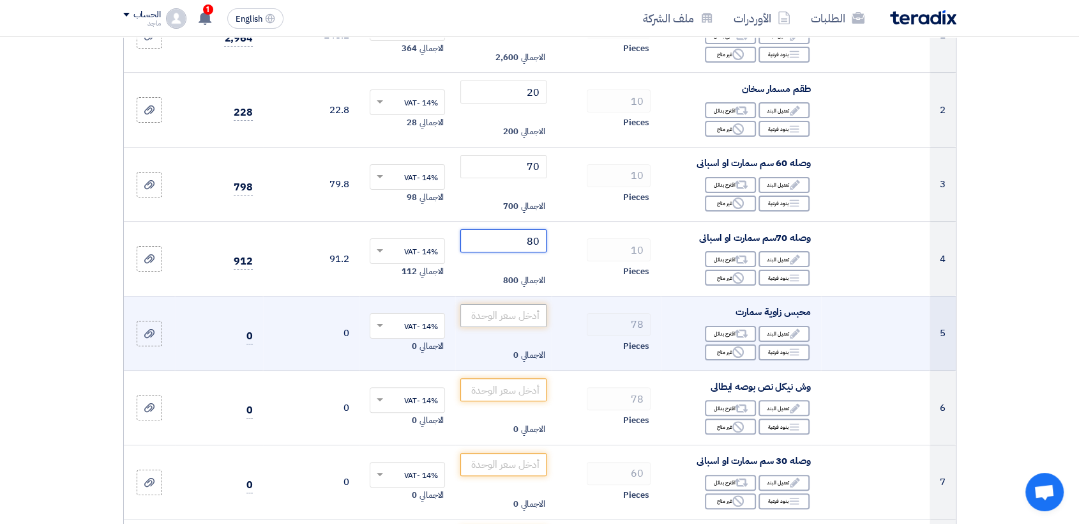
type input "80"
click at [485, 313] on input "number" at bounding box center [503, 315] width 86 height 23
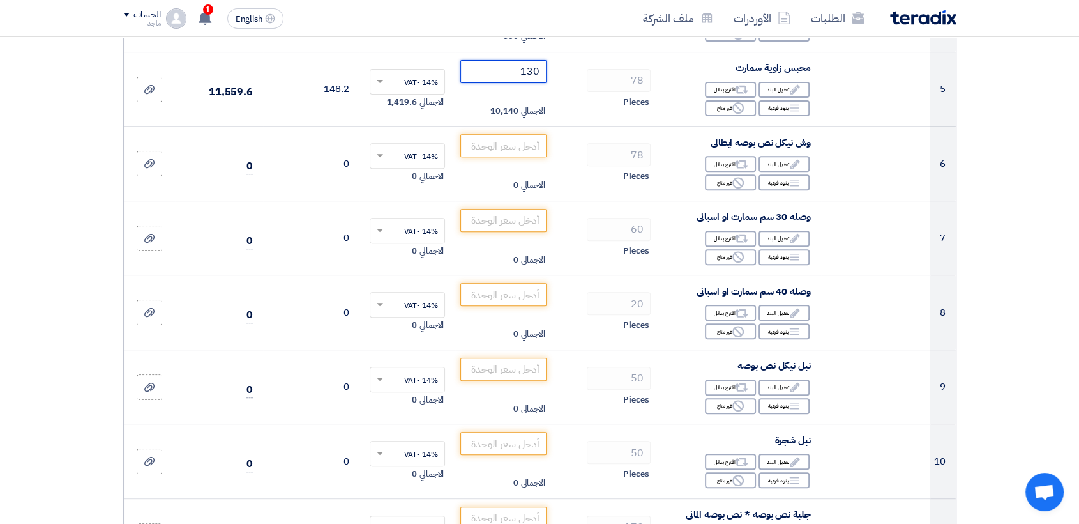
scroll to position [490, 0]
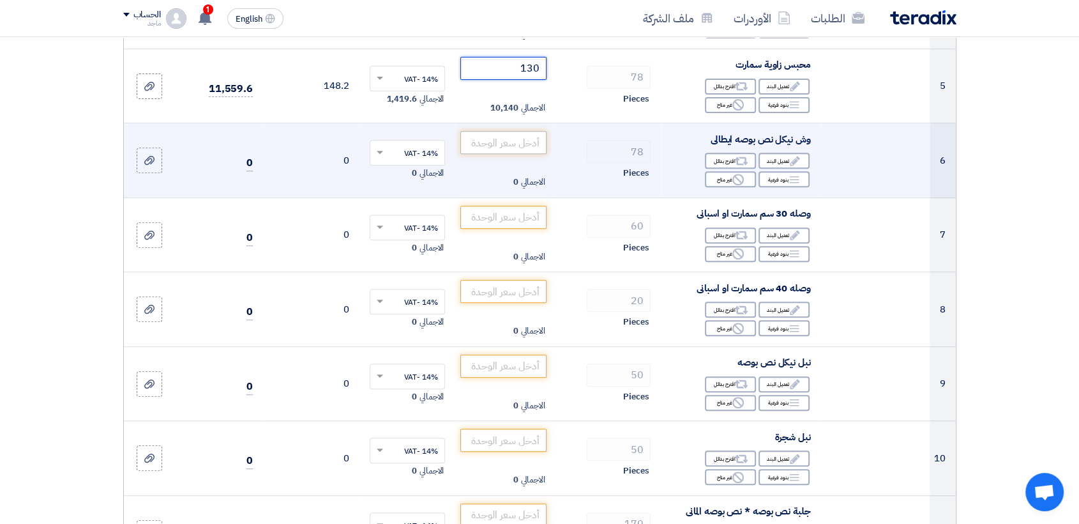
type input "130"
click at [520, 143] on input "number" at bounding box center [503, 142] width 86 height 23
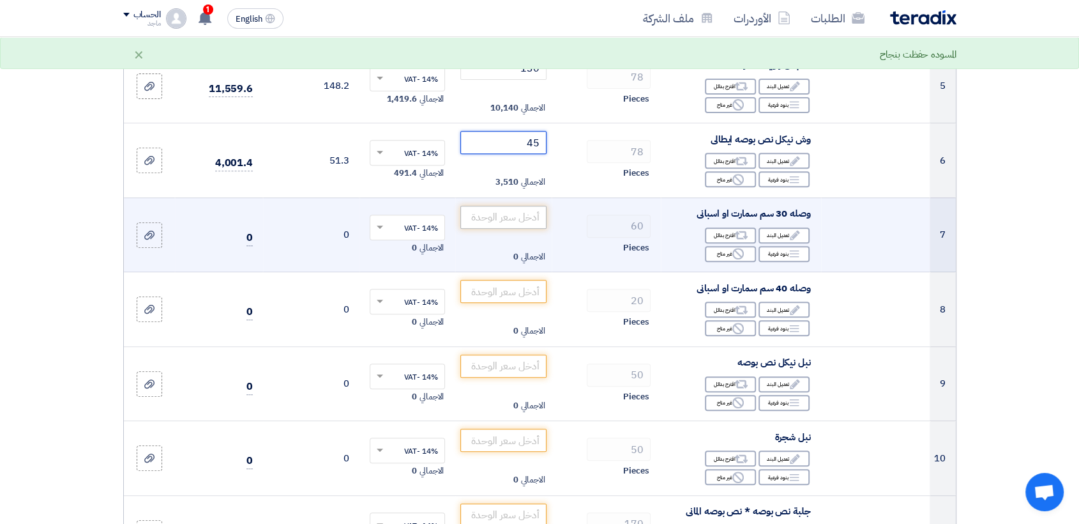
type input "45"
click at [510, 217] on input "number" at bounding box center [503, 217] width 86 height 23
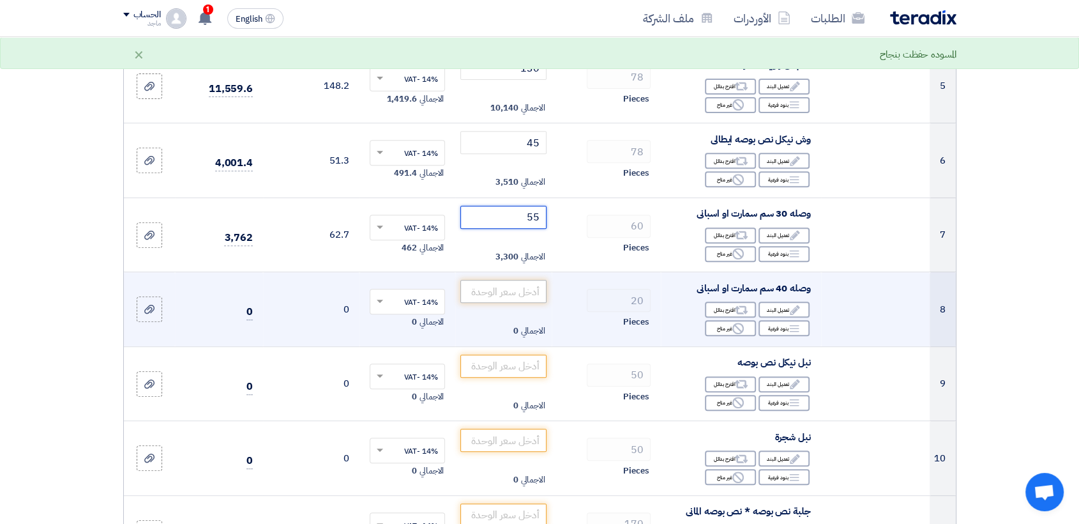
type input "55"
click at [508, 291] on input "number" at bounding box center [503, 291] width 86 height 23
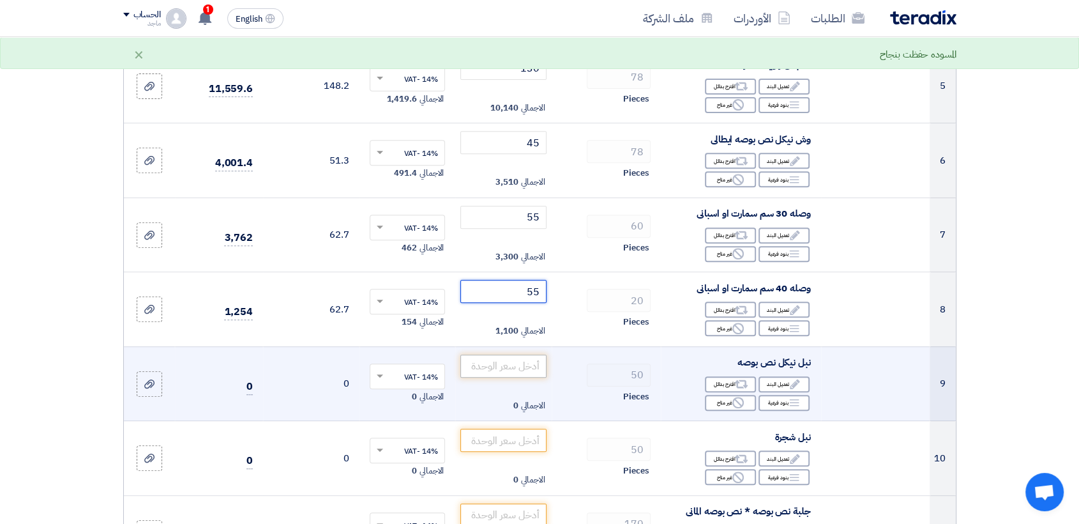
type input "55"
click at [508, 367] on input "number" at bounding box center [503, 365] width 86 height 23
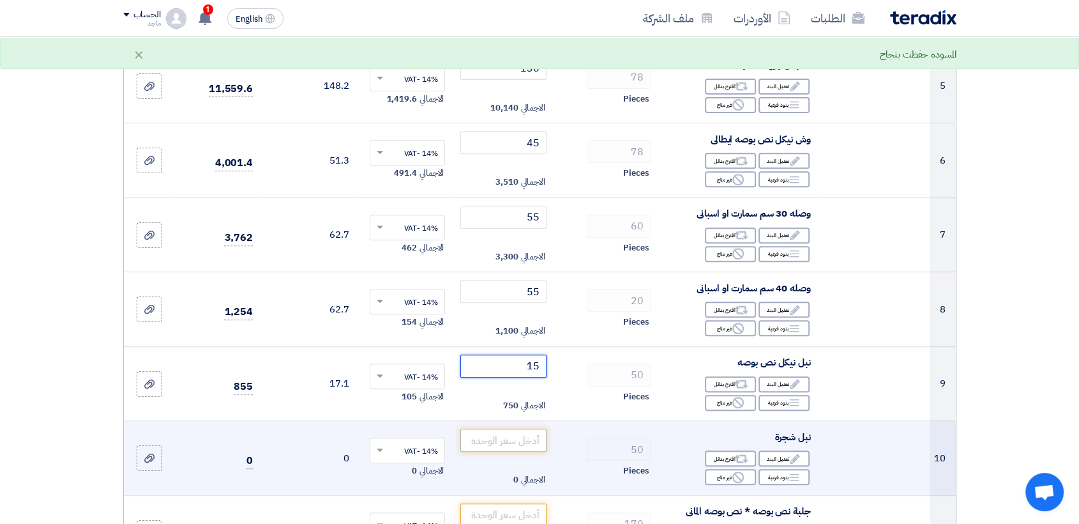
type input "15"
click at [501, 440] on input "number" at bounding box center [503, 439] width 86 height 23
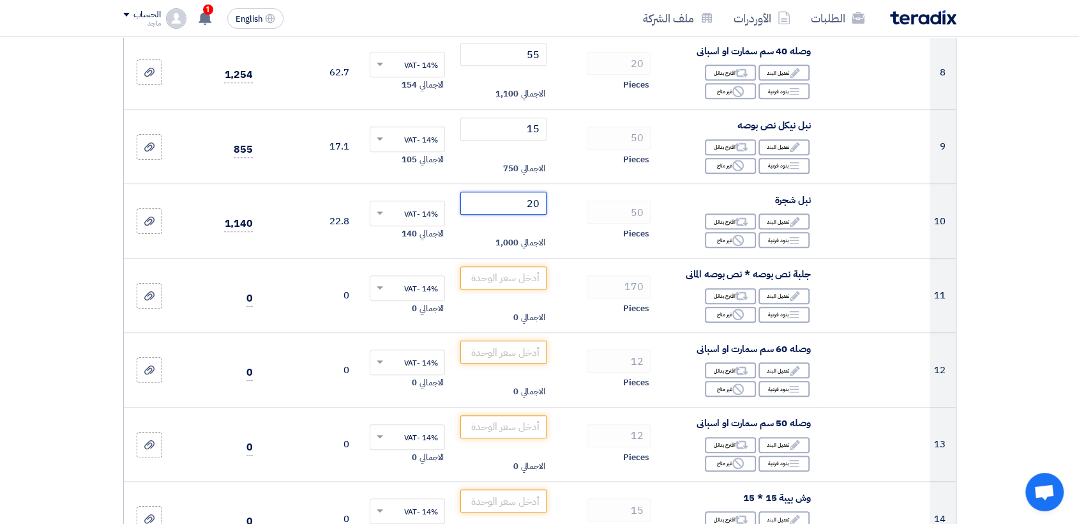
scroll to position [730, 0]
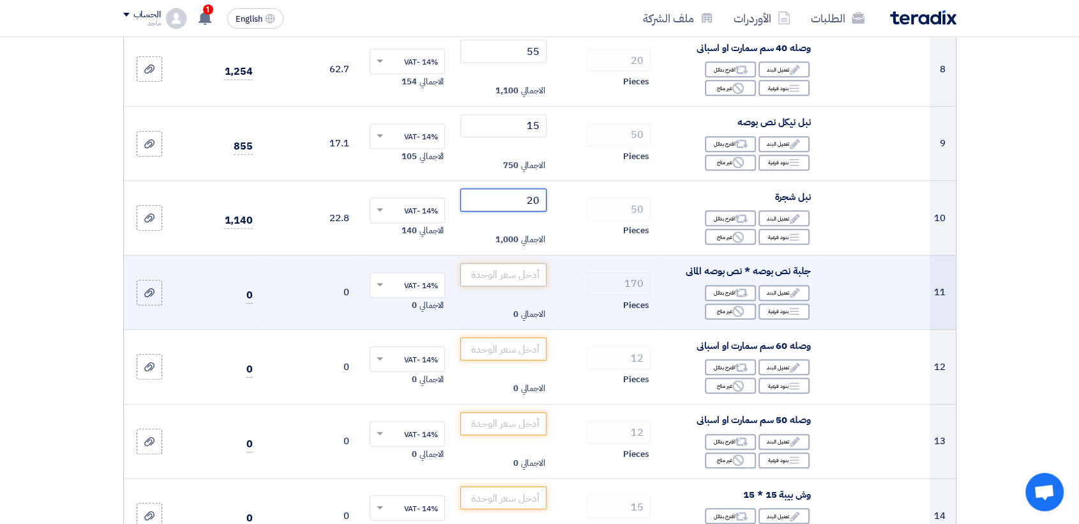
type input "20"
click at [531, 275] on input "number" at bounding box center [503, 274] width 86 height 23
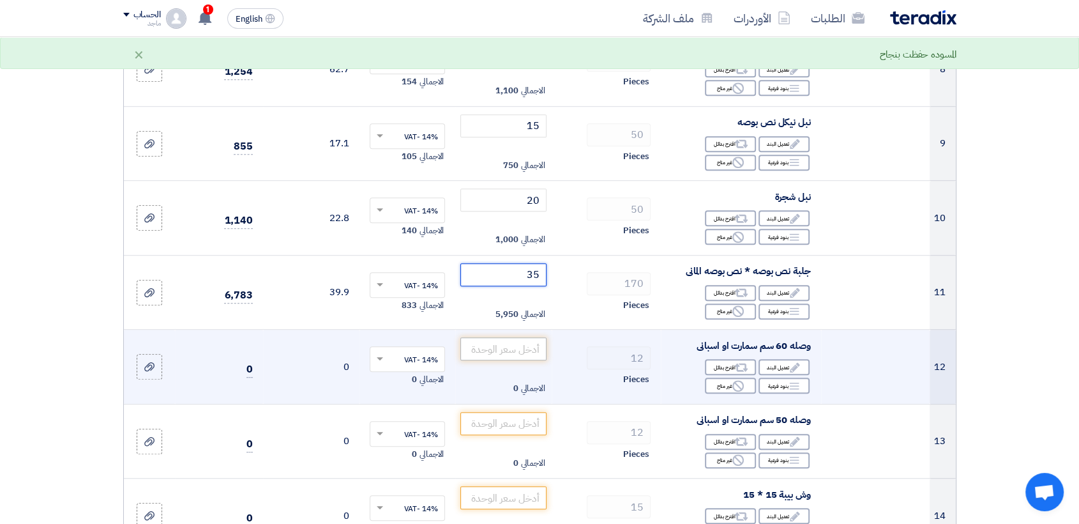
type input "35"
click at [517, 345] on input "number" at bounding box center [503, 348] width 86 height 23
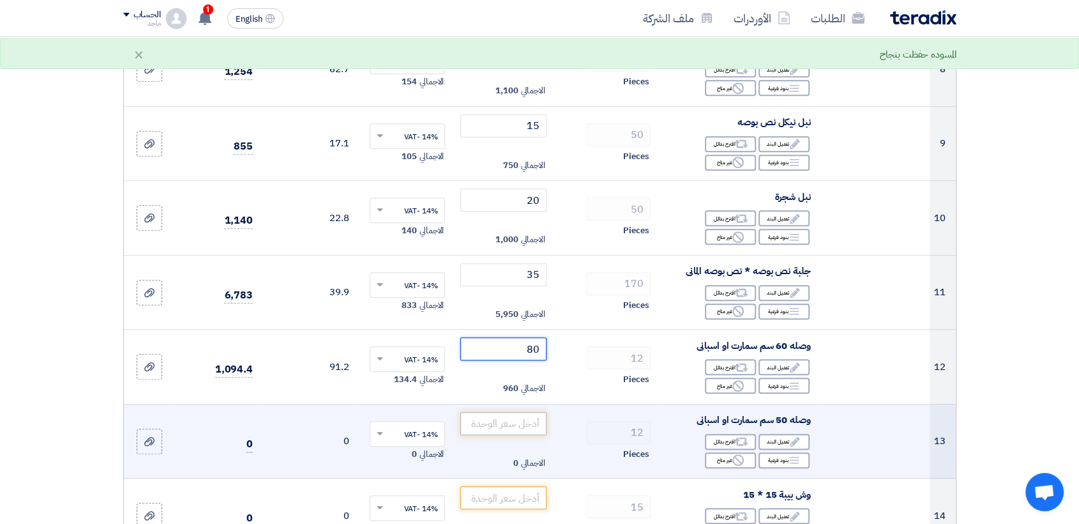
type input "80"
click at [516, 425] on input "number" at bounding box center [503, 423] width 86 height 23
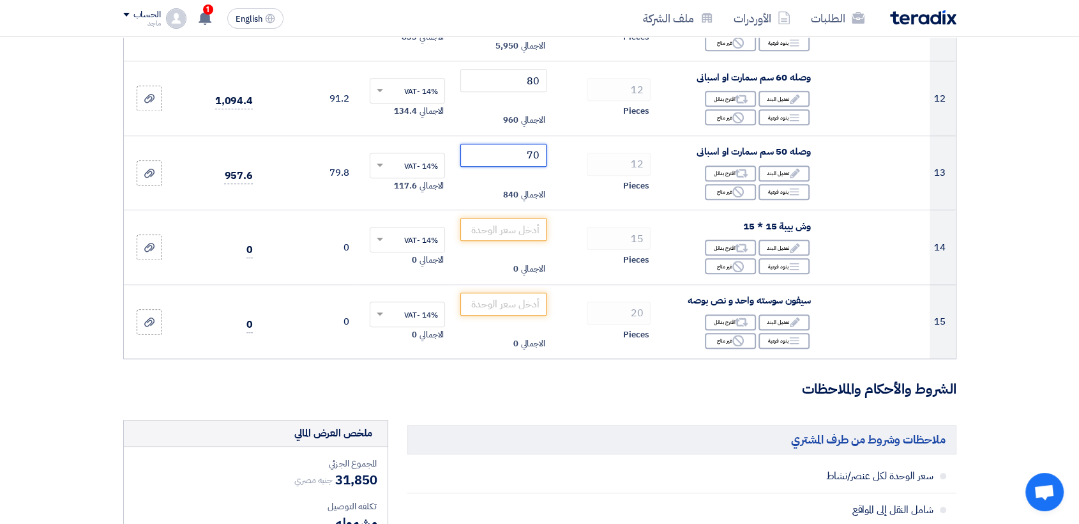
scroll to position [1006, 0]
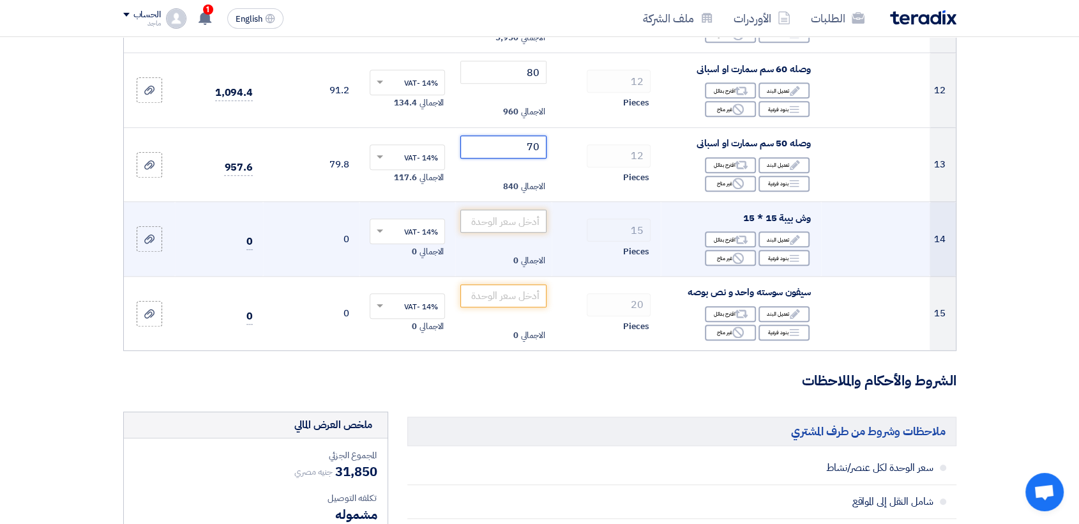
type input "70"
click at [517, 218] on input "number" at bounding box center [503, 220] width 86 height 23
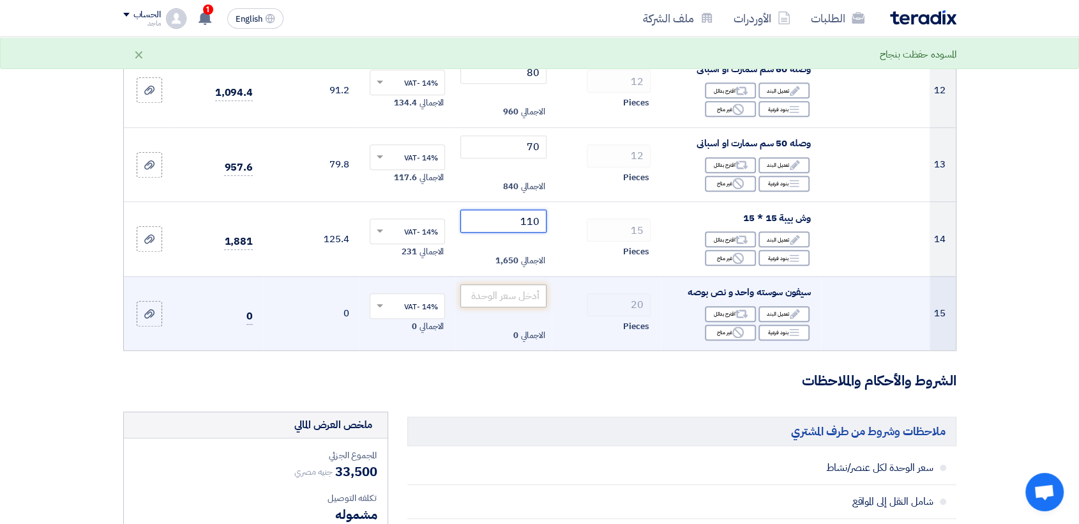
type input "110"
click at [502, 298] on input "number" at bounding box center [503, 295] width 86 height 23
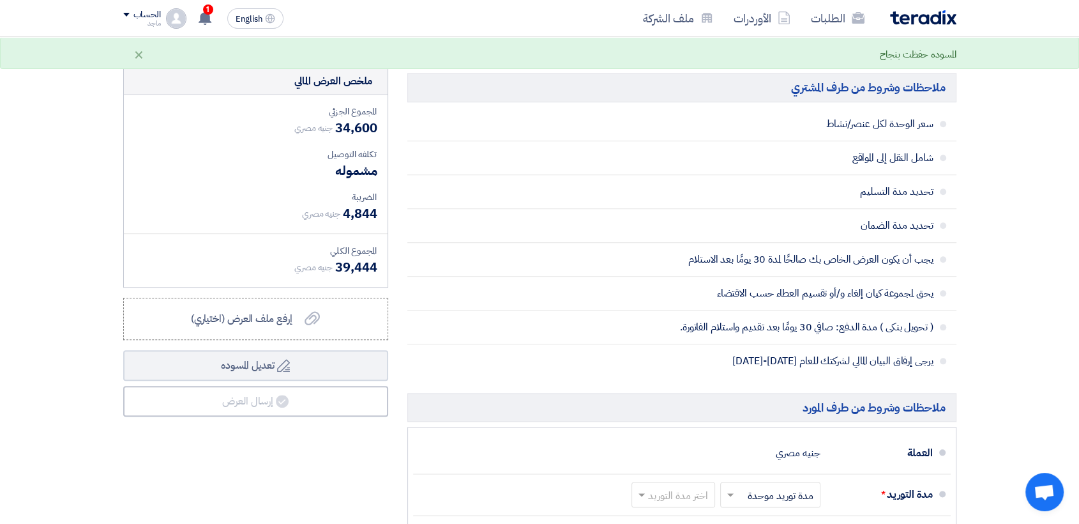
scroll to position [1390, 0]
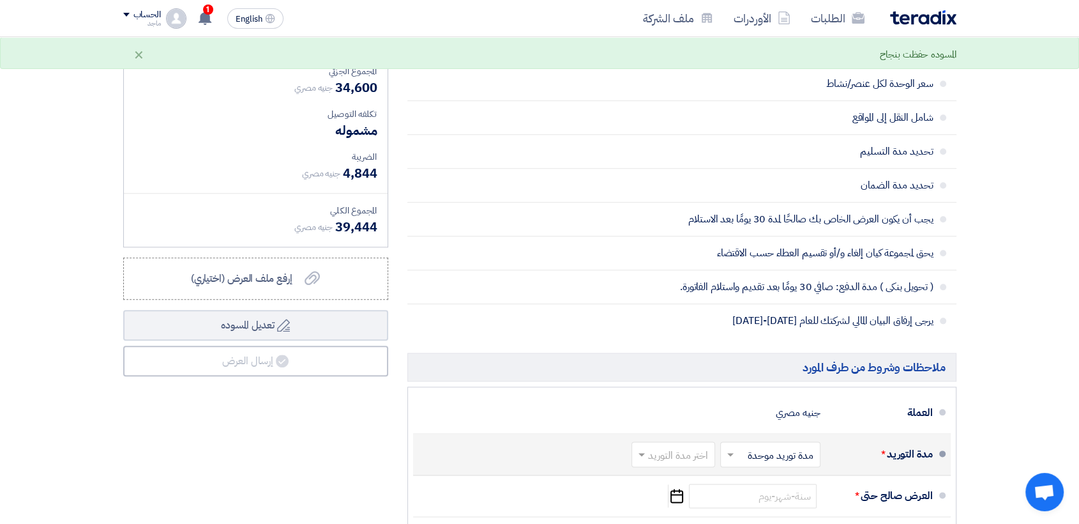
type input "55"
click at [658, 453] on input "text" at bounding box center [670, 455] width 77 height 19
click at [660, 293] on div "(1-2) أيام" at bounding box center [676, 296] width 82 height 24
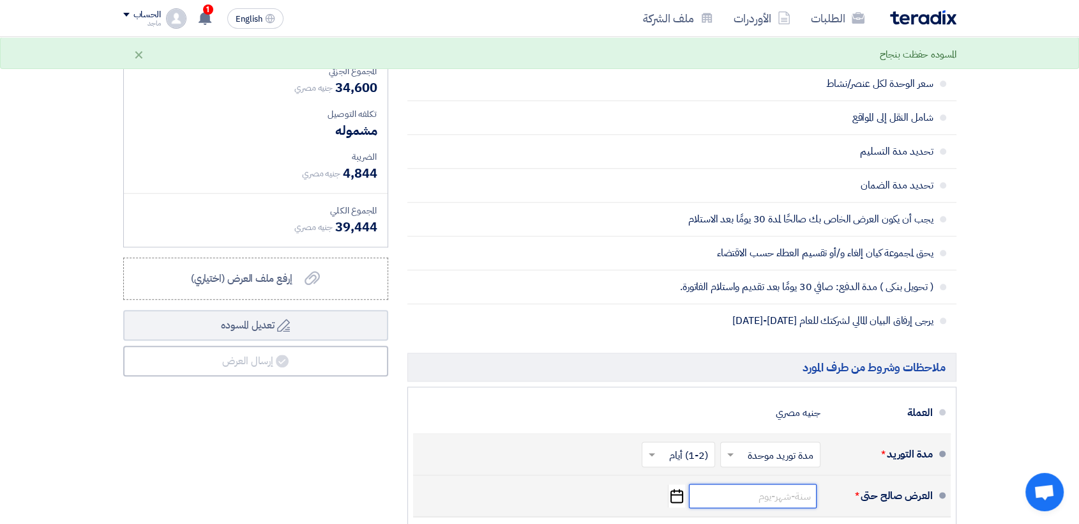
click at [780, 503] on input at bounding box center [753, 495] width 128 height 24
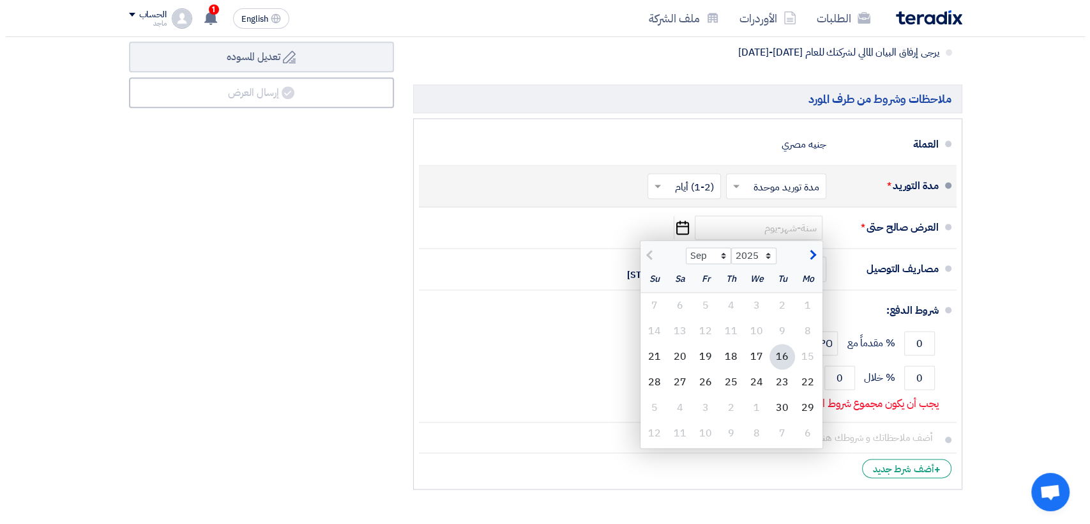
scroll to position [1664, 0]
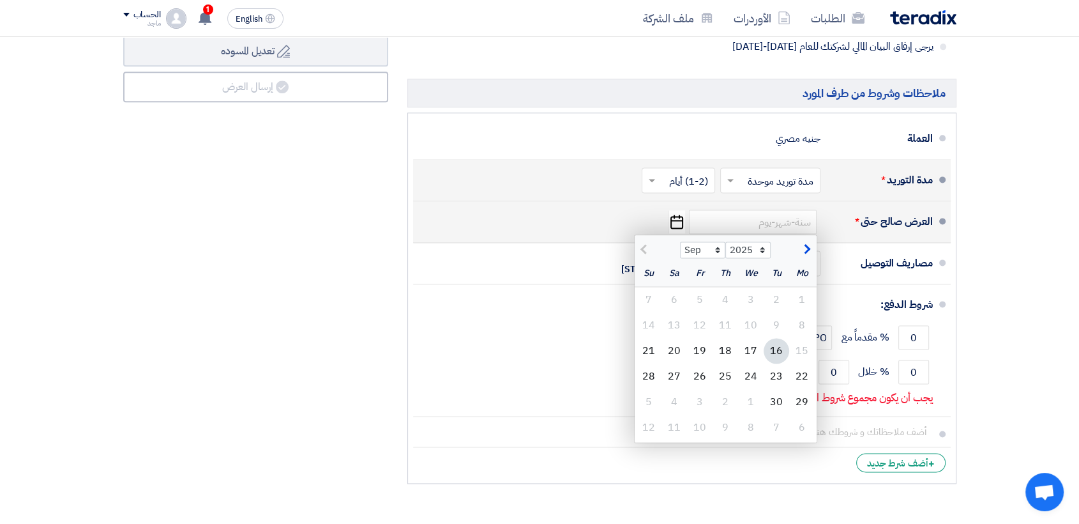
click at [775, 354] on div "16" at bounding box center [777, 351] width 26 height 26
type input "9/16/2025"
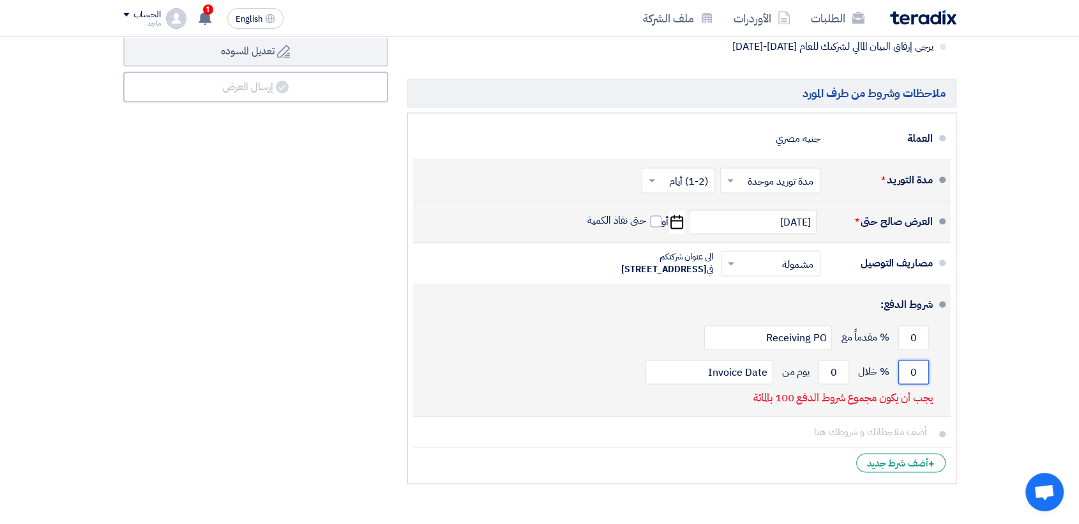
click at [904, 384] on input "0" at bounding box center [913, 371] width 31 height 24
type input "100"
click at [824, 384] on input "0" at bounding box center [834, 371] width 31 height 24
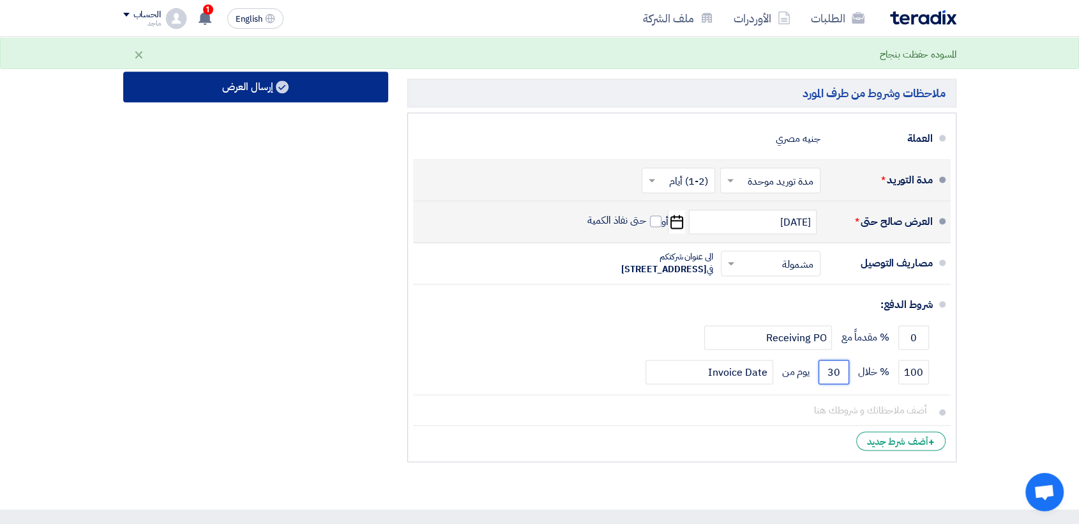
type input "30"
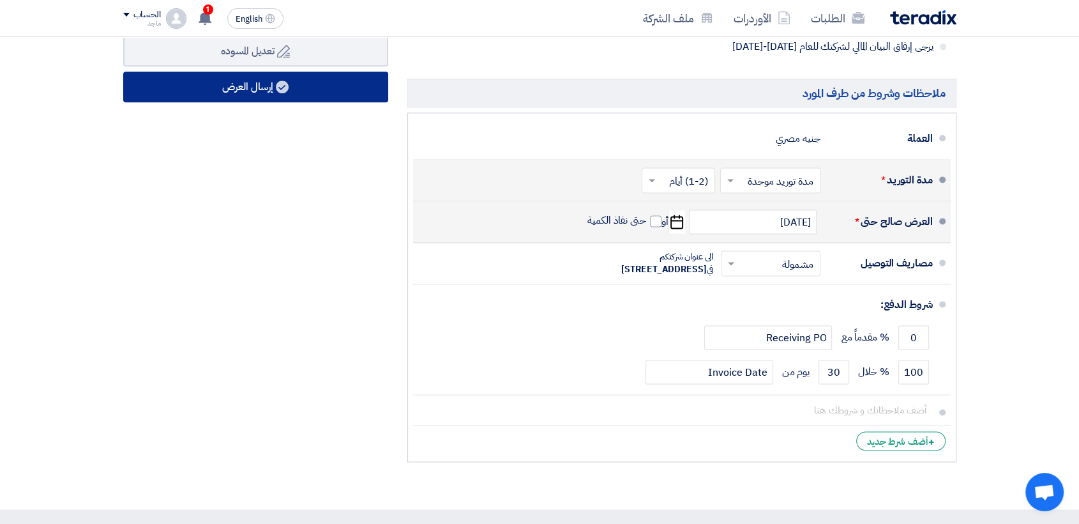
click at [294, 88] on button "إرسال العرض" at bounding box center [255, 87] width 265 height 31
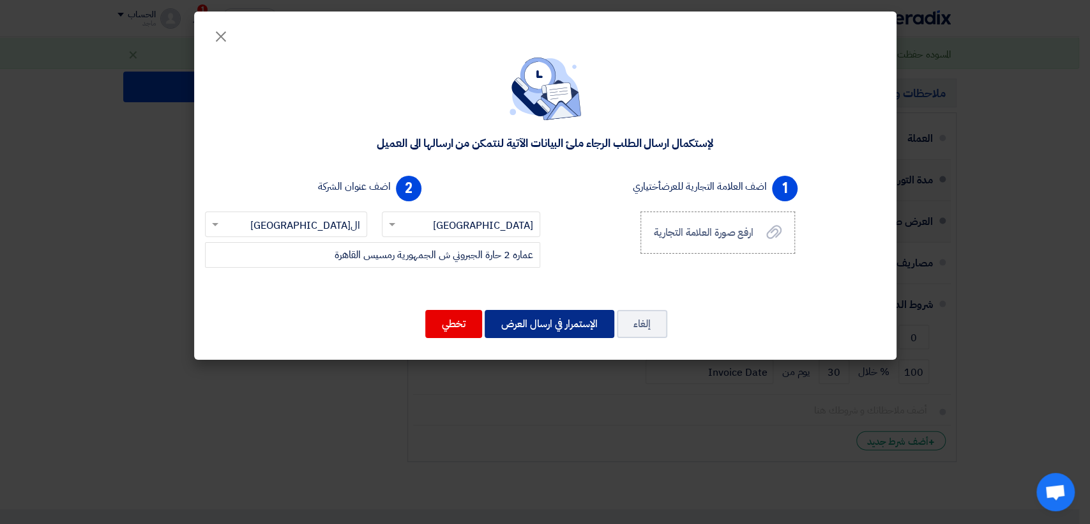
click at [541, 319] on button "الإستمرار في ارسال العرض" at bounding box center [550, 324] width 130 height 28
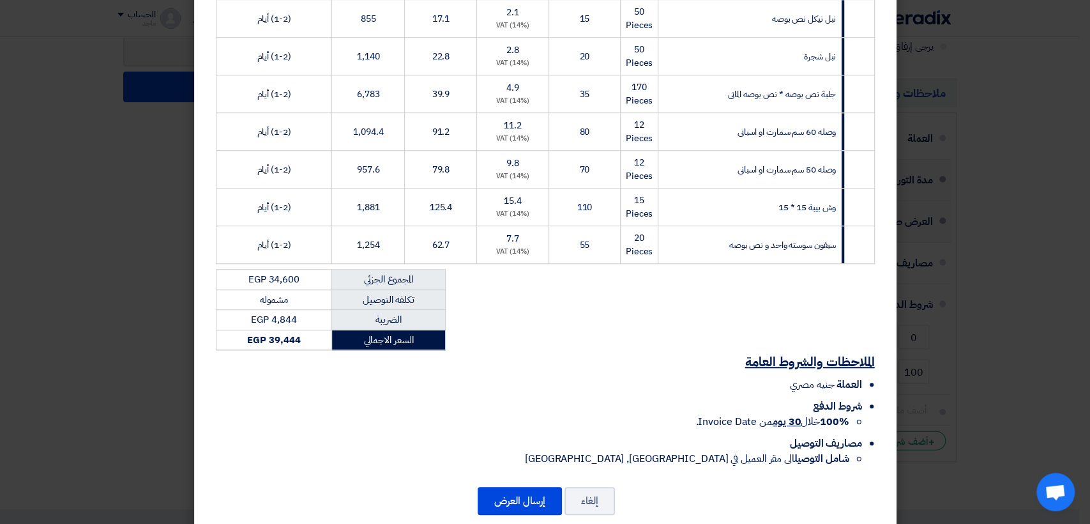
scroll to position [566, 0]
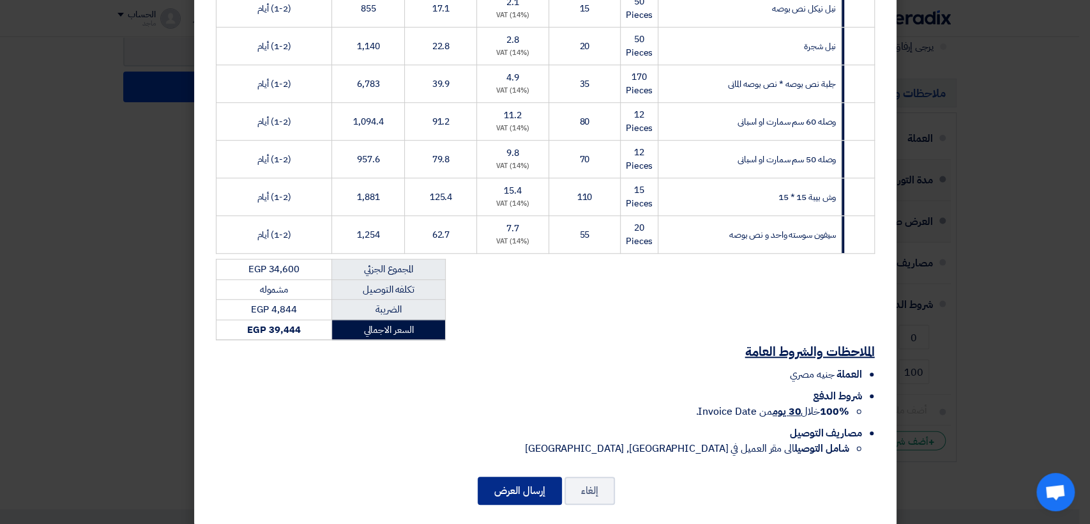
click at [529, 476] on button "إرسال العرض" at bounding box center [520, 490] width 84 height 28
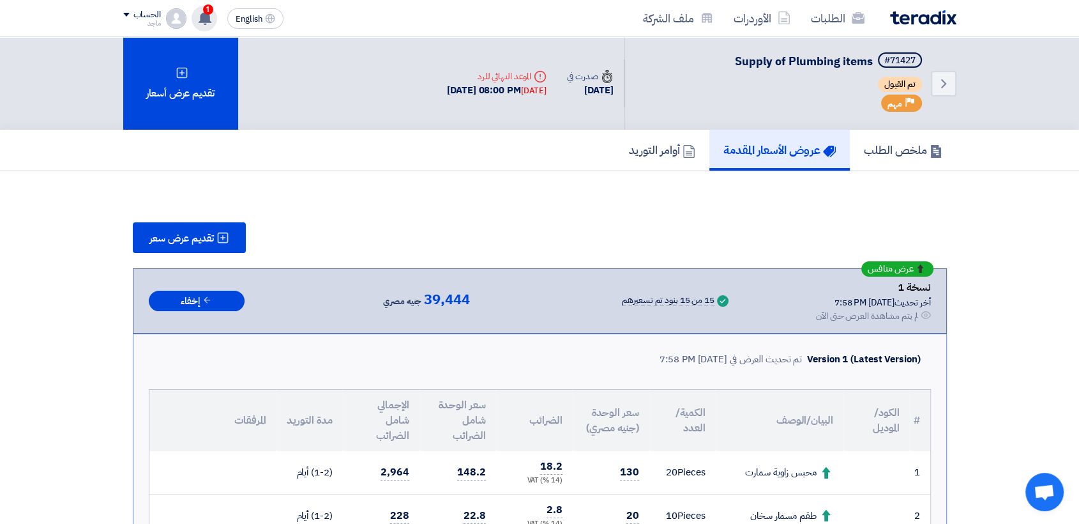
click at [204, 18] on use at bounding box center [205, 18] width 13 height 14
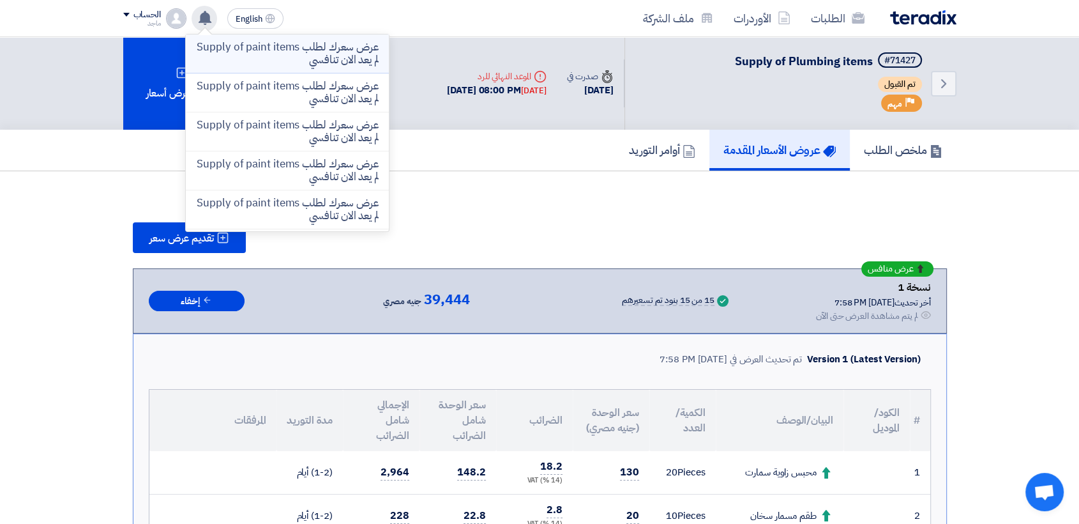
click at [284, 60] on p "عرض سعرك لطلب Supply of paint items لم يعد الان تنافسي" at bounding box center [287, 54] width 183 height 26
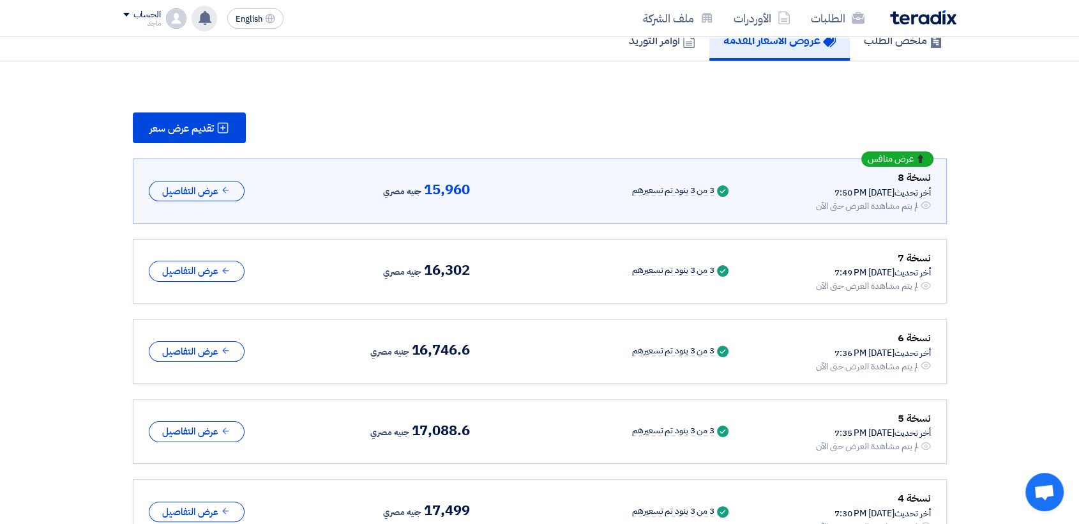
scroll to position [117, 0]
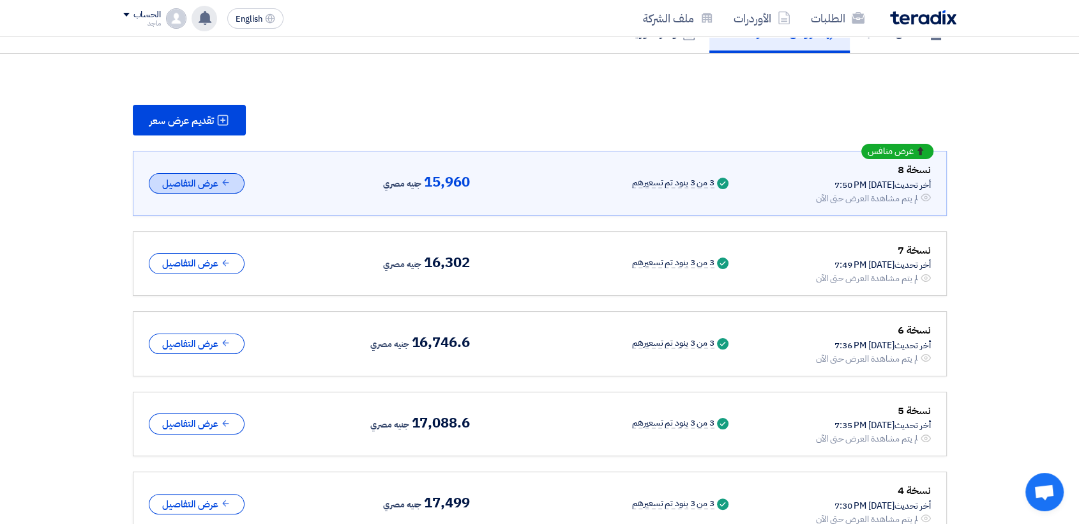
click at [203, 175] on button "عرض التفاصيل" at bounding box center [197, 183] width 96 height 21
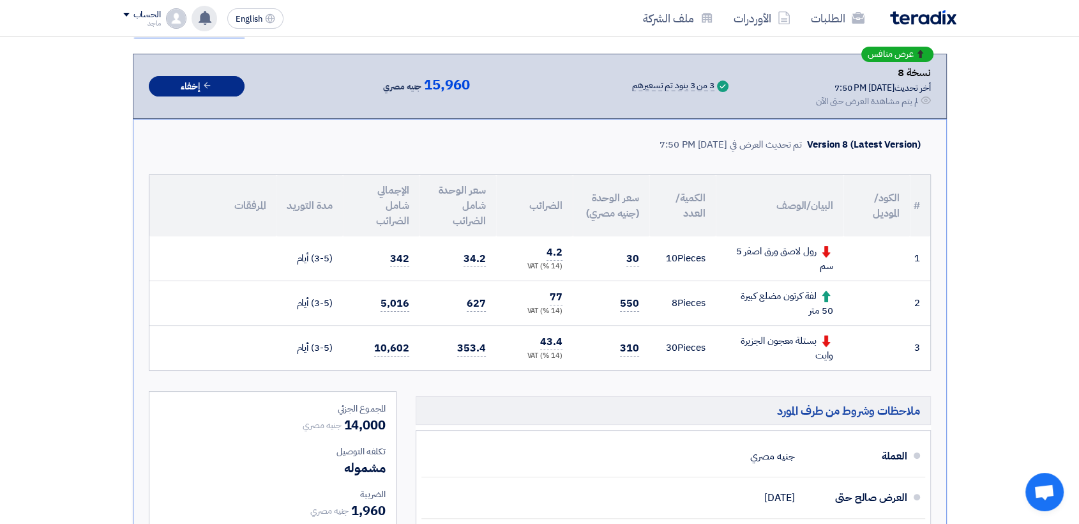
scroll to position [241, 0]
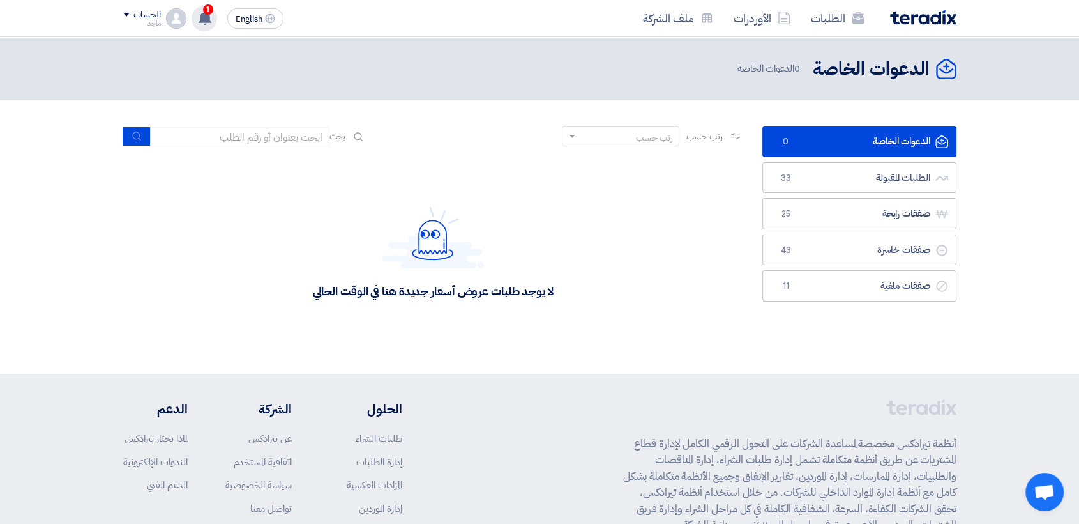
click at [200, 12] on icon at bounding box center [205, 18] width 14 height 14
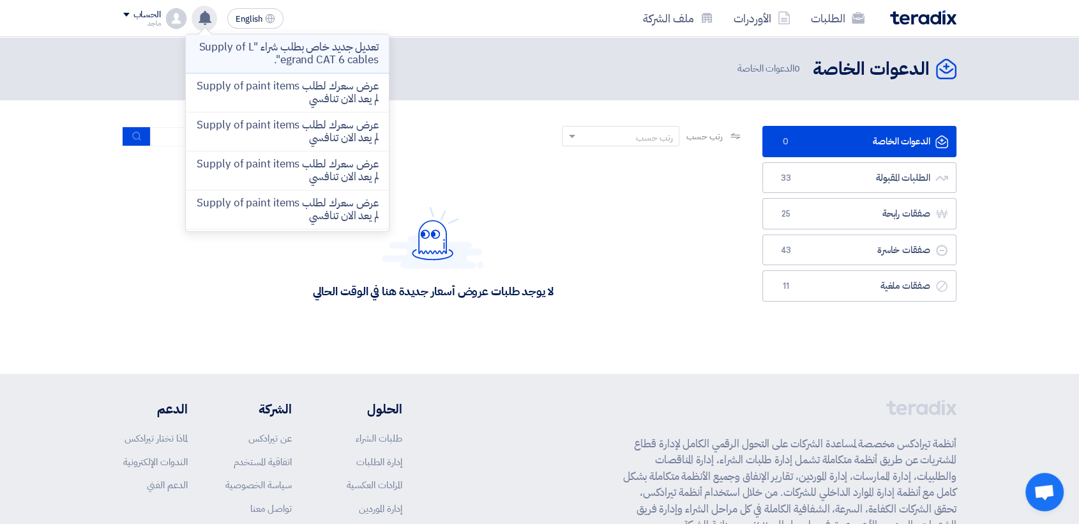
click at [268, 53] on p "تعديل جديد خاص بطلب شراء "Supply of Legrand CAT 6 cables"." at bounding box center [287, 54] width 183 height 26
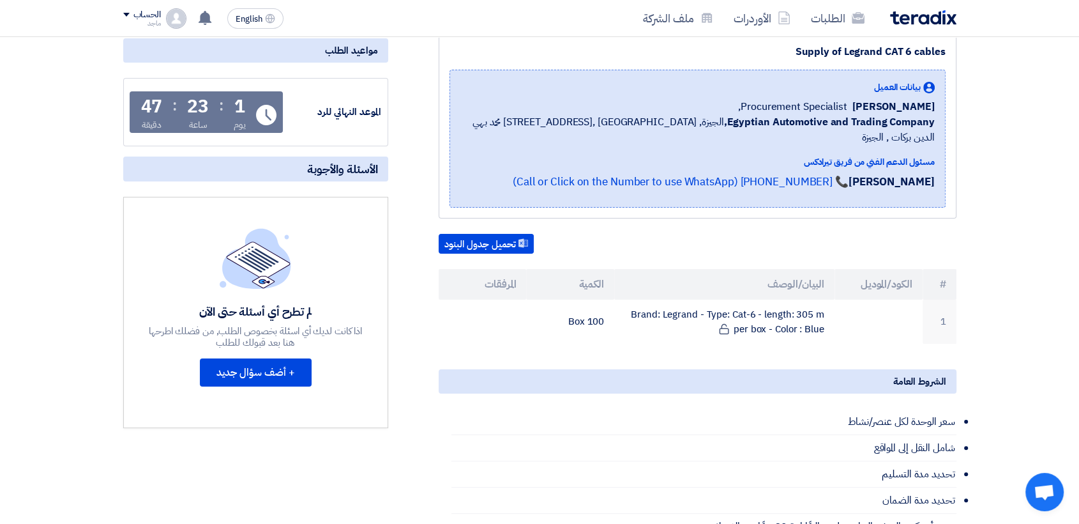
scroll to position [163, 0]
